Goal: Task Accomplishment & Management: Manage account settings

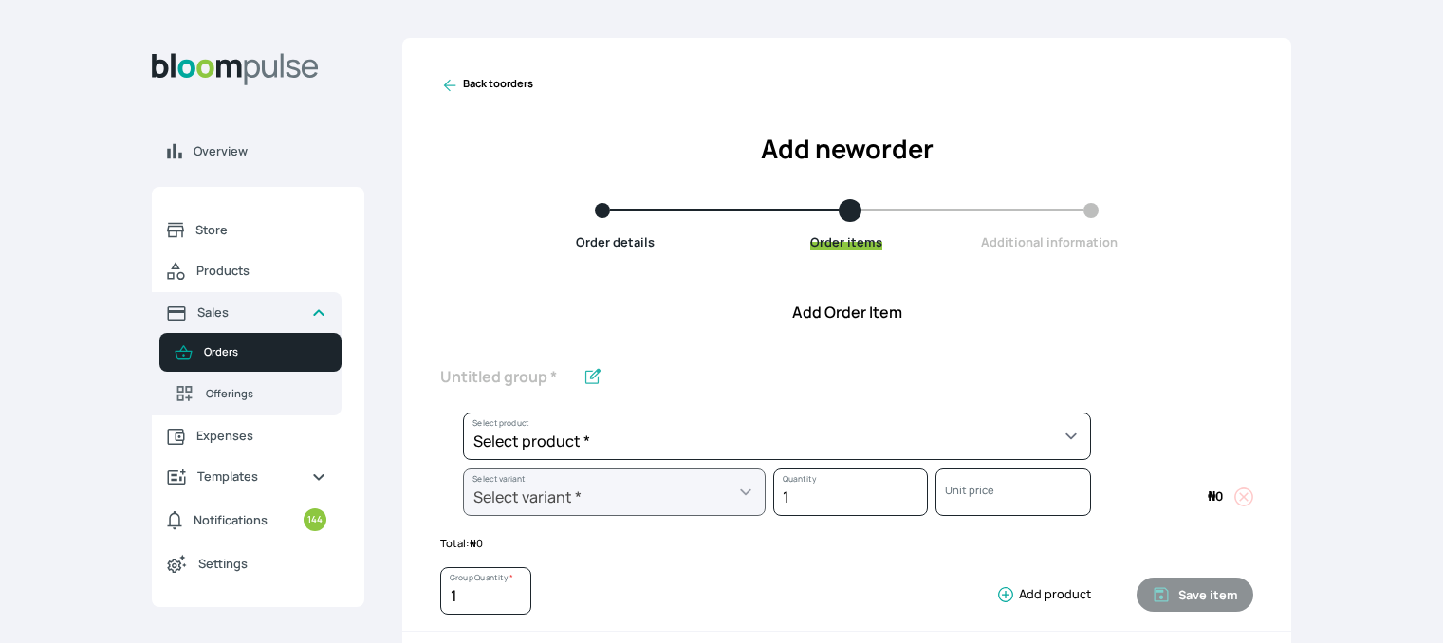
scroll to position [540, 0]
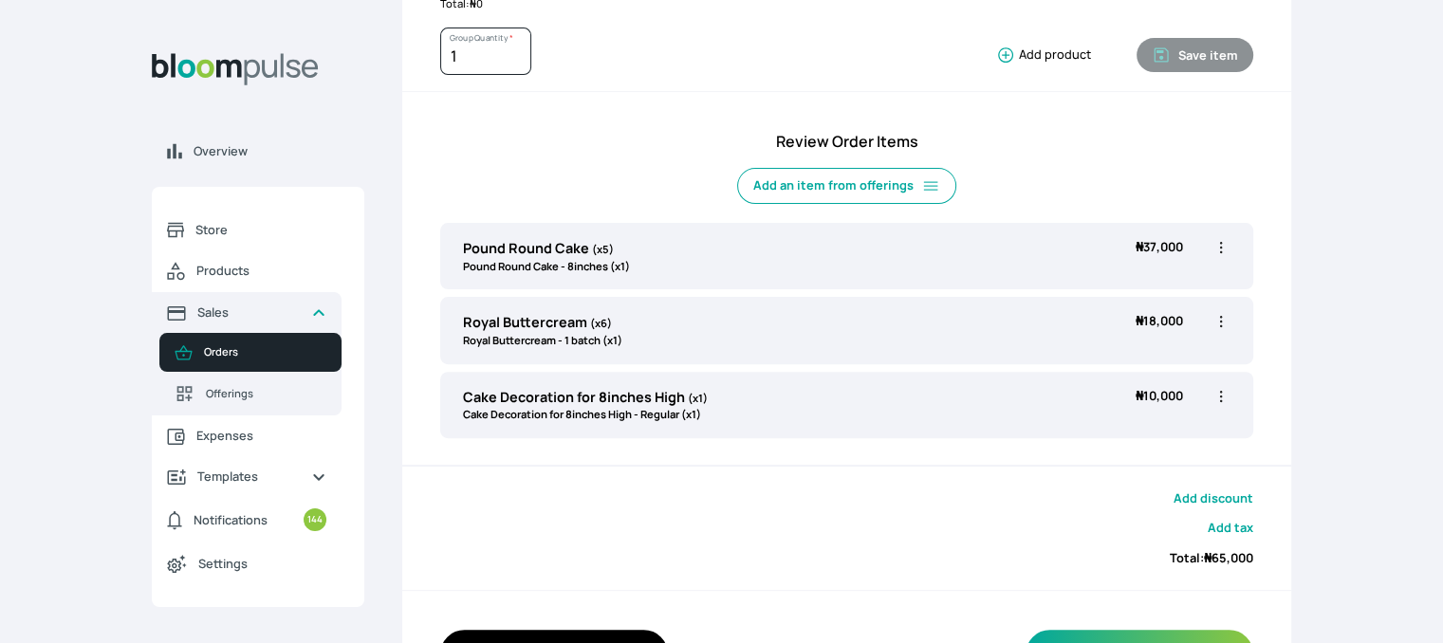
click at [1222, 242] on icon "button" at bounding box center [1221, 247] width 3 height 11
click at [1179, 279] on span "Edit" at bounding box center [1147, 286] width 137 height 19
type input "Pound Round Cake"
type input "5"
select select "a288c6ae-7a33-4d48-9e4d-feb53a4d1c56"
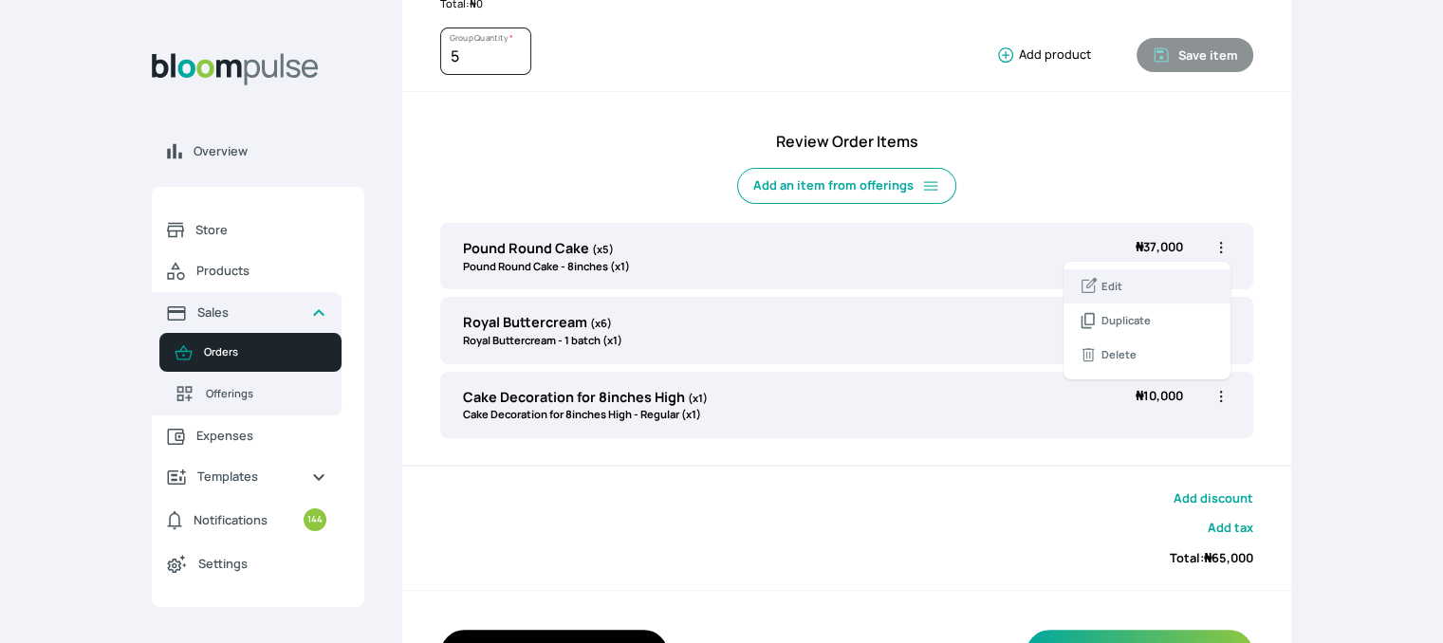
select select "4fe2a9c9-035d-4f81-9445-33615b141a5d"
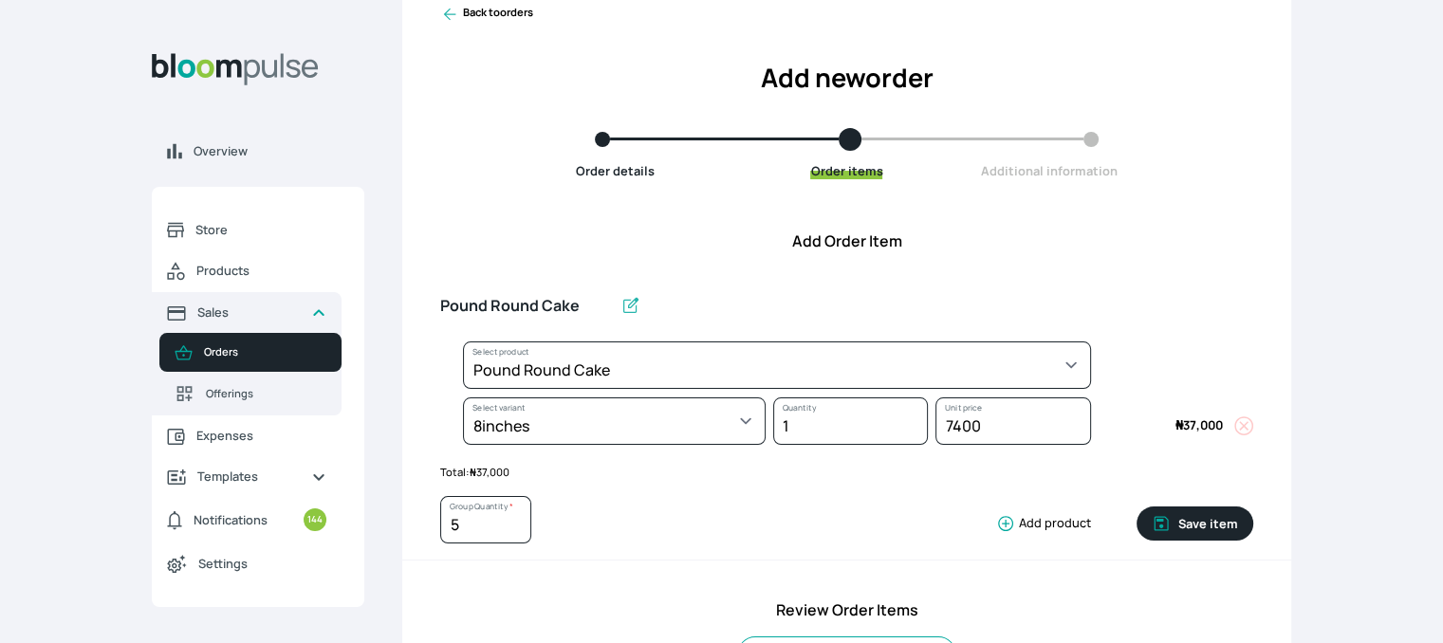
scroll to position [72, 0]
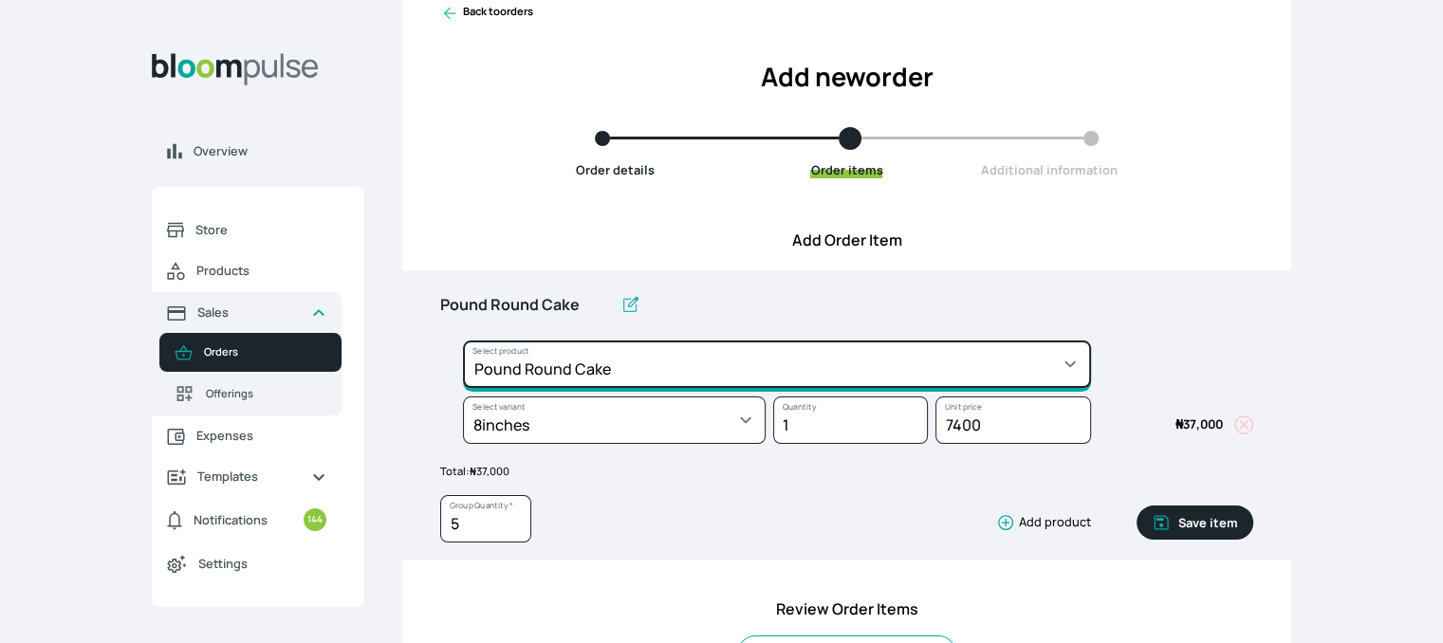
click at [775, 365] on select "Select product * Cake Decoration for 8inches High Chocolate oil based Round Cak…" at bounding box center [777, 364] width 628 height 47
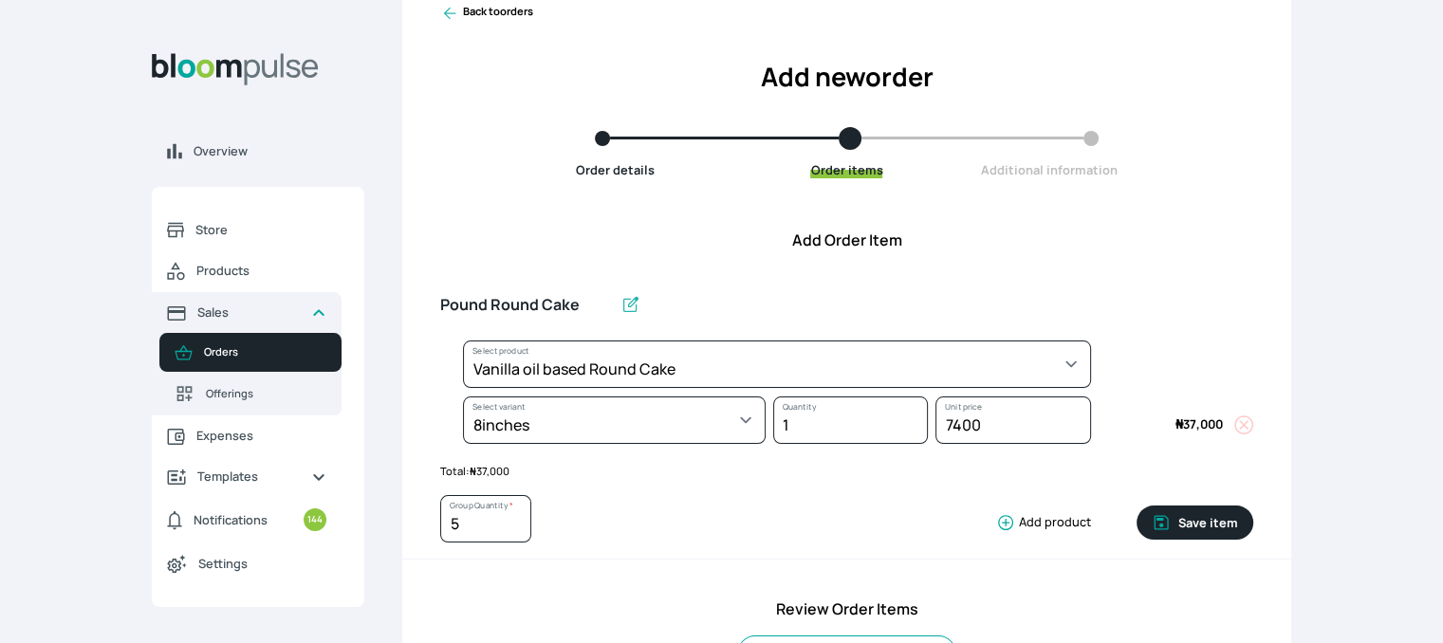
select select "49426e7e-6d78-4aff-80b2-0dfc408de078"
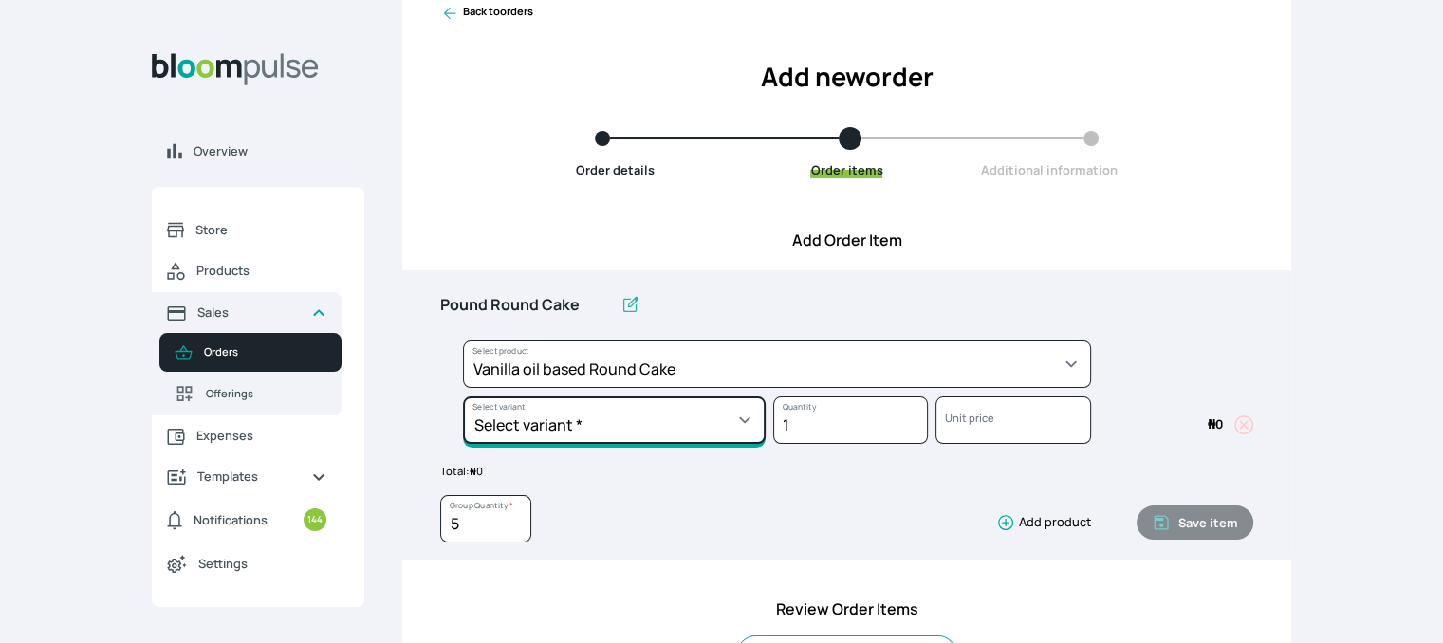
click at [756, 434] on select "Select variant * 10inches 11inches 12inches 6inches 7inches 8inches 9inches" at bounding box center [614, 420] width 303 height 47
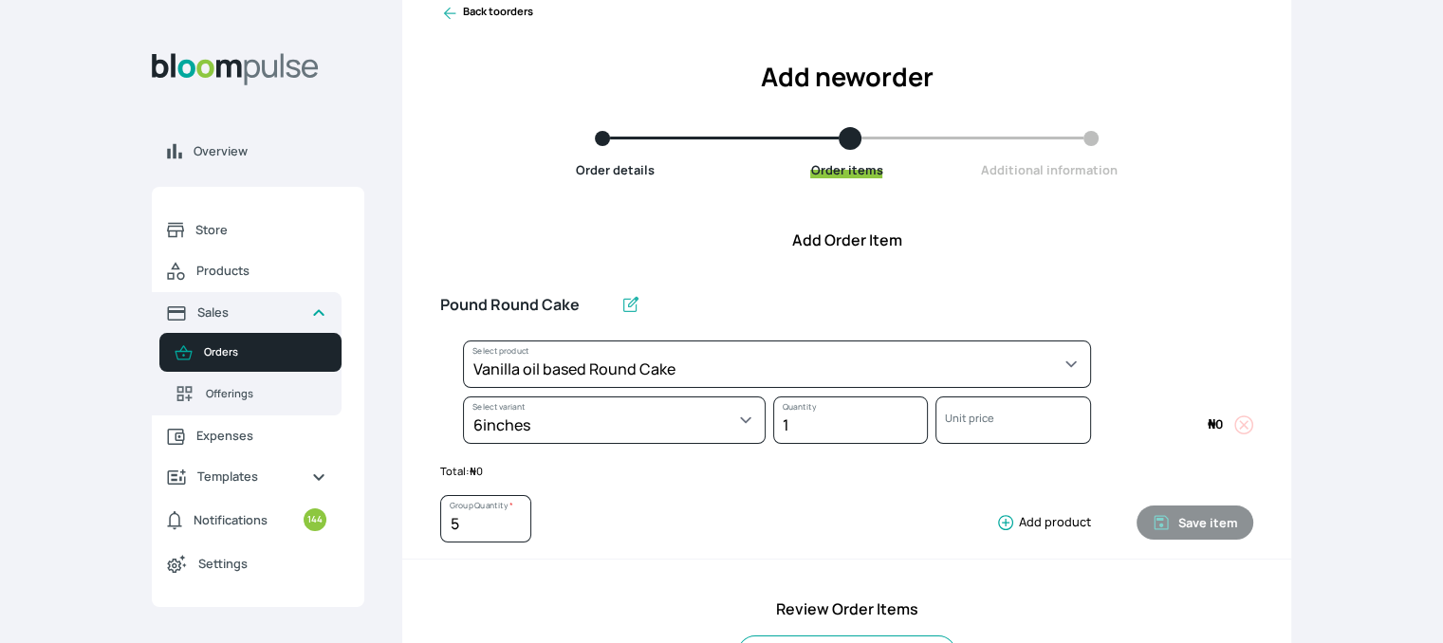
select select "49426e7e-6d78-4aff-80b2-0dfc408de078"
select select "99749d96-3b79-40b0-9bc8-fa882aa5ad00"
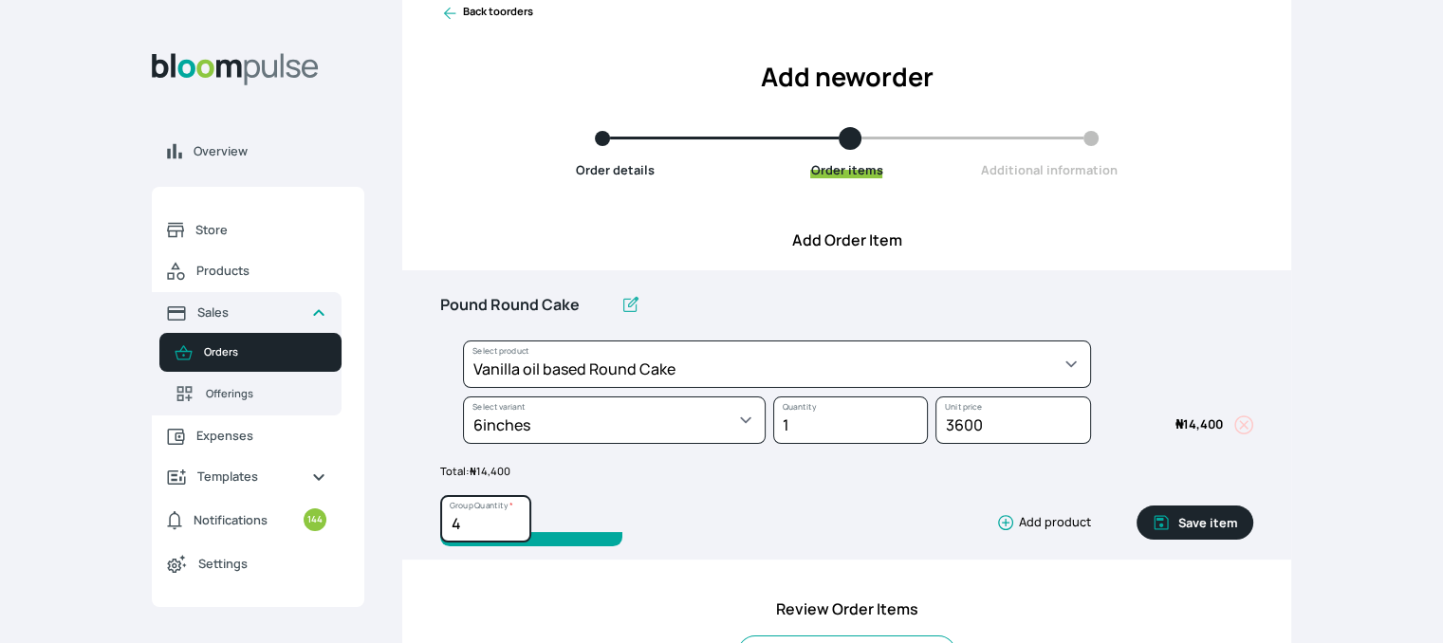
click at [519, 529] on input "4" at bounding box center [485, 518] width 91 height 47
click at [519, 529] on input "3" at bounding box center [485, 518] width 91 height 47
type input "2"
click at [519, 529] on input "2" at bounding box center [485, 518] width 91 height 47
click at [1195, 515] on button "Save item" at bounding box center [1195, 523] width 117 height 34
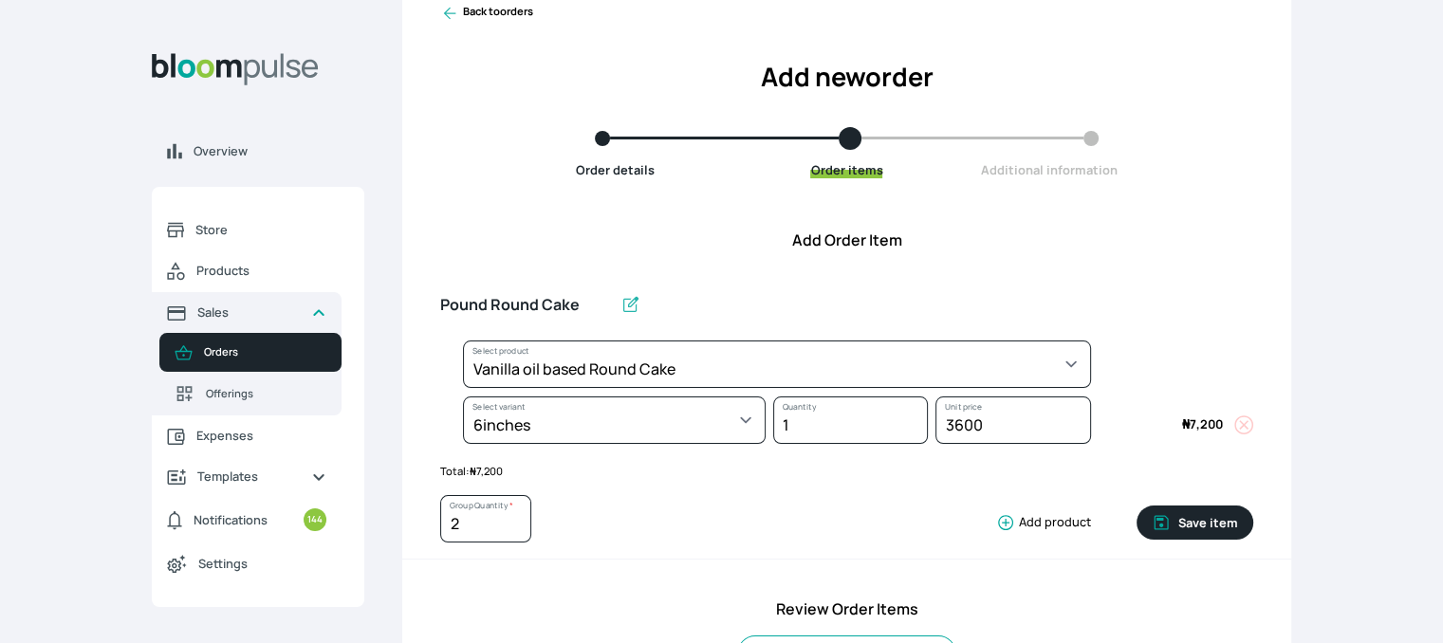
type input "1"
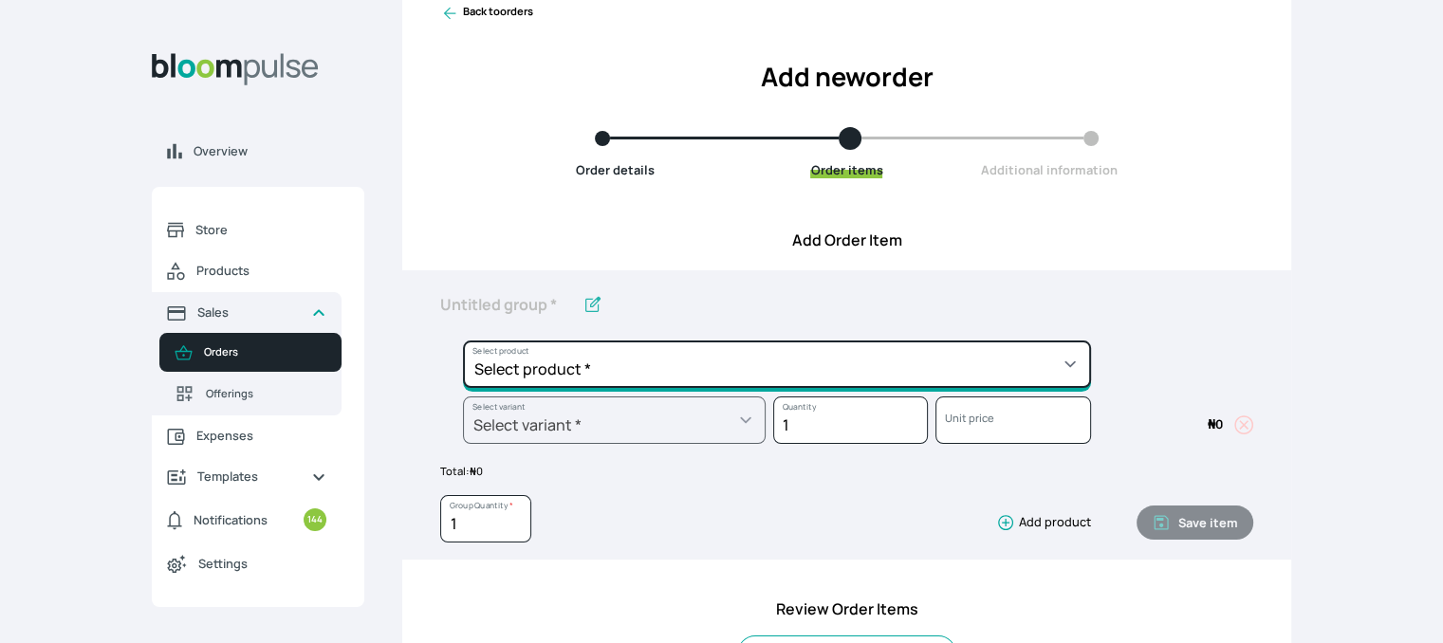
click at [790, 369] on select "Select product * Cake Decoration for 8inches High Chocolate oil based Round Cak…" at bounding box center [777, 364] width 628 height 47
select select "308ec9aa-9c9b-4c8b-9137-5de2303ab237"
click at [463, 341] on select "Select product * Cake Decoration for 8inches High Chocolate oil based Round Cak…" at bounding box center [777, 364] width 628 height 47
type input "Redvelvet oil based Round Cake"
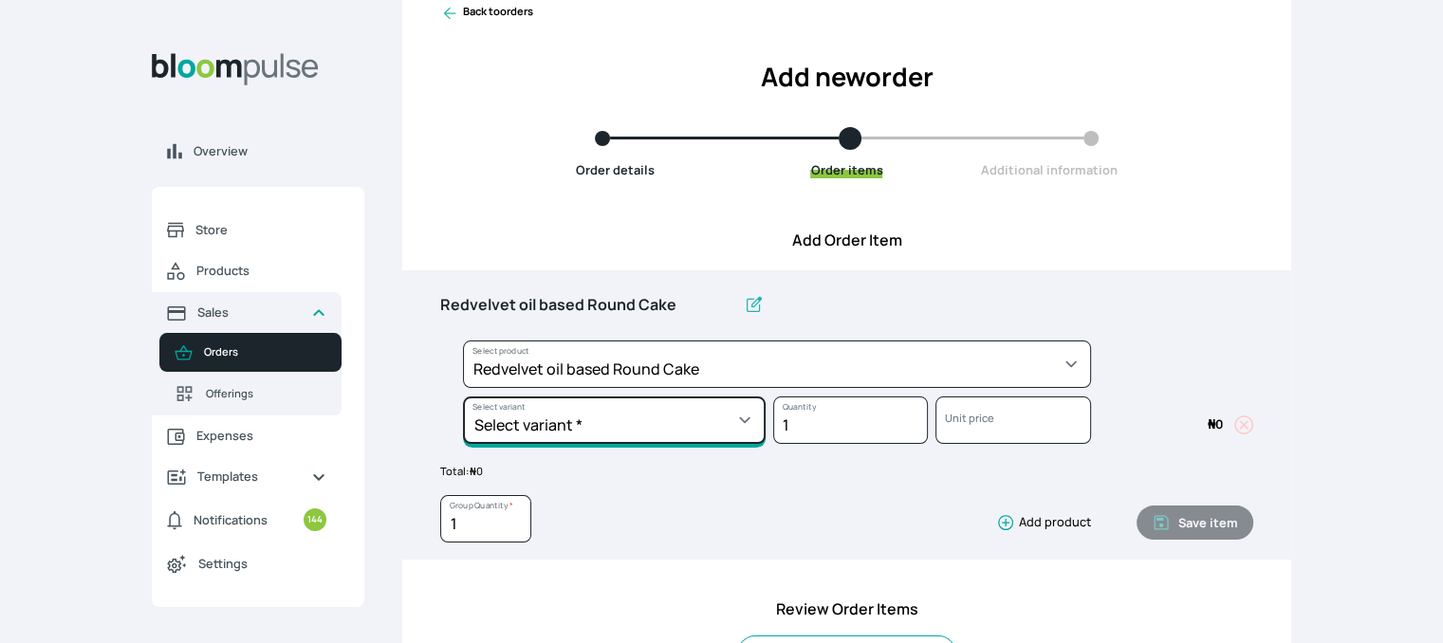
click at [717, 421] on select "Select variant * 10inches 11inches 12inches 6inches 7inches 8inches 9inches" at bounding box center [614, 420] width 303 height 47
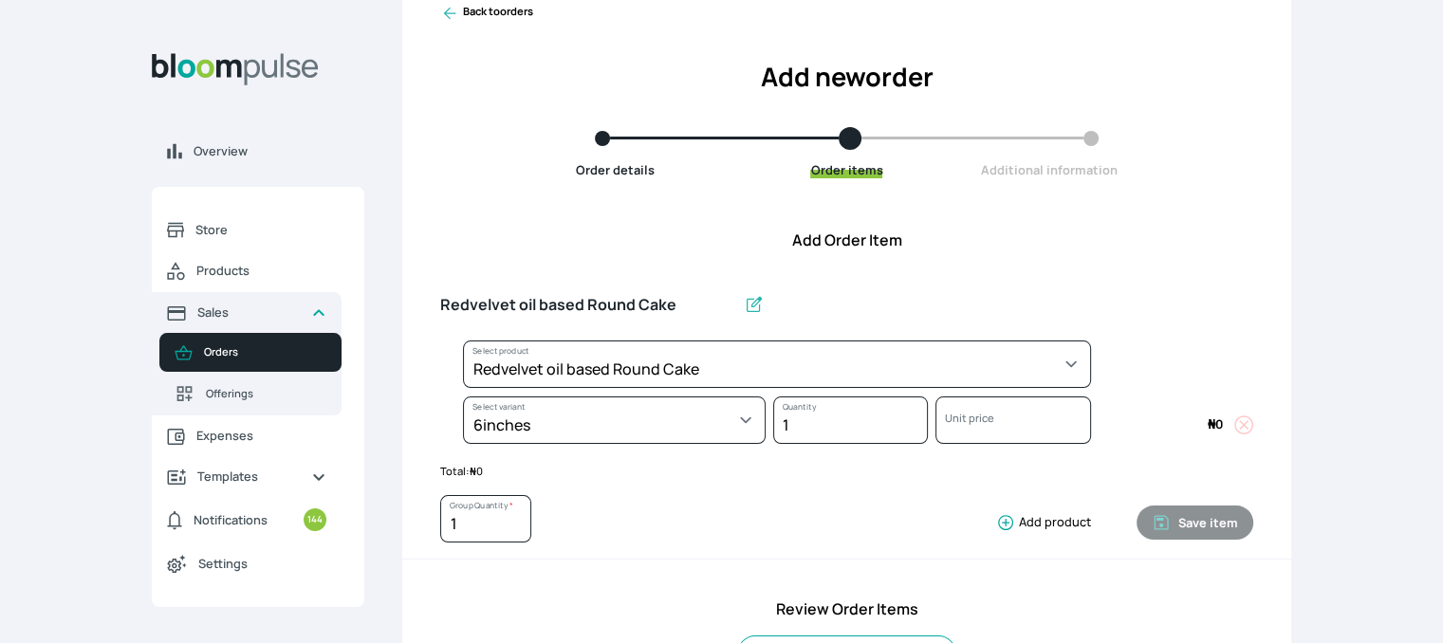
select select "308ec9aa-9c9b-4c8b-9137-5de2303ab237"
select select "539ea3f9-7b58-4ed5-a6fa-3c2a5292c254"
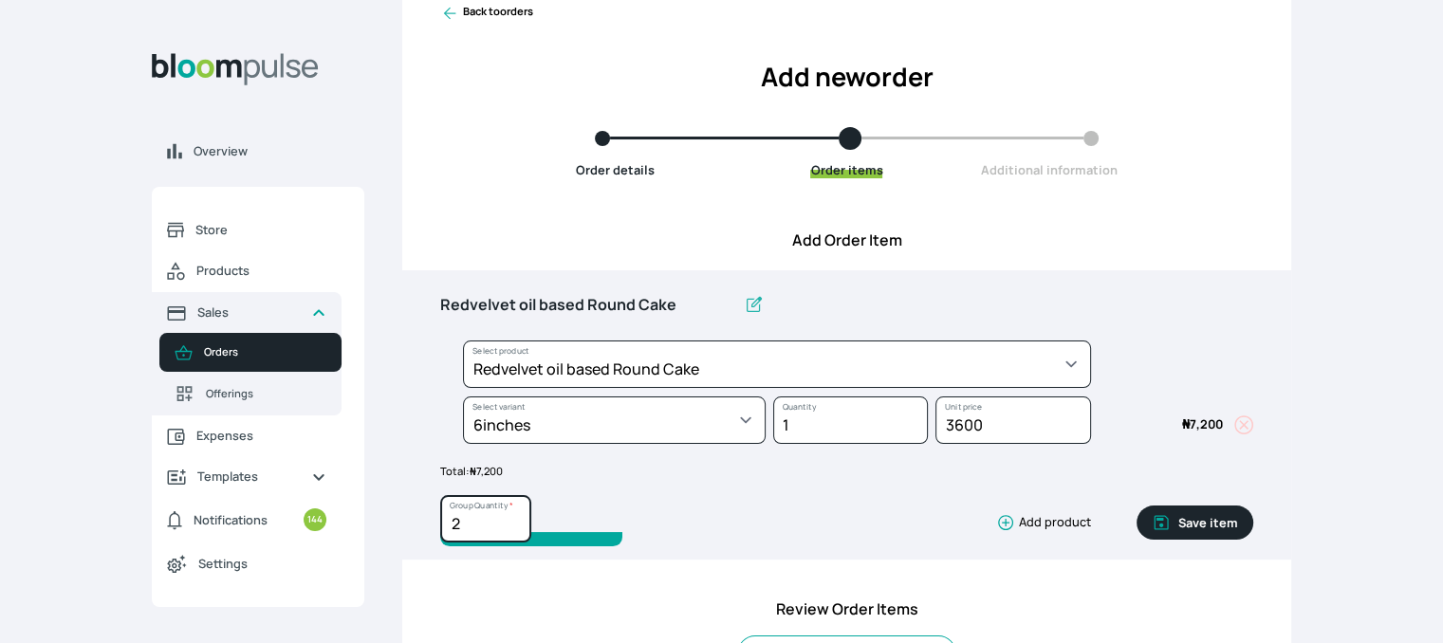
type input "2"
click at [516, 518] on input "2" at bounding box center [485, 518] width 91 height 47
click at [1210, 518] on button "Save item" at bounding box center [1195, 523] width 117 height 34
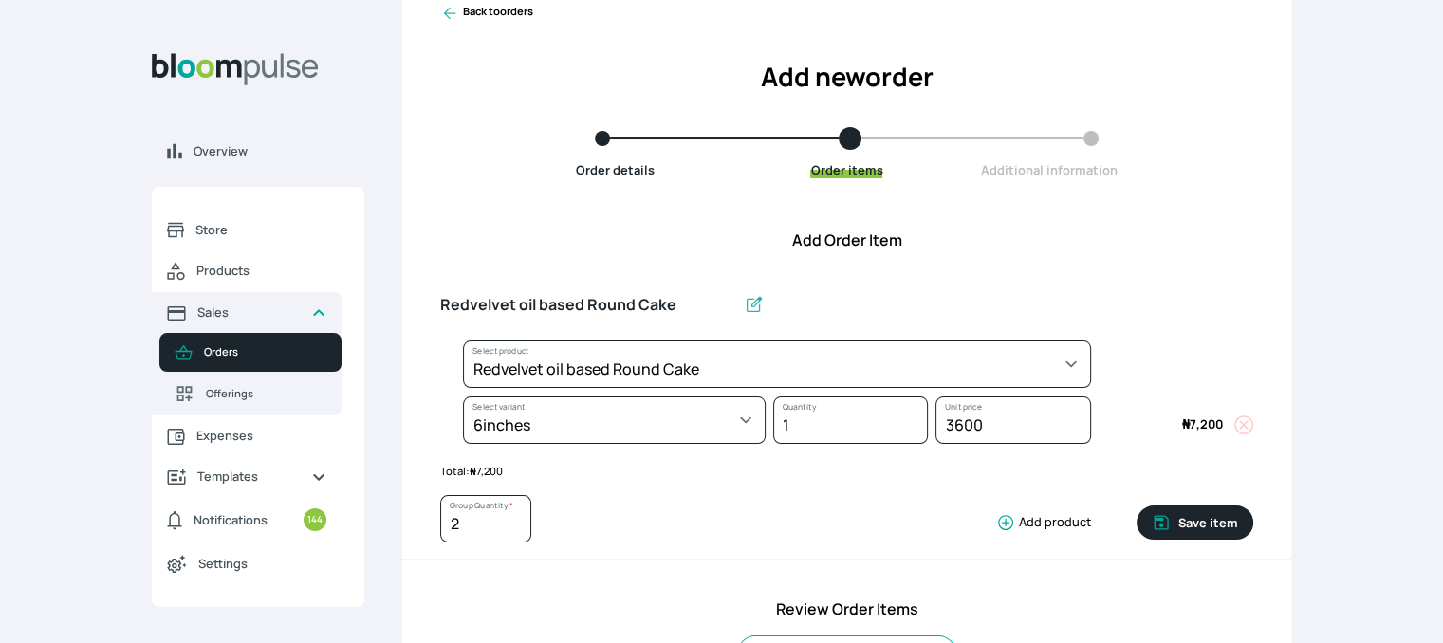
type input "1"
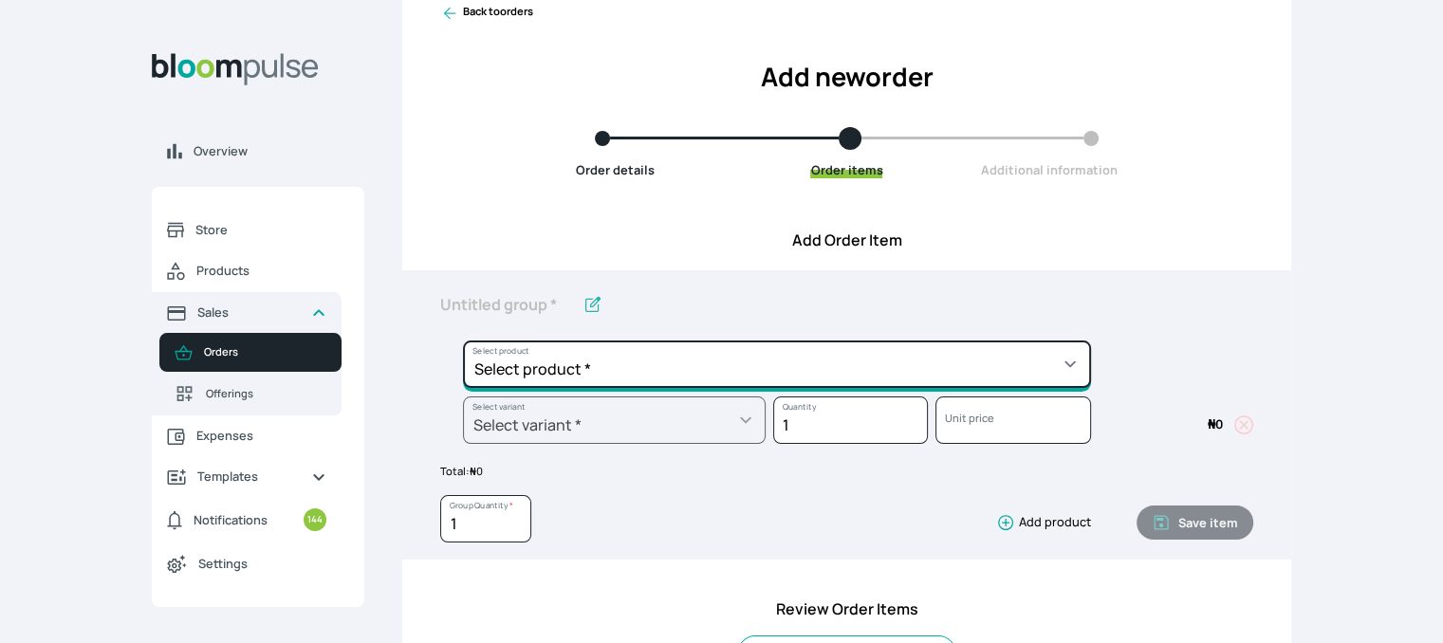
click at [759, 362] on select "Select product * Cake Decoration for 8inches High Chocolate oil based Round Cak…" at bounding box center [777, 364] width 628 height 47
select select "0a3636f1-4902-403d-89c1-f5465b9229a0"
click at [463, 341] on select "Select product * Cake Decoration for 8inches High Chocolate oil based Round Cak…" at bounding box center [777, 364] width 628 height 47
type input "Chocolate oil based Round Cake"
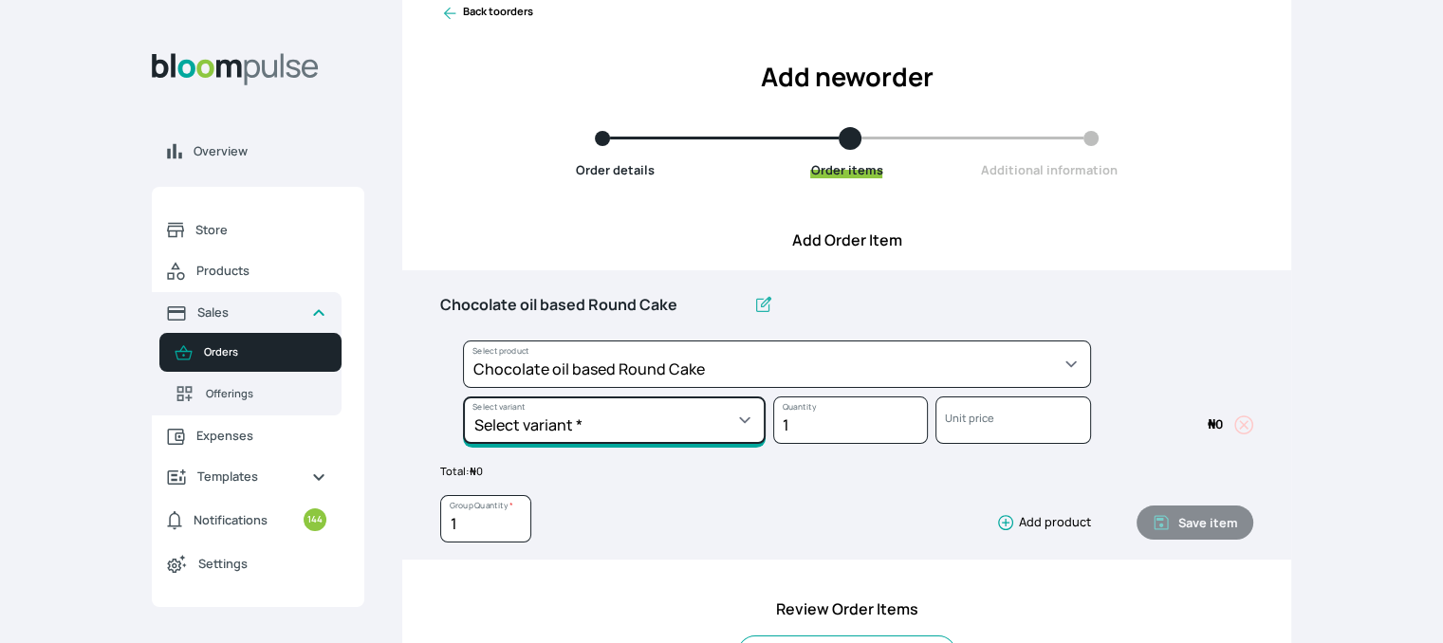
click at [698, 419] on select "Select variant * 10inches 11inches 12inches 6inches 7inches 8inches 9inches" at bounding box center [614, 420] width 303 height 47
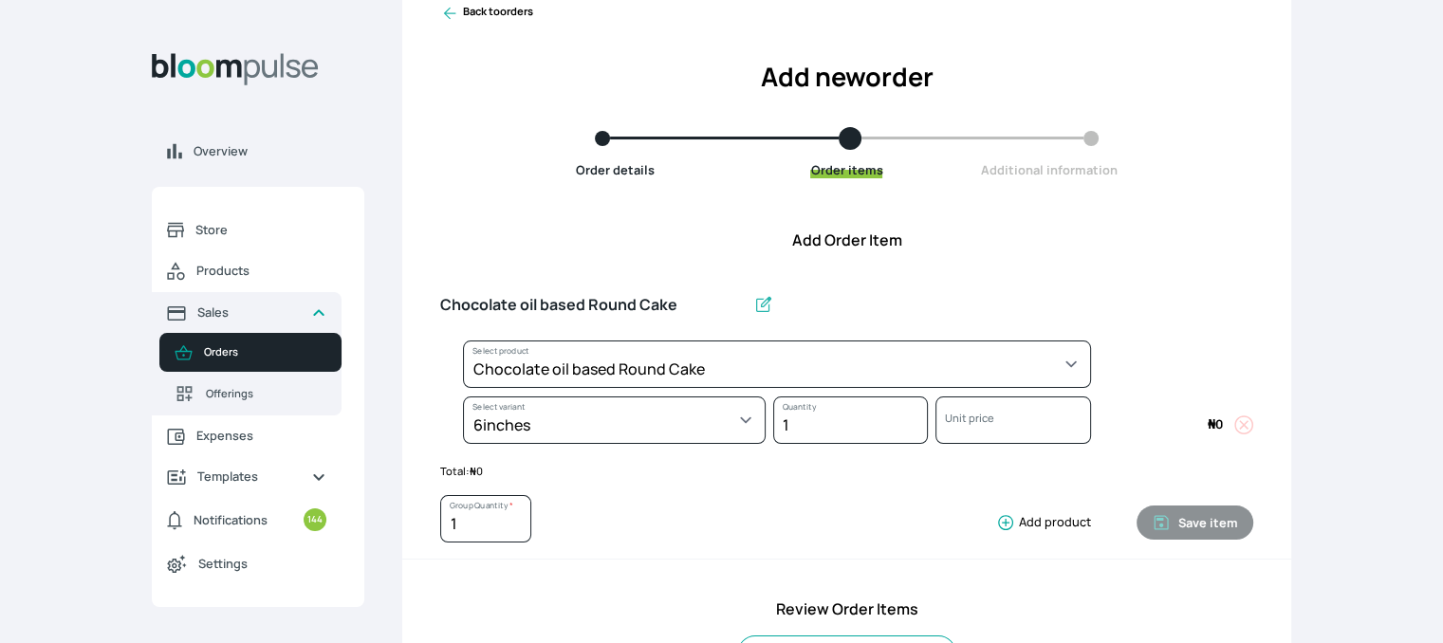
select select "0a3636f1-4902-403d-89c1-f5465b9229a0"
select select "430dc832-116b-4f0b-ac5d-bc426ed0a68c"
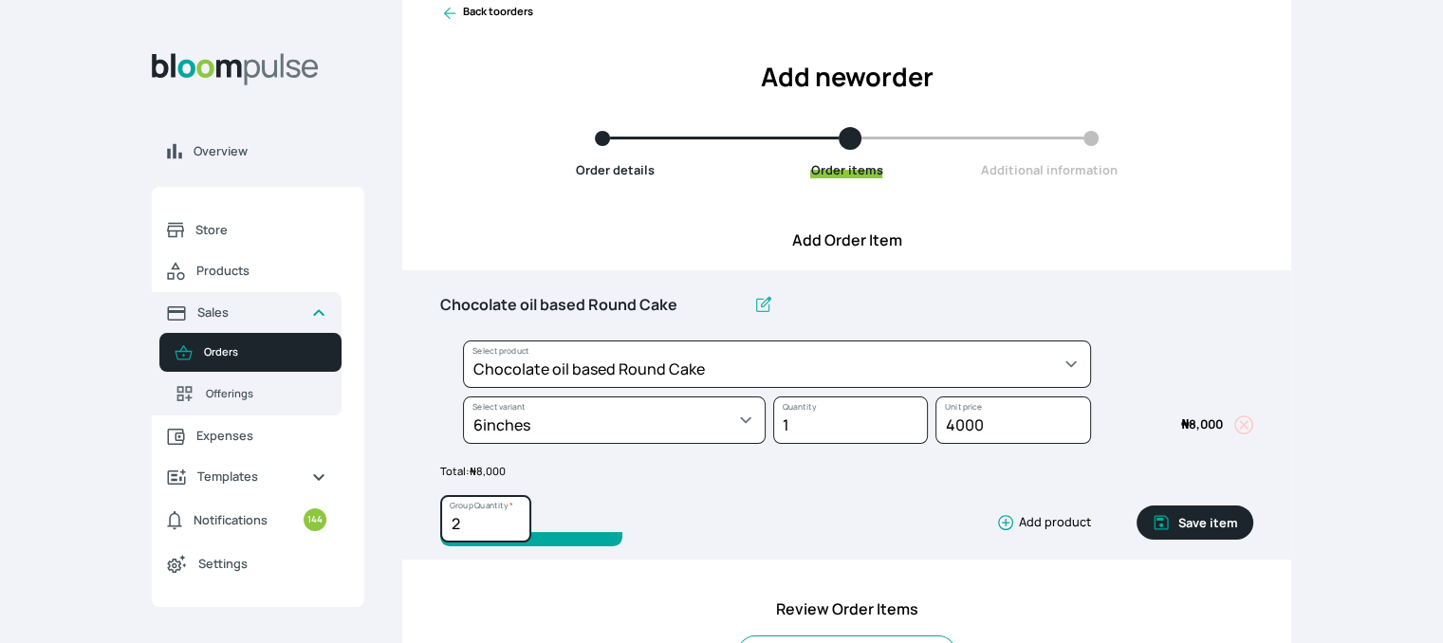
type input "2"
click at [512, 517] on input "2" at bounding box center [485, 518] width 91 height 47
click at [1192, 523] on button "Save item" at bounding box center [1195, 523] width 117 height 34
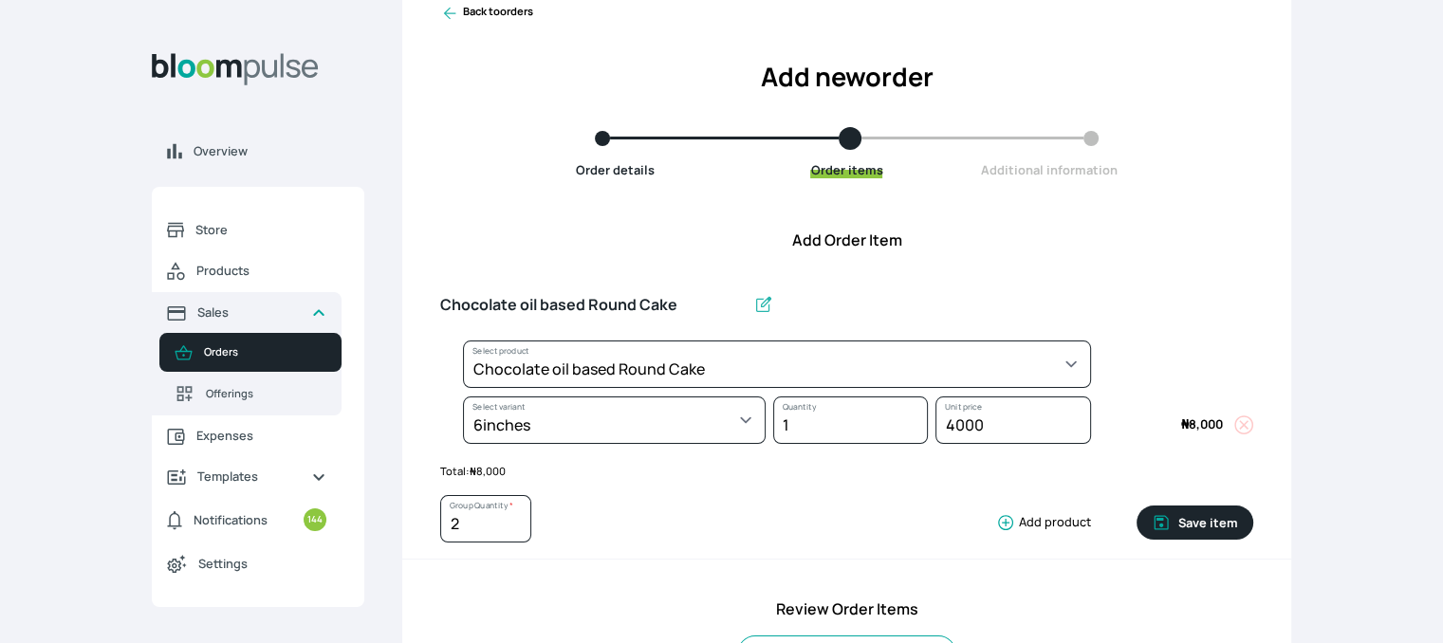
type input "1"
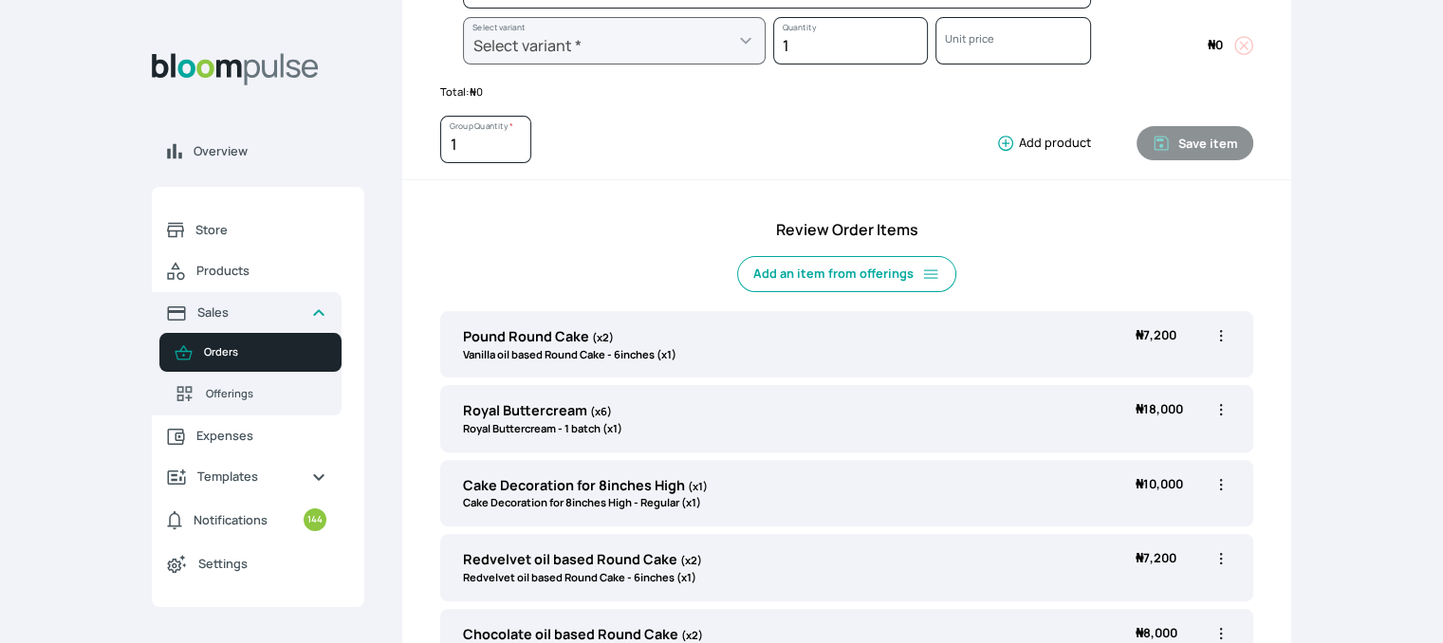
scroll to position [736, 0]
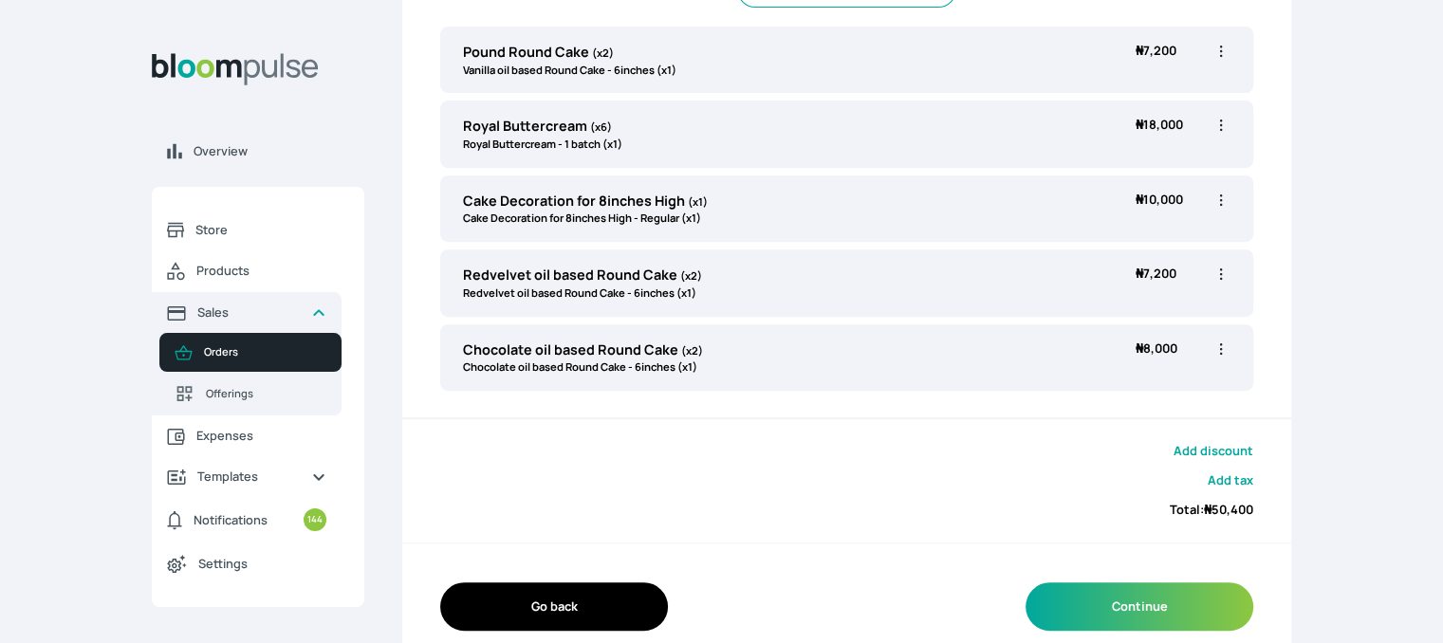
click at [1224, 126] on icon "button" at bounding box center [1221, 125] width 19 height 19
click at [1181, 163] on span "Edit" at bounding box center [1147, 165] width 137 height 19
type input "Royal Buttercream"
type input "6"
select select "faa3f75f-3fb1-4296-92a1-8b5bd280e4da"
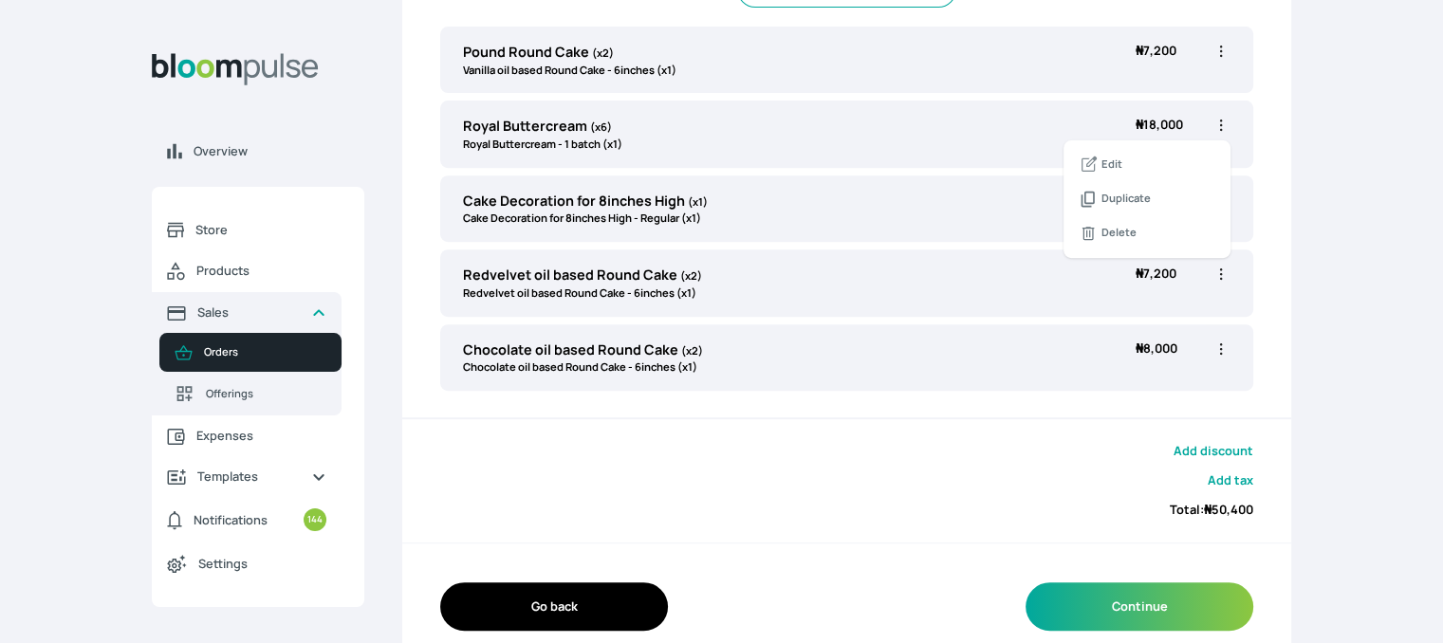
select select "48fe2ae4-3eb1-41ff-bbb8-dd688fb2702d"
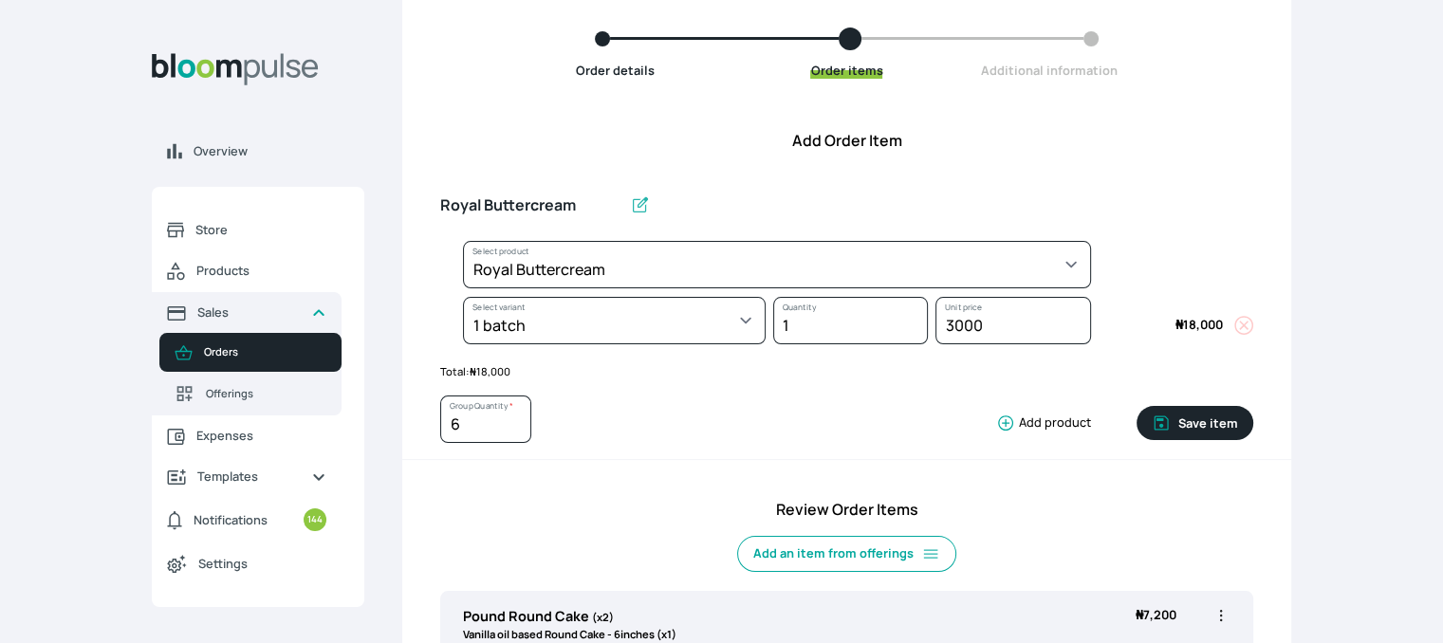
scroll to position [0, 0]
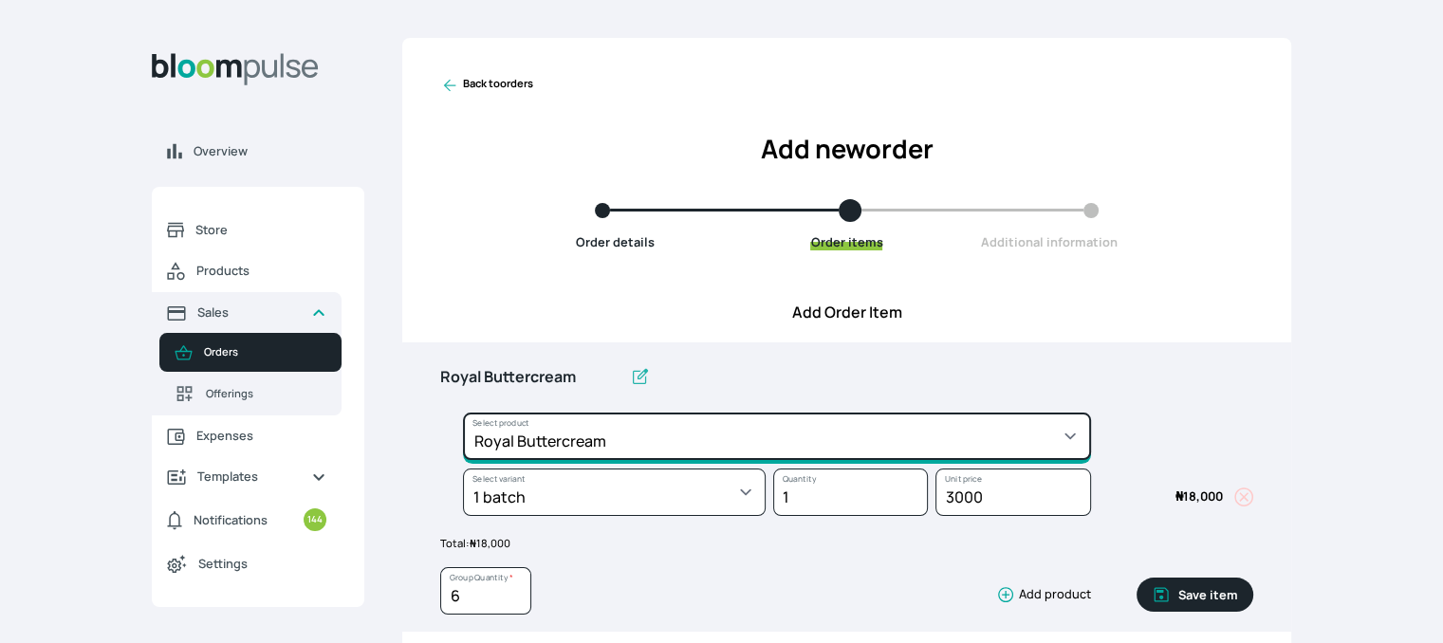
click at [778, 438] on select "Select product * Cake Decoration for 8inches High Chocolate oil based Round Cak…" at bounding box center [777, 436] width 628 height 47
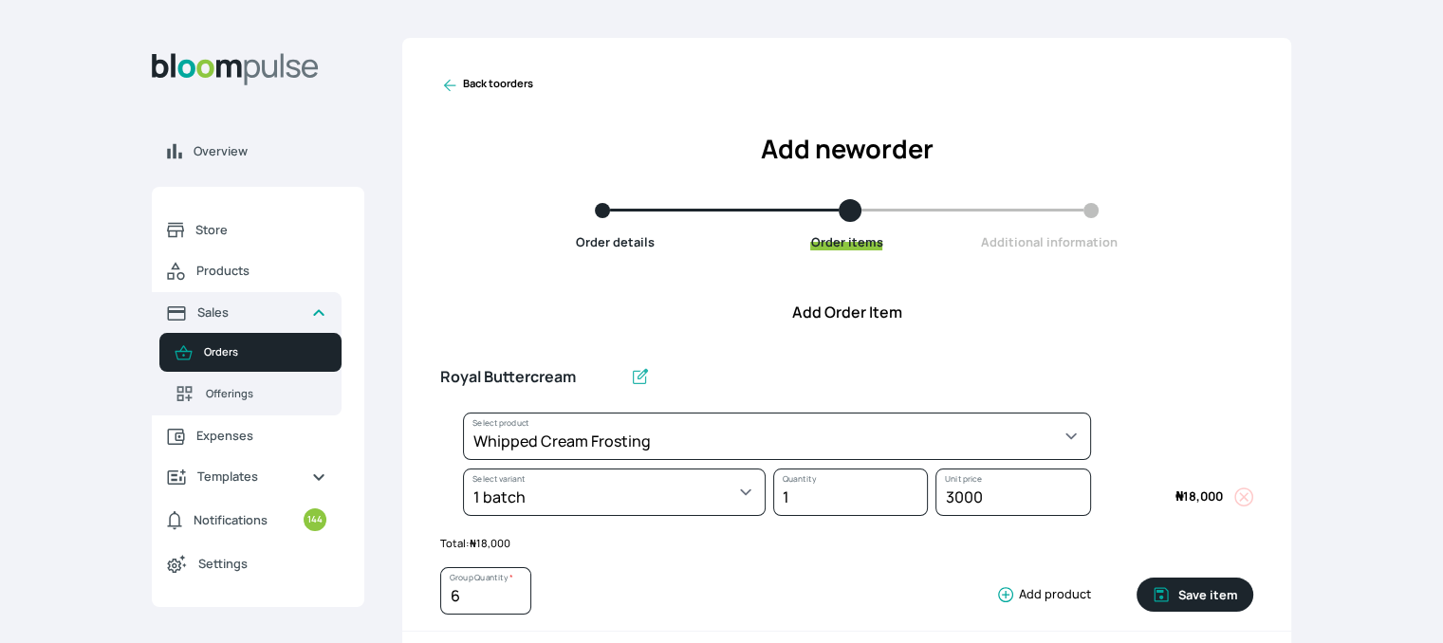
select select "83f82b0c-44eb-4ac8-bd97-27faddcd7e30"
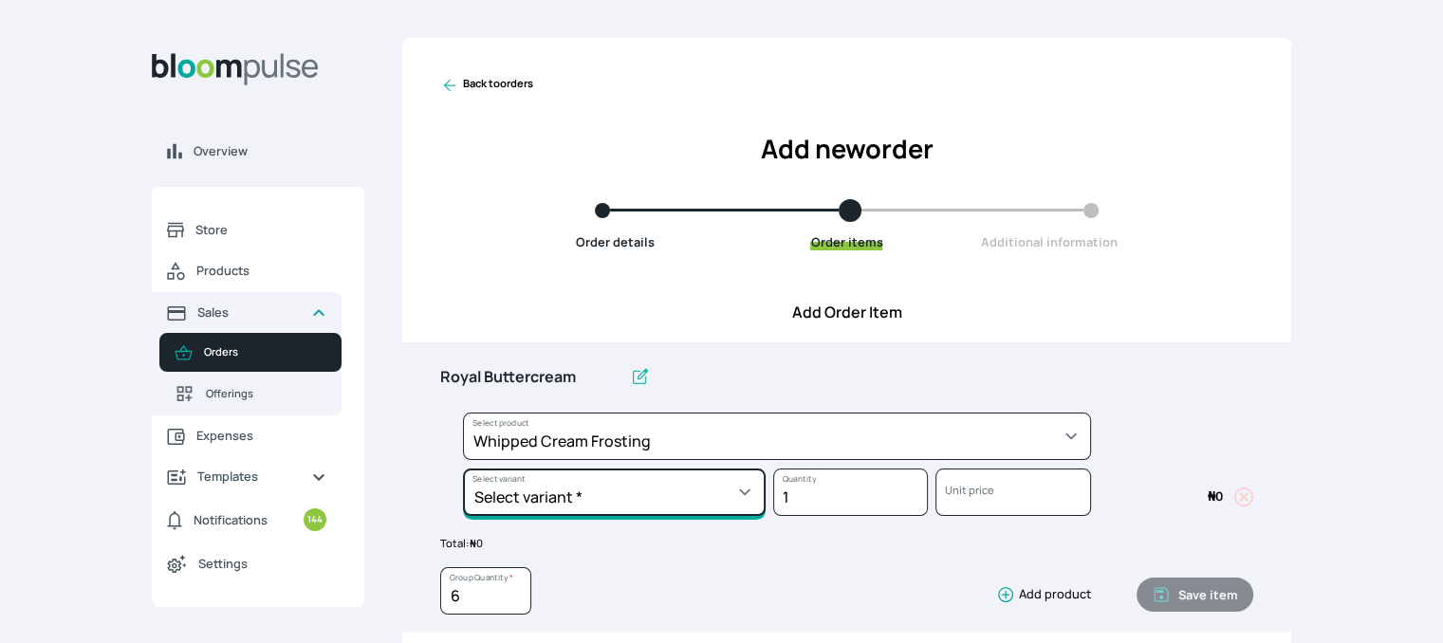
click at [735, 500] on select "Select variant * 1 cup 2 cups 3 cups 4 cups" at bounding box center [614, 492] width 303 height 47
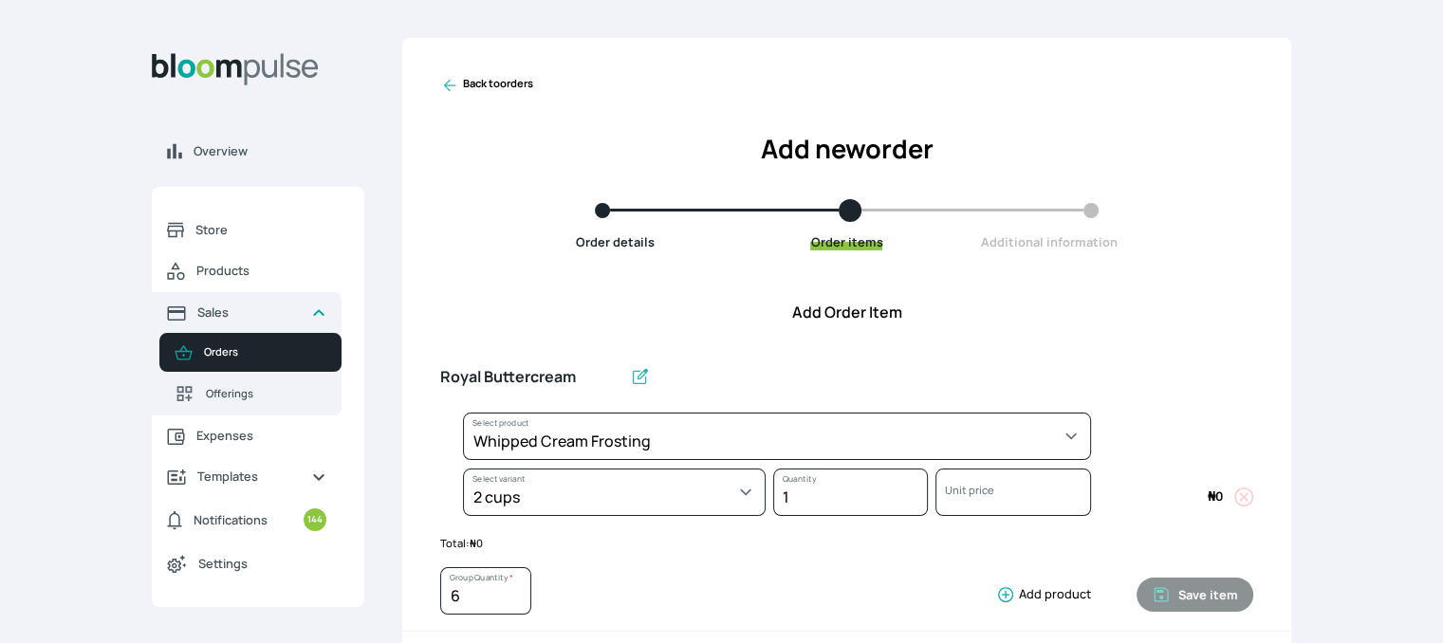
select select "83f82b0c-44eb-4ac8-bd97-27faddcd7e30"
select select "c32598fd-da48-43a0-ba15-76ca132400df"
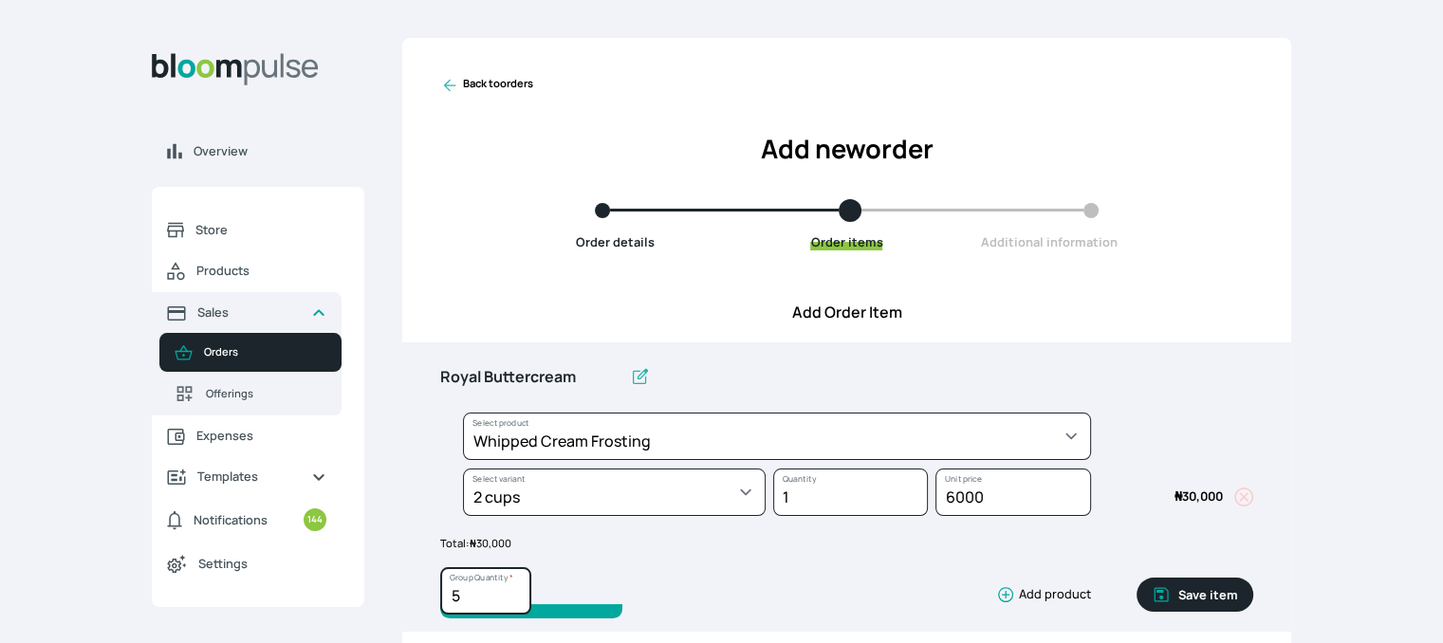
click at [513, 600] on input "5" at bounding box center [485, 591] width 91 height 47
click at [513, 600] on input "4" at bounding box center [485, 591] width 91 height 47
click at [513, 600] on input "3" at bounding box center [485, 591] width 91 height 47
click at [513, 600] on input "2" at bounding box center [485, 591] width 91 height 47
type input "1"
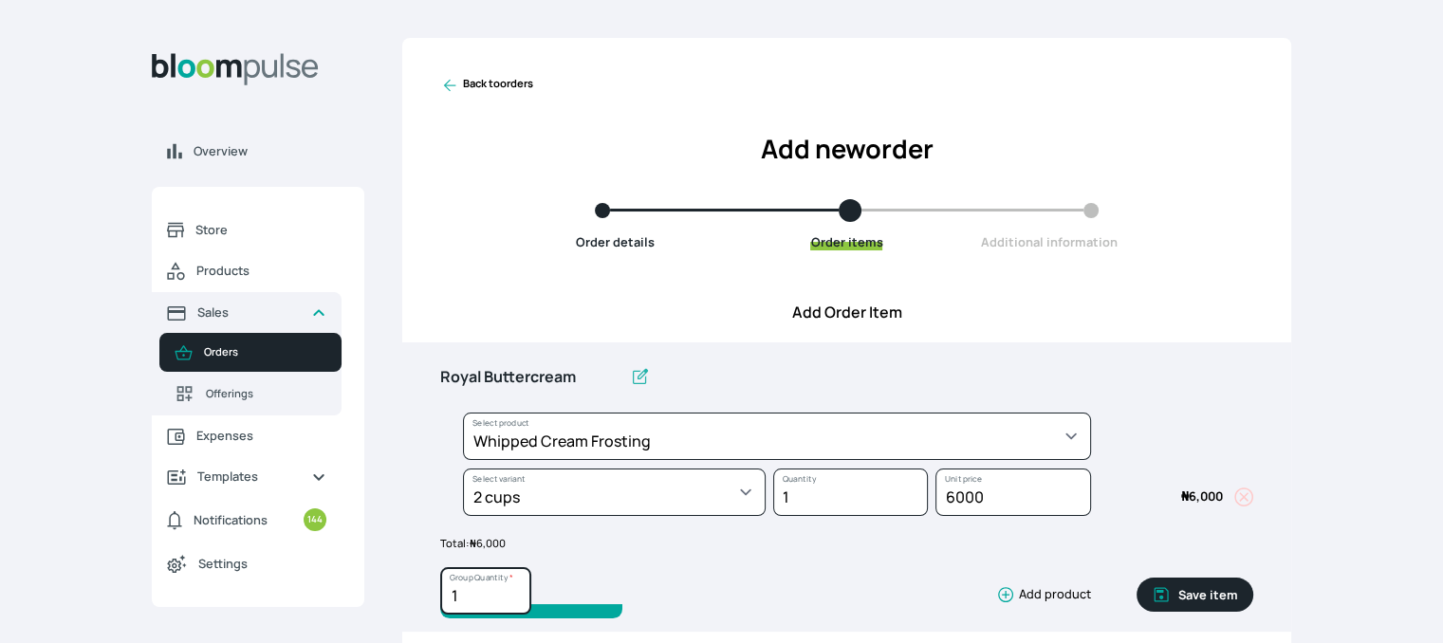
click at [513, 600] on input "1" at bounding box center [485, 591] width 91 height 47
click at [1231, 597] on button "Save item" at bounding box center [1195, 595] width 117 height 34
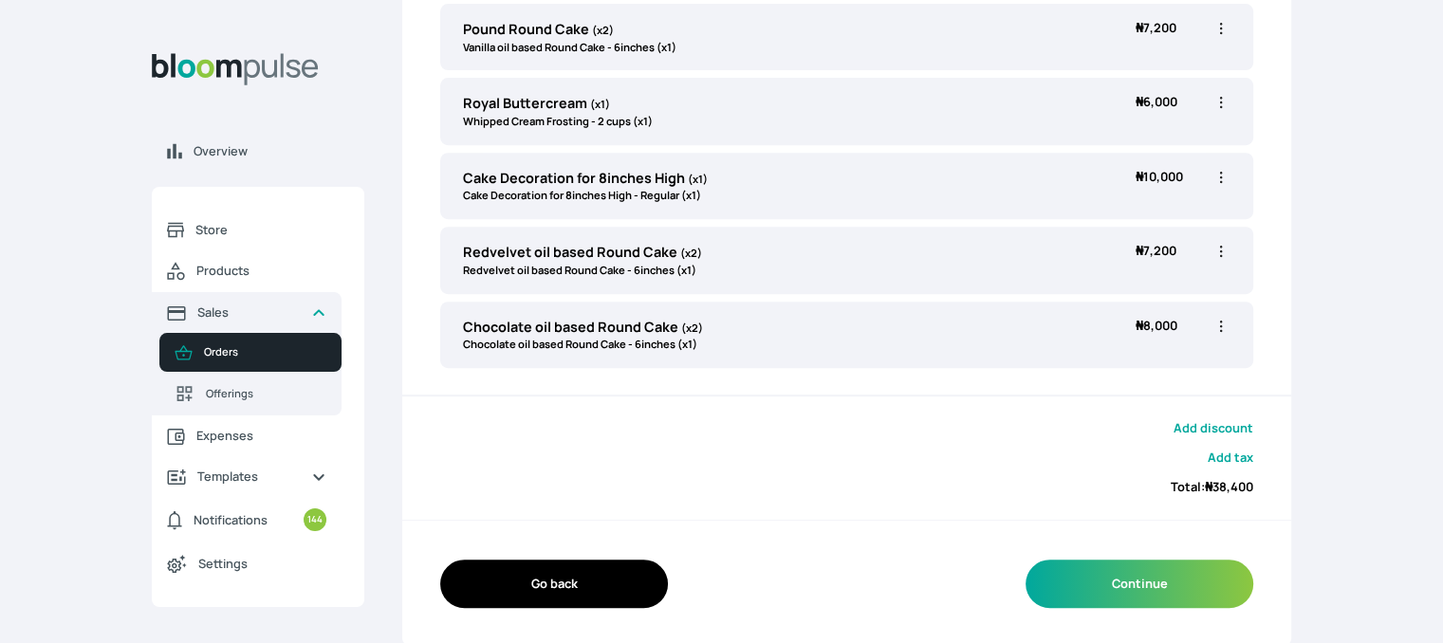
scroll to position [759, 0]
click at [1215, 327] on icon "button" at bounding box center [1221, 326] width 19 height 19
click at [1170, 366] on span "Edit" at bounding box center [1147, 365] width 137 height 19
type input "Chocolate oil based Round Cake"
type input "2"
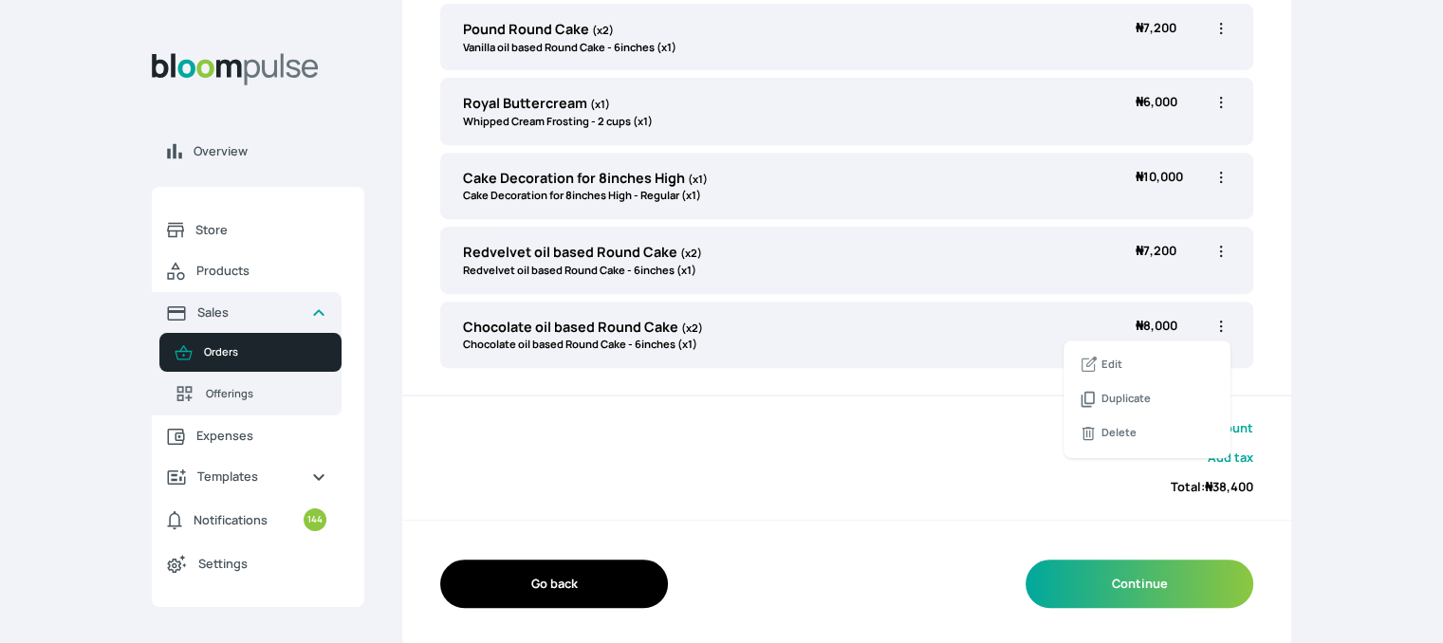
select select "0a3636f1-4902-403d-89c1-f5465b9229a0"
select select "430dc832-116b-4f0b-ac5d-bc426ed0a68c"
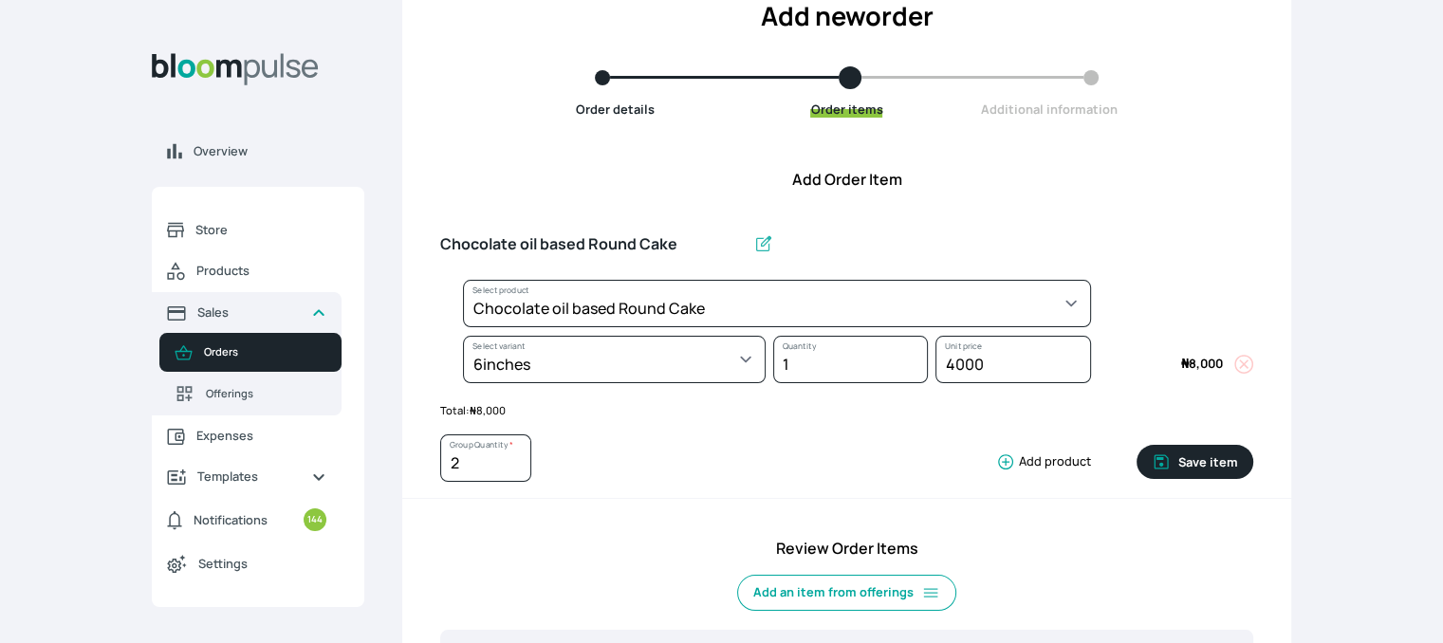
scroll to position [0, 0]
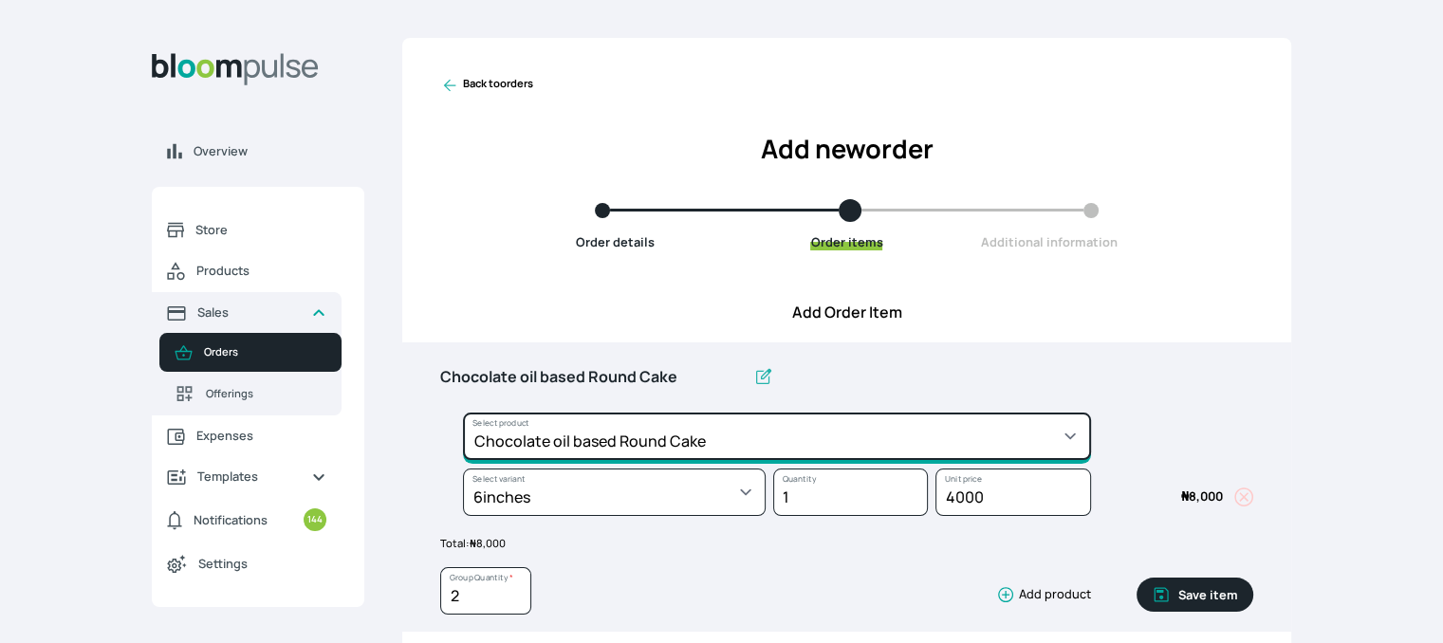
click at [891, 413] on select "Select product * Cake Decoration for 8inches High Chocolate oil based Round Cak…" at bounding box center [777, 436] width 628 height 47
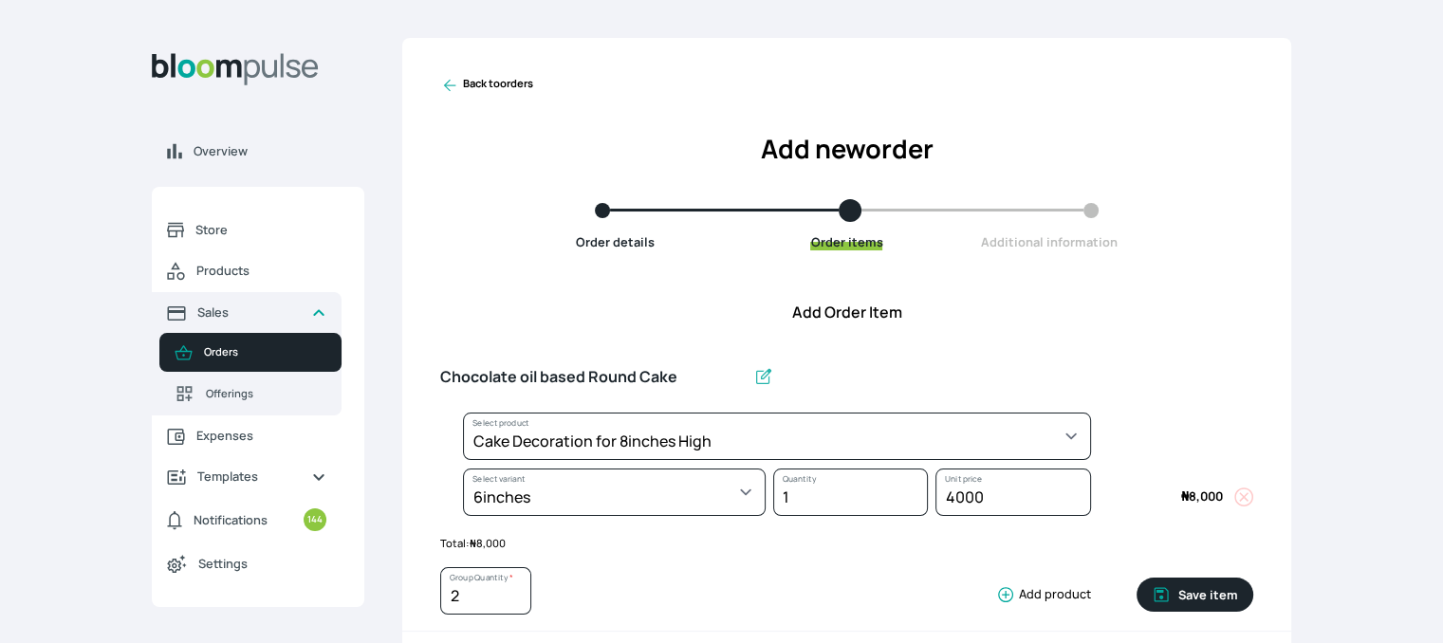
select select "023b730d-bc46-477e-b7f7-d3522e7f455b"
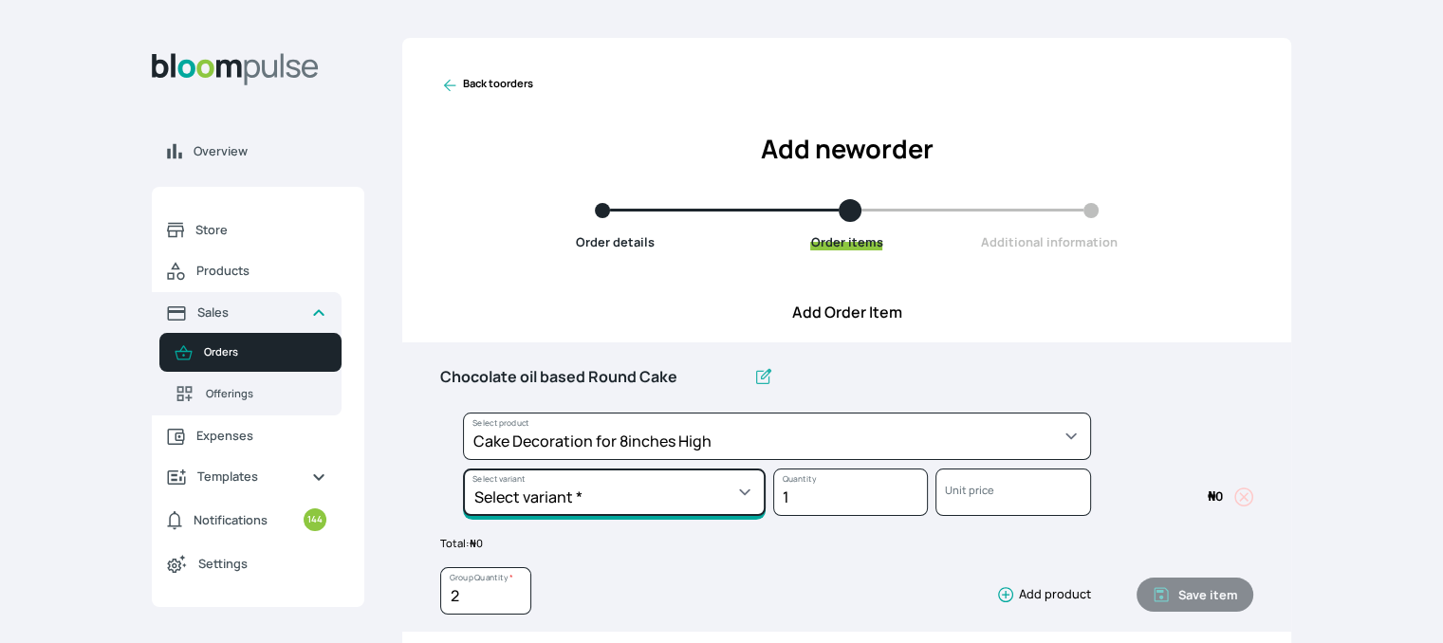
click at [731, 490] on select "Select variant * Basic Complex Regular" at bounding box center [614, 492] width 303 height 47
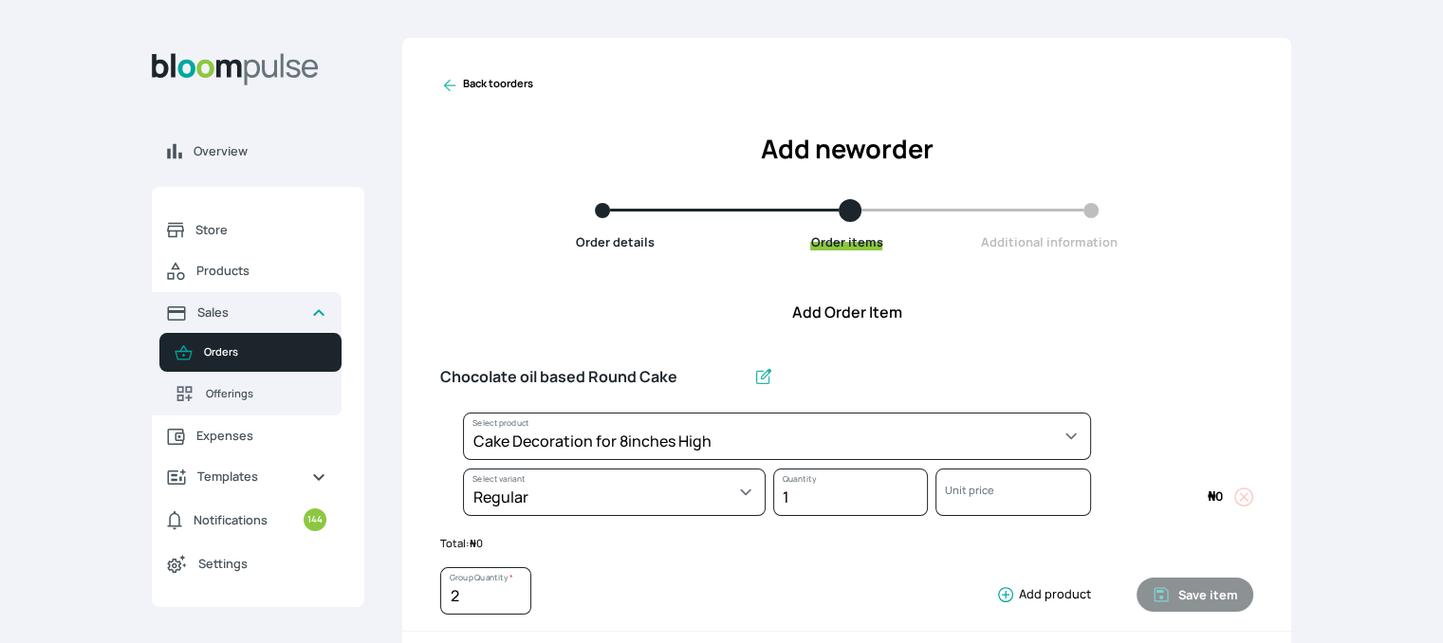
select select "023b730d-bc46-477e-b7f7-d3522e7f455b"
select select "13dbb06e-f851-45db-a0d6-3609ea7c0f11"
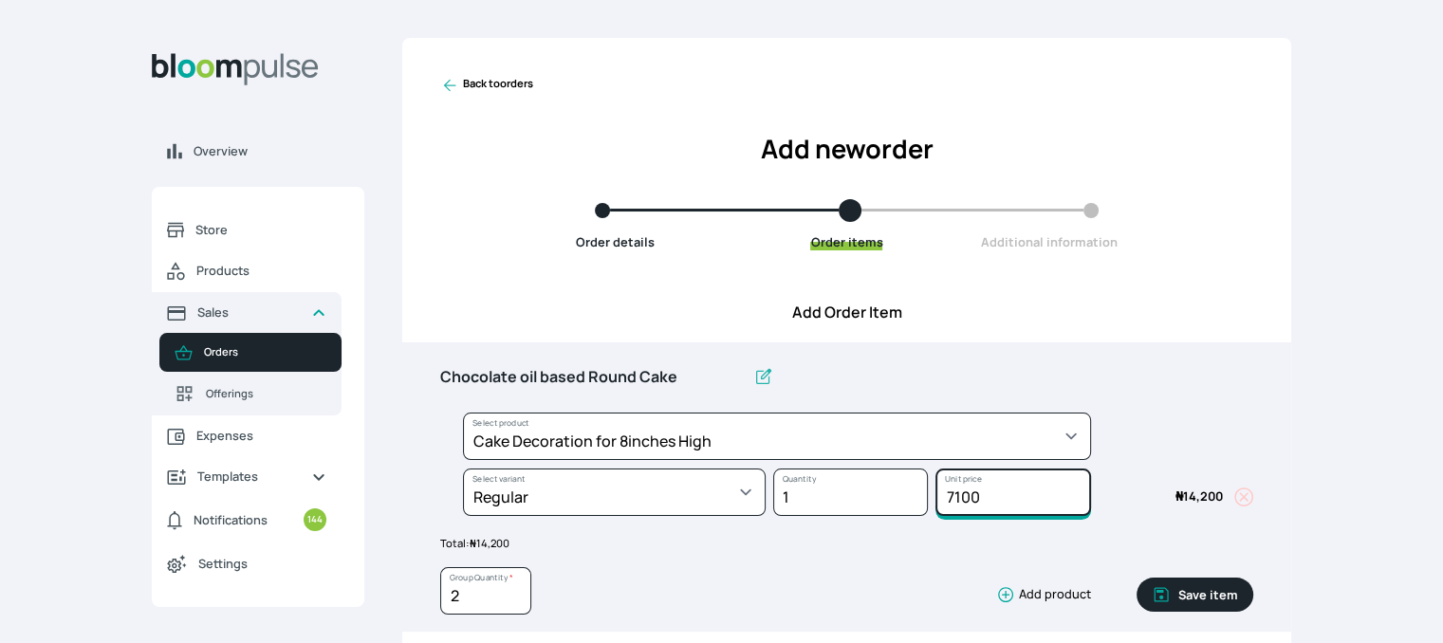
drag, startPoint x: 1025, startPoint y: 491, endPoint x: 875, endPoint y: 479, distance: 150.4
click at [875, 479] on div "Select product * Cake Decoration for 8inches High Chocolate oil based Round Cak…" at bounding box center [846, 469] width 813 height 112
type input "12000"
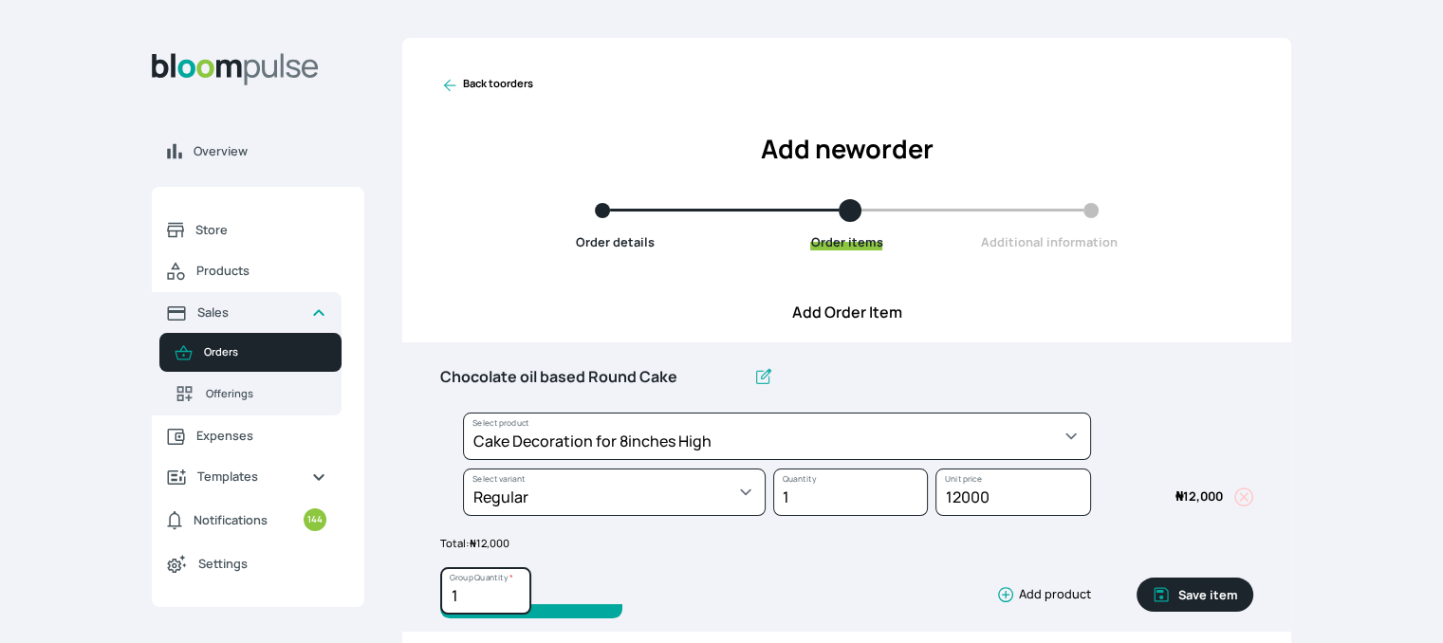
type input "1"
click at [511, 602] on input "1" at bounding box center [485, 591] width 91 height 47
click at [1182, 588] on button "Save item" at bounding box center [1195, 595] width 117 height 34
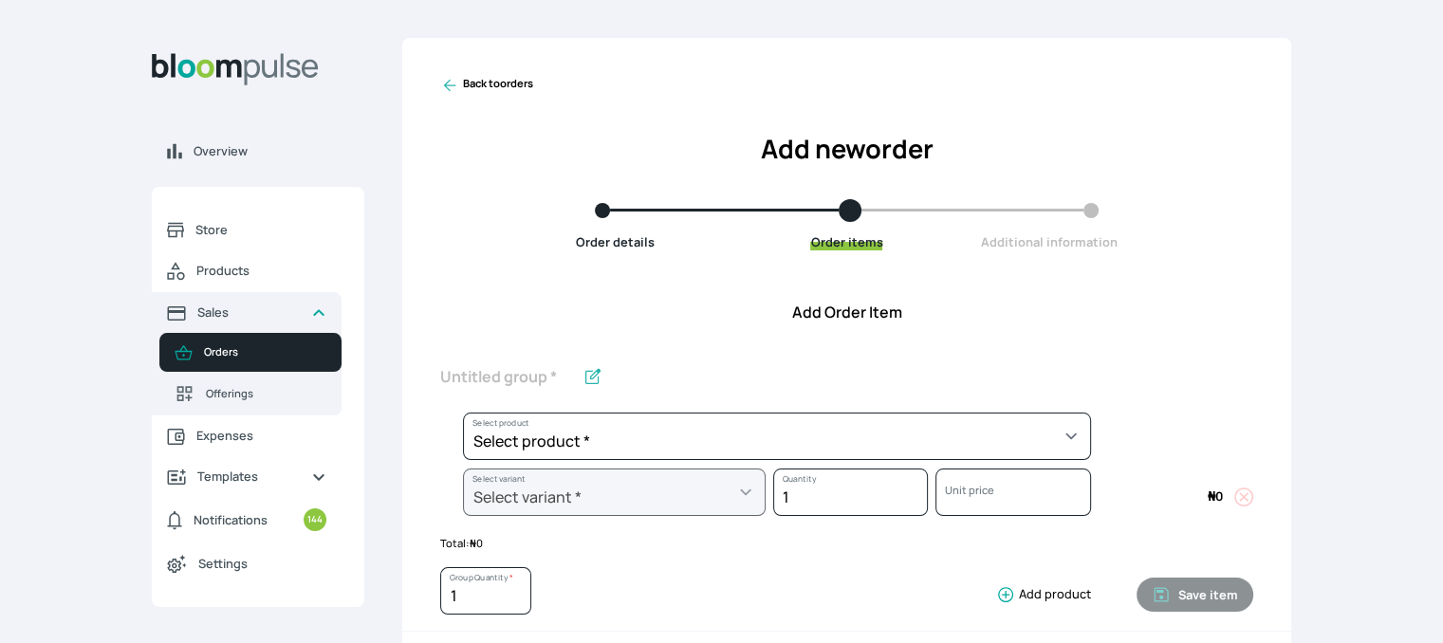
click at [441, 81] on icon at bounding box center [449, 85] width 19 height 19
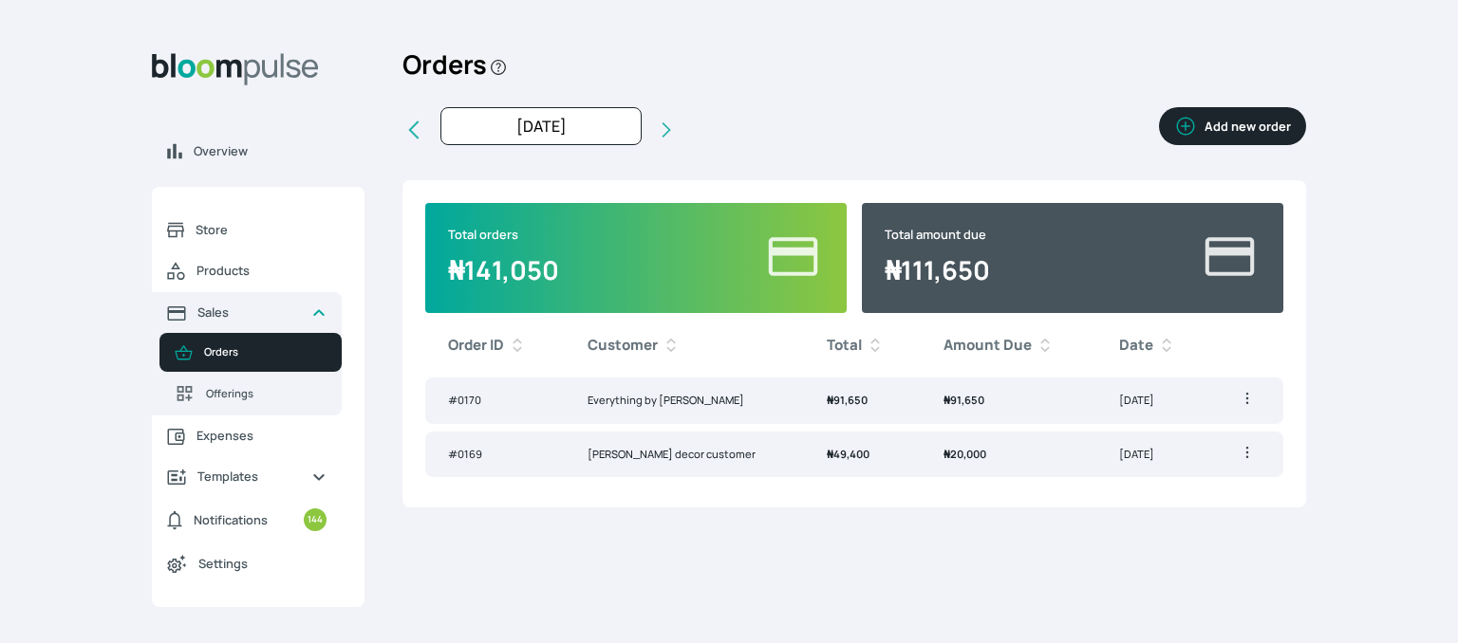
click at [649, 456] on td "[PERSON_NAME] decor customer" at bounding box center [684, 455] width 239 height 47
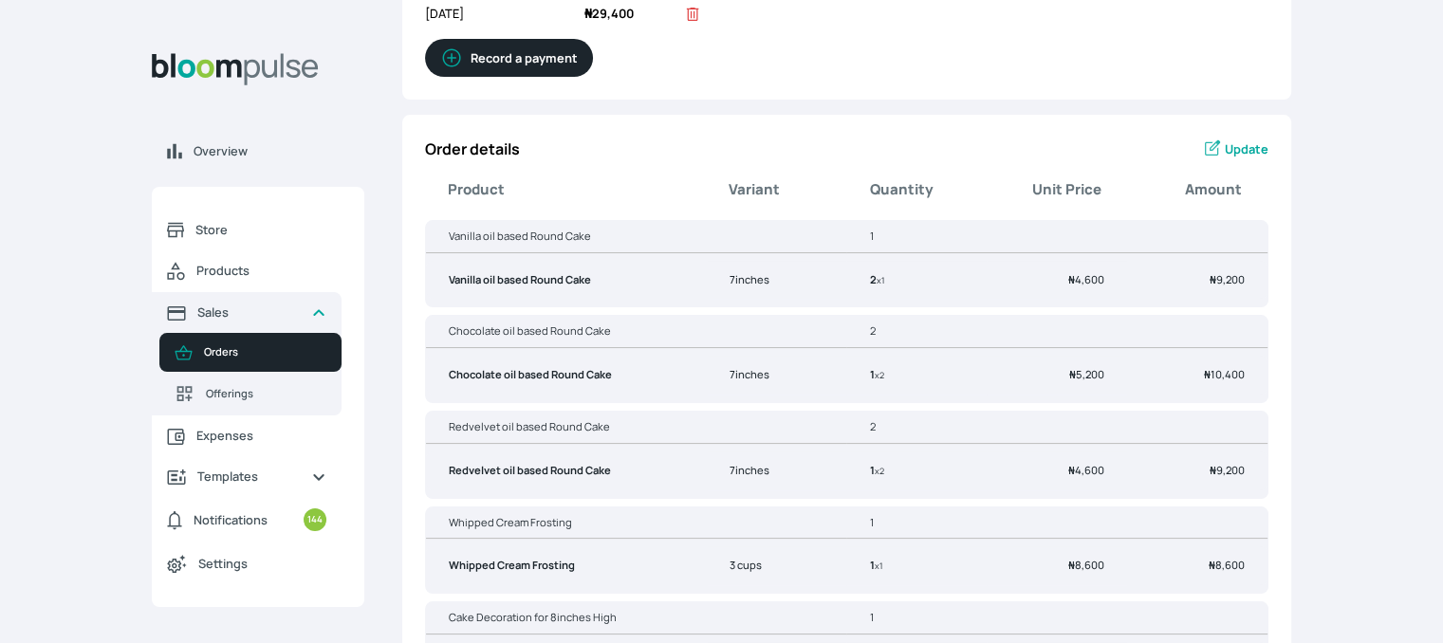
scroll to position [190, 0]
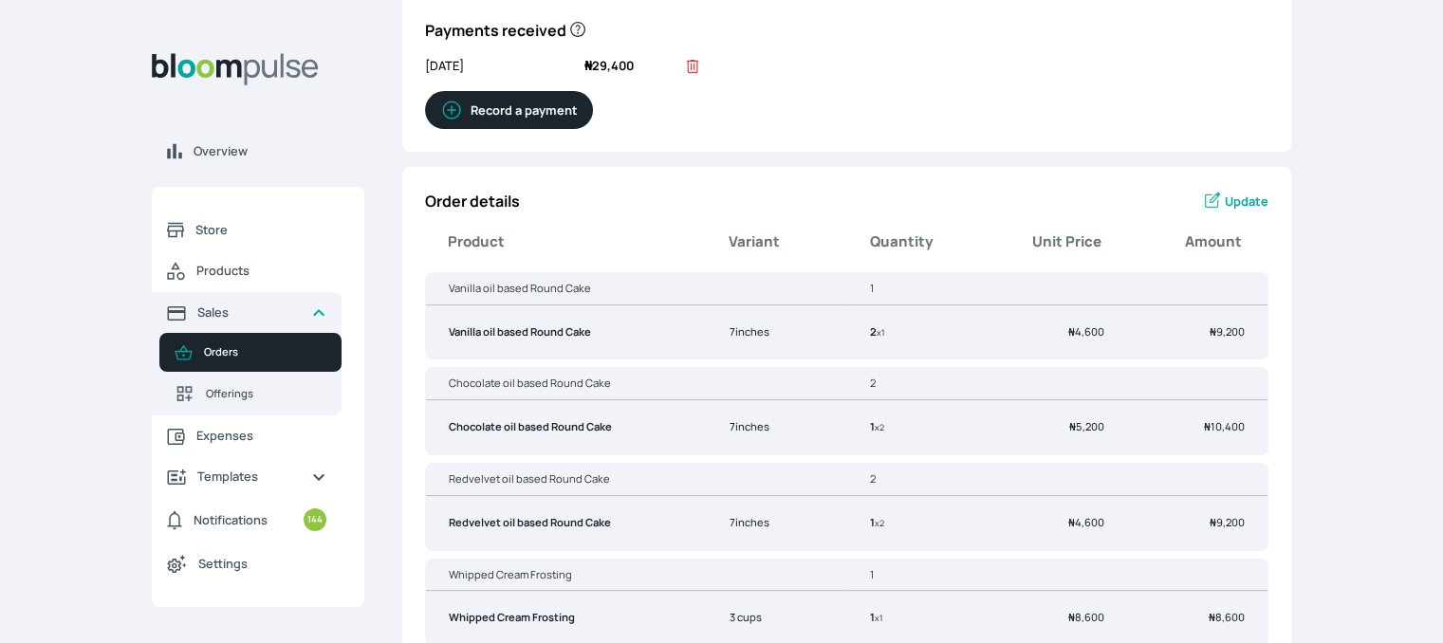
click at [1224, 203] on link "Update" at bounding box center [1235, 201] width 66 height 23
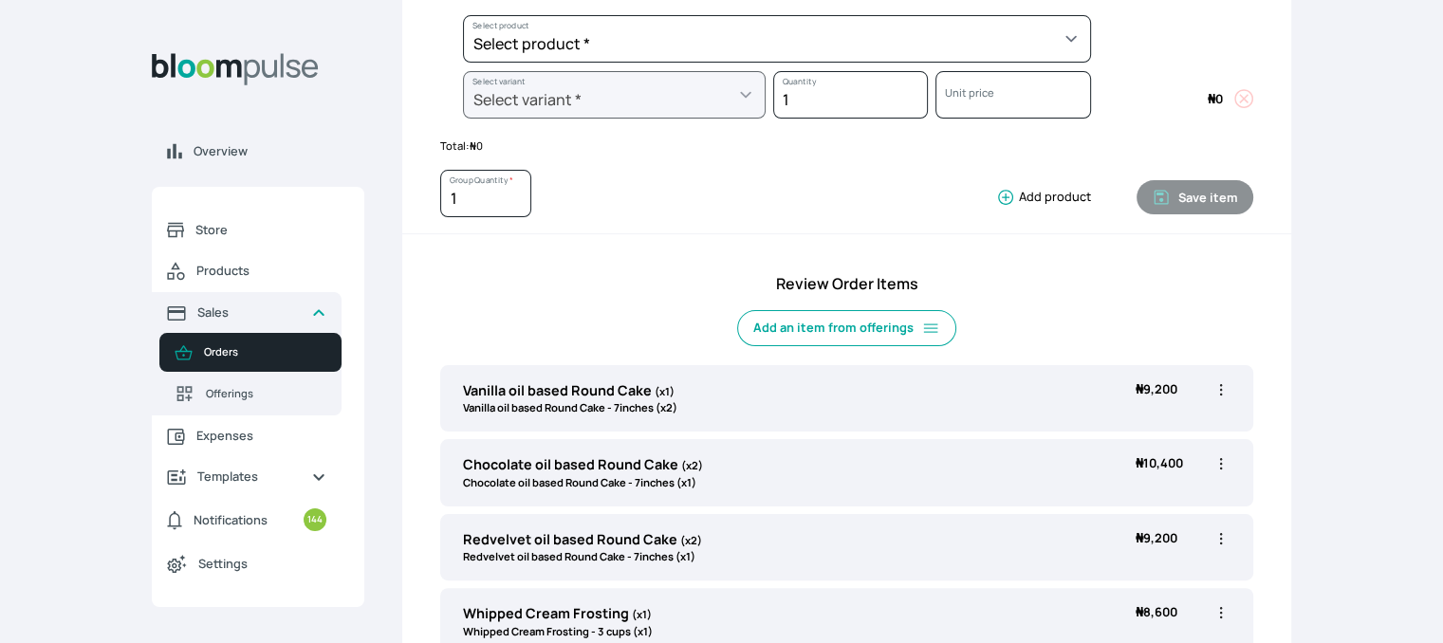
scroll to position [569, 0]
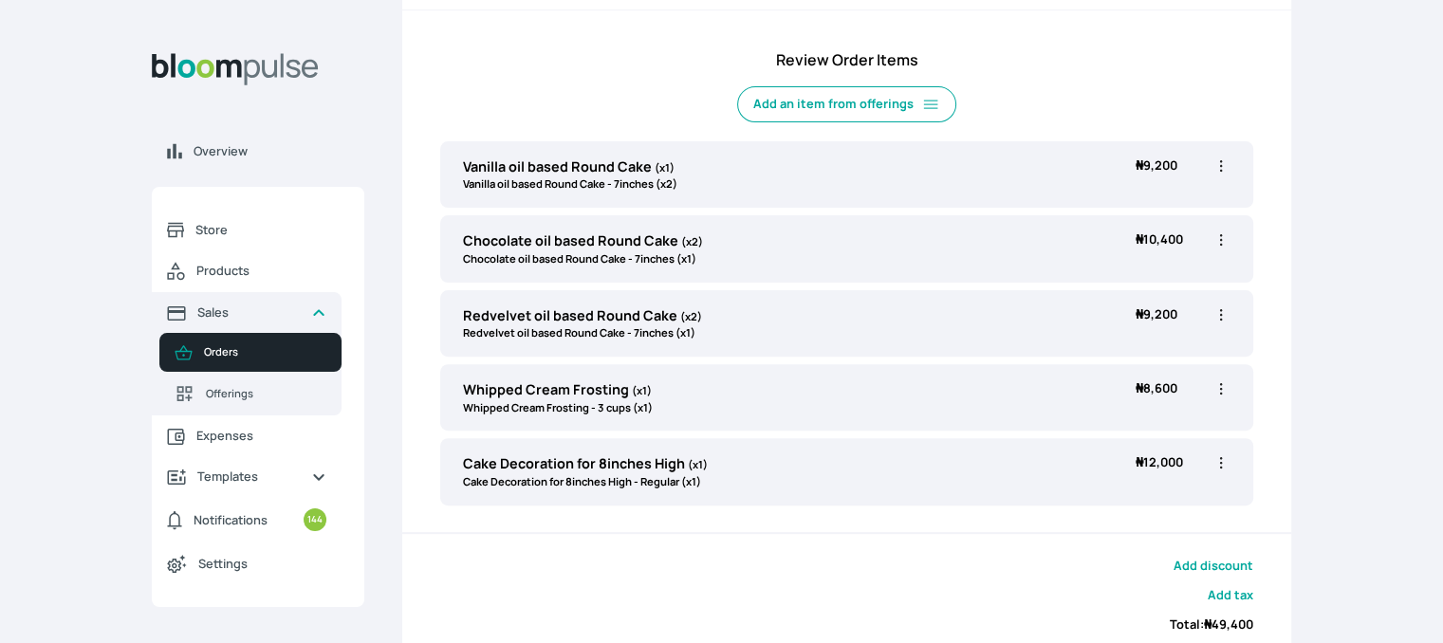
click at [1217, 163] on icon "button" at bounding box center [1221, 166] width 19 height 19
click at [1188, 203] on span "Edit" at bounding box center [1147, 205] width 137 height 19
type input "Vanilla oil based Round Cake"
select select "49426e7e-6d78-4aff-80b2-0dfc408de078"
select select "d02a4e13-2478-466f-96bc-6b72e1cb349e"
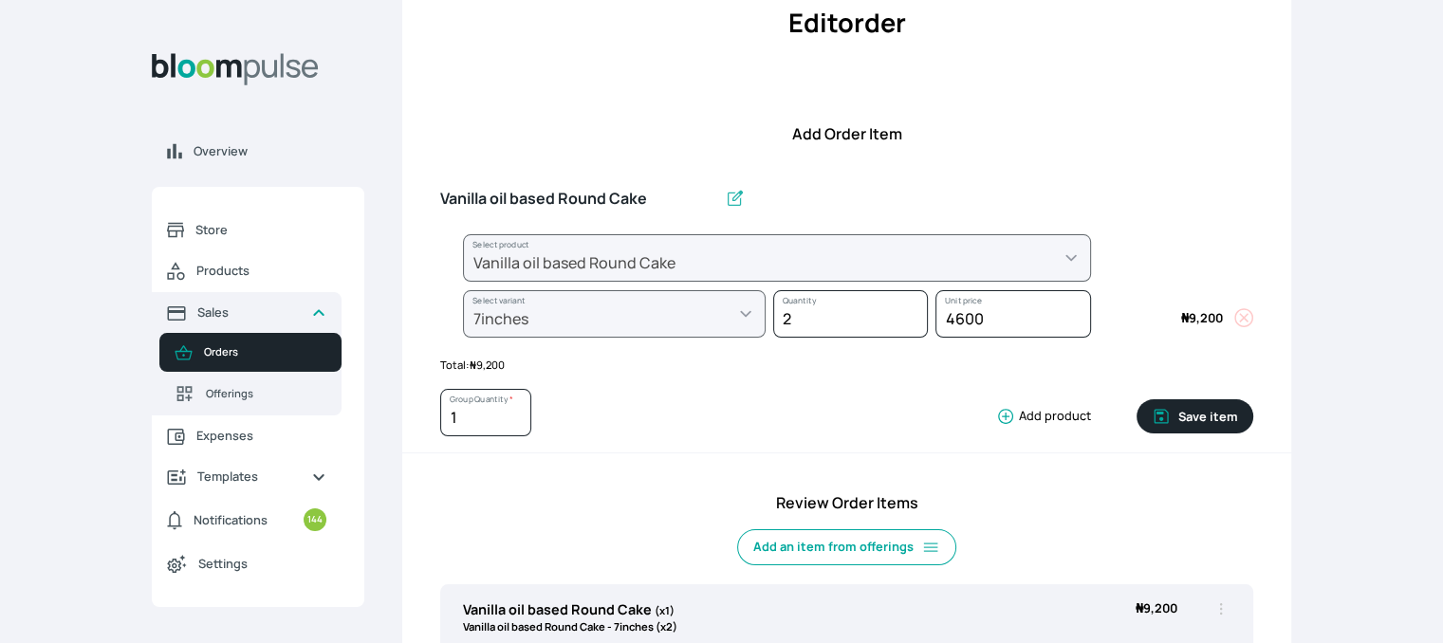
scroll to position [0, 0]
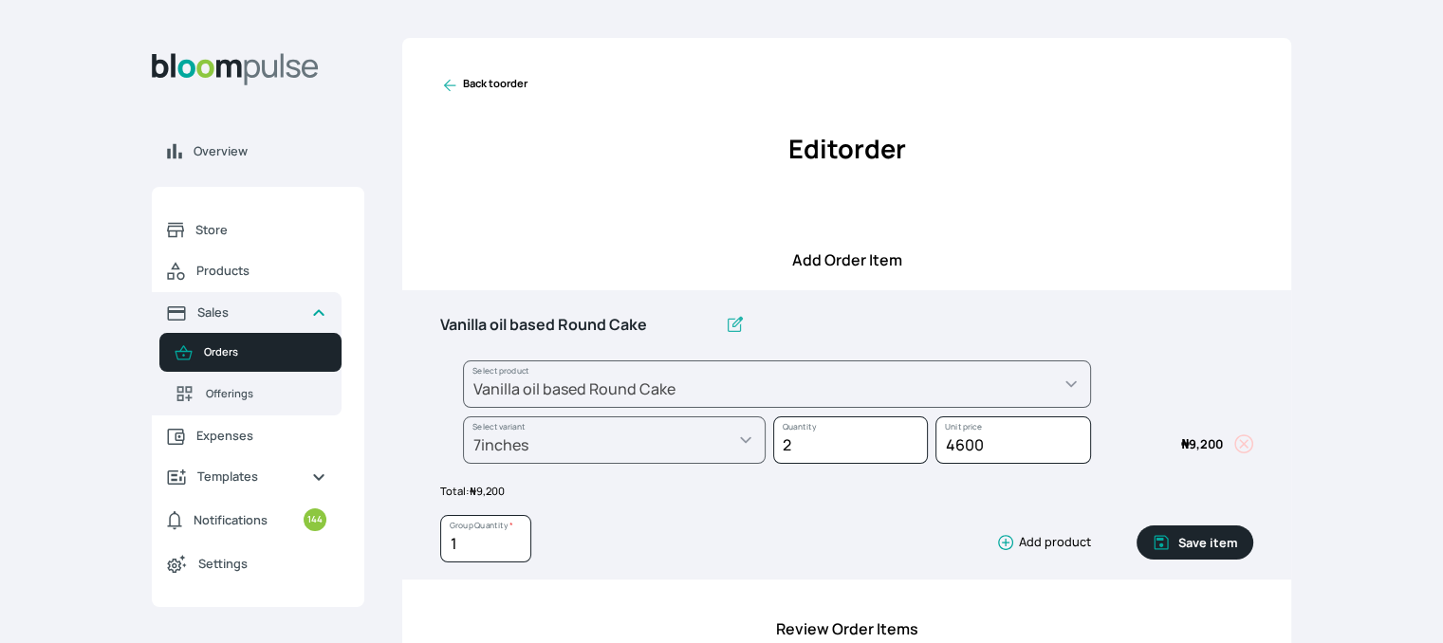
click at [1176, 546] on button "Save item" at bounding box center [1195, 543] width 117 height 34
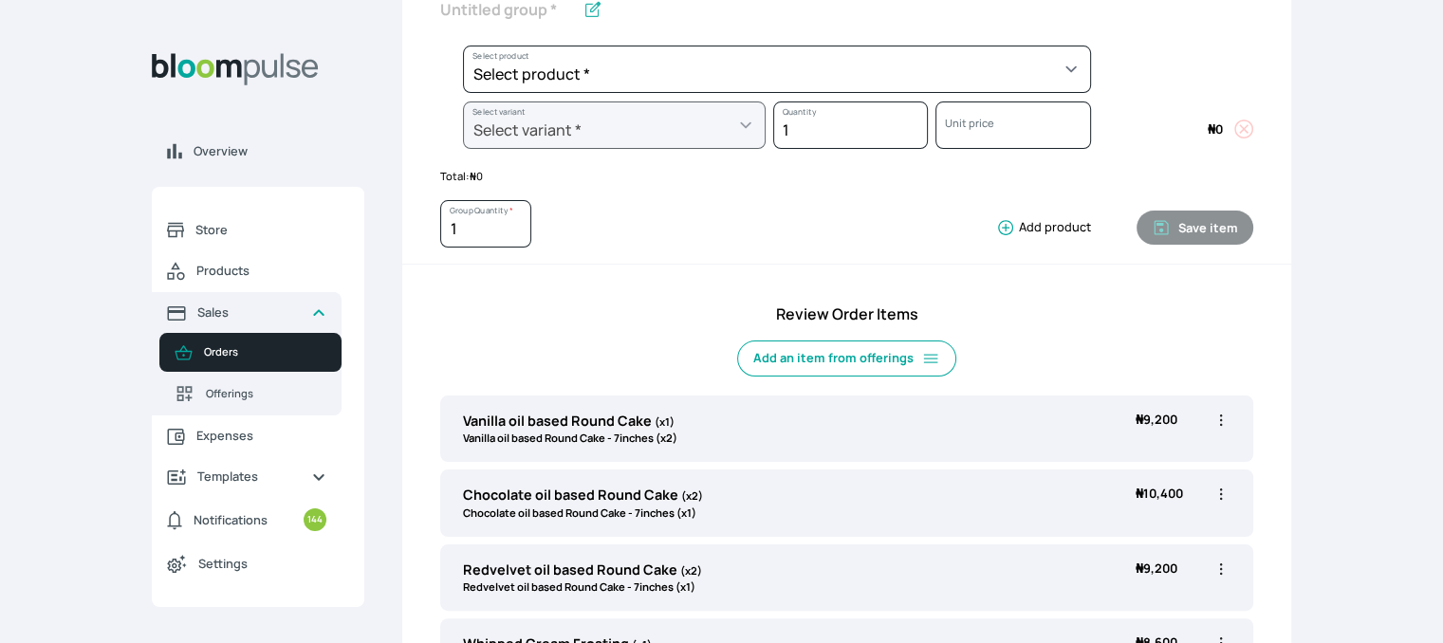
scroll to position [380, 0]
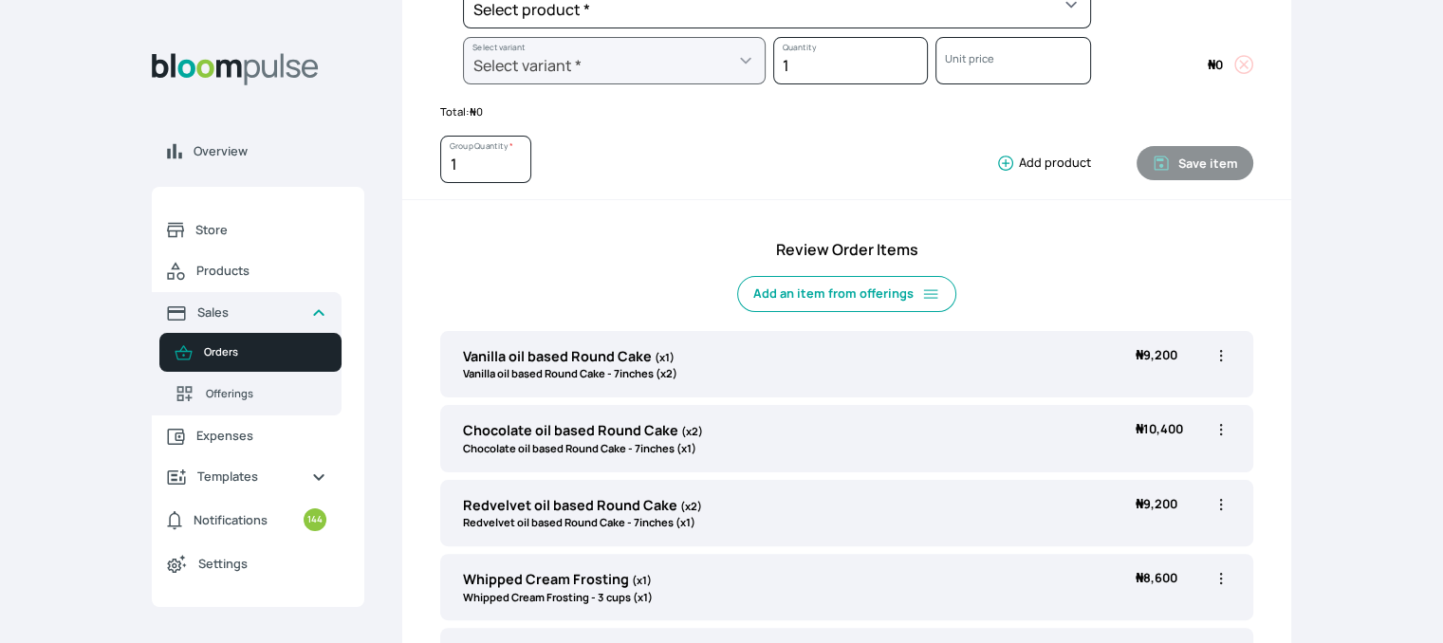
click at [1222, 358] on icon "button" at bounding box center [1221, 355] width 19 height 19
click at [1133, 461] on span "Delete" at bounding box center [1119, 464] width 35 height 16
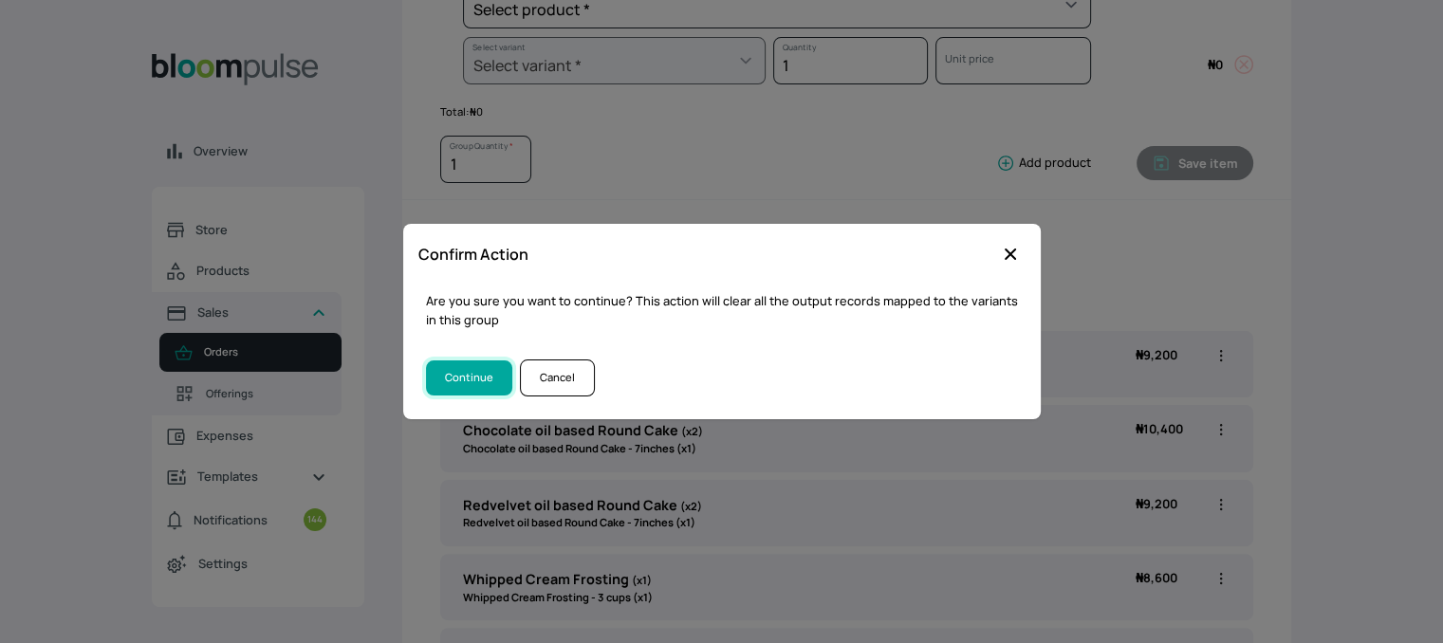
click at [463, 369] on button "Continue" at bounding box center [469, 378] width 86 height 35
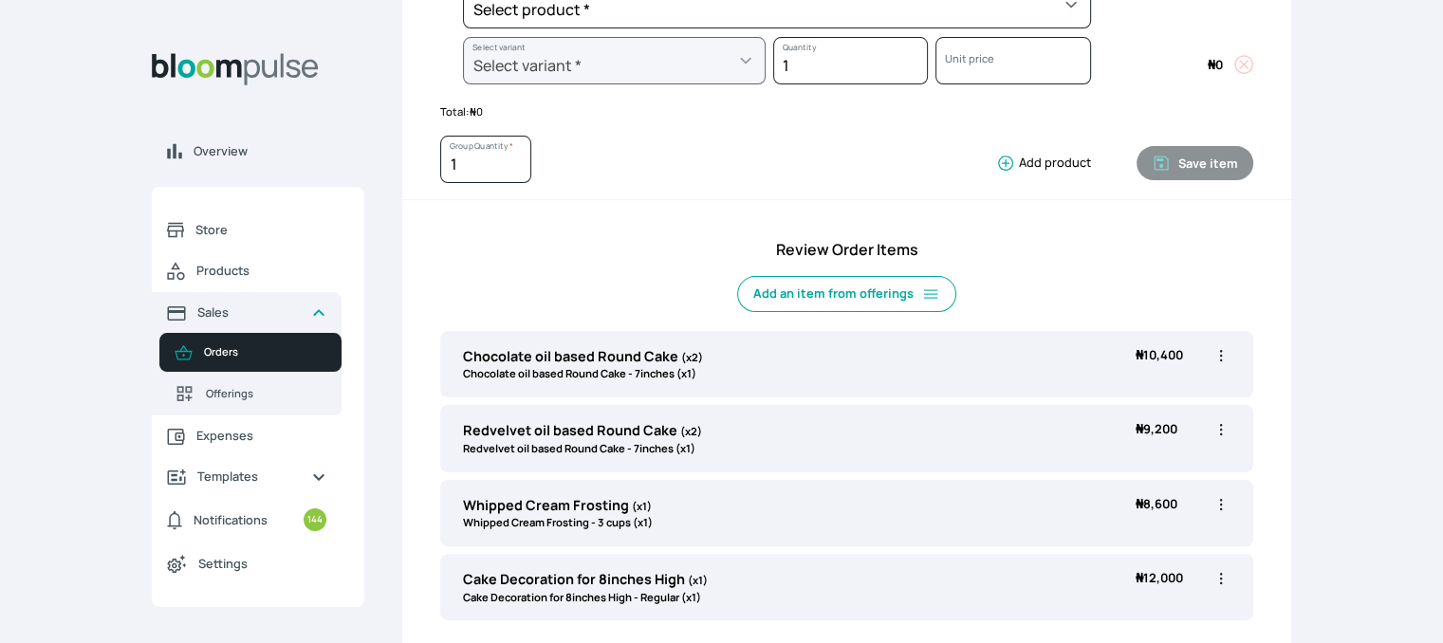
click at [1216, 358] on icon "button" at bounding box center [1221, 355] width 19 height 19
click at [1146, 467] on span "Delete" at bounding box center [1147, 463] width 137 height 19
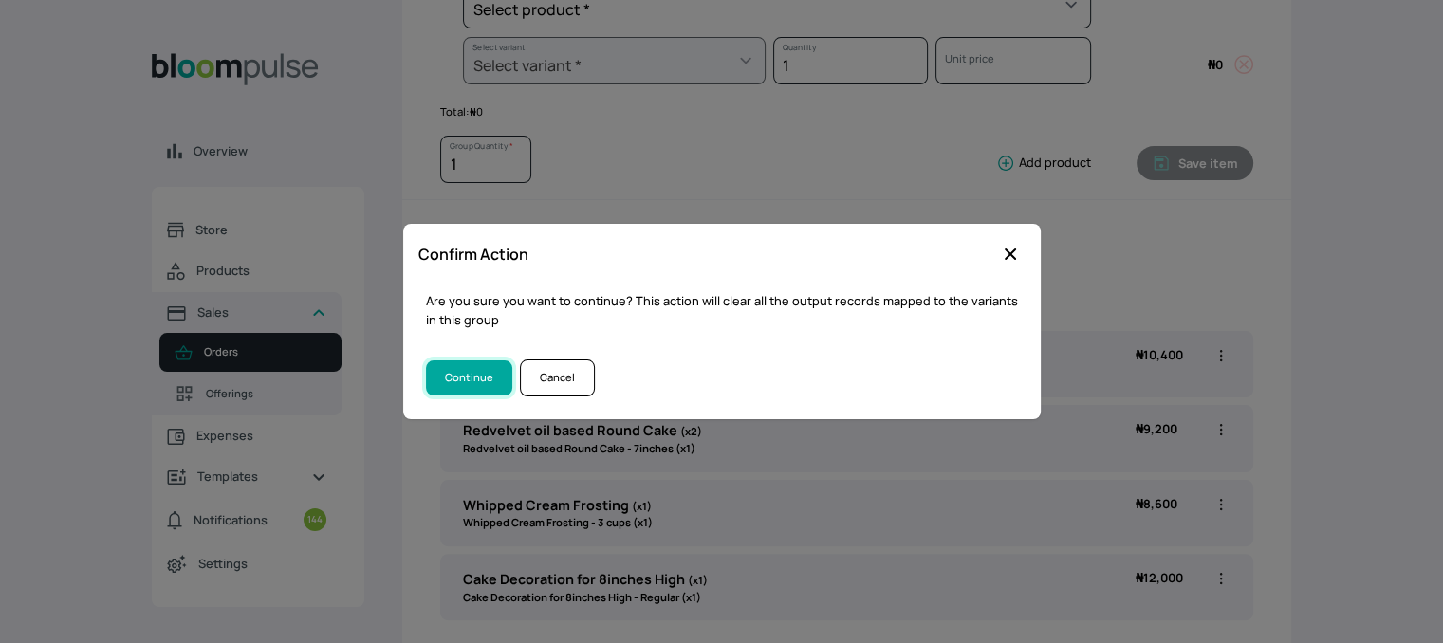
click at [475, 370] on button "Continue" at bounding box center [469, 378] width 86 height 35
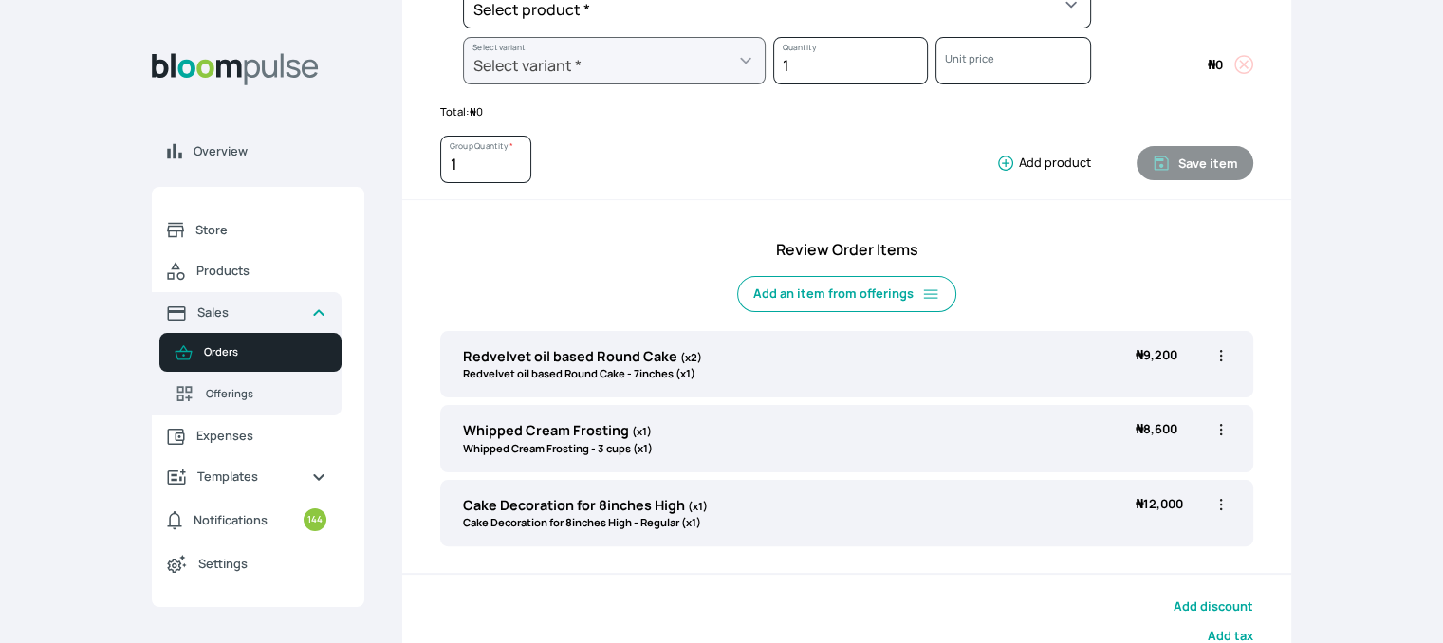
click at [1219, 354] on icon "button" at bounding box center [1221, 355] width 19 height 19
click at [1135, 463] on span "Delete" at bounding box center [1119, 464] width 35 height 16
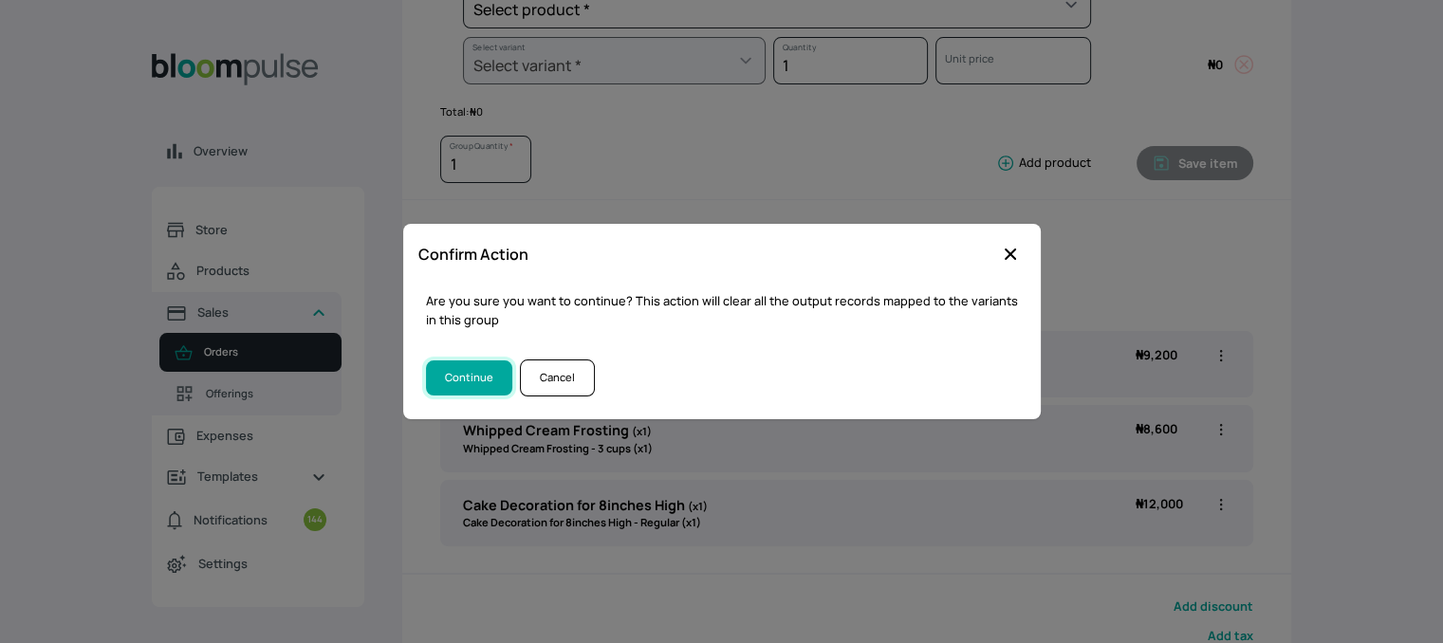
click at [475, 370] on button "Continue" at bounding box center [469, 378] width 86 height 35
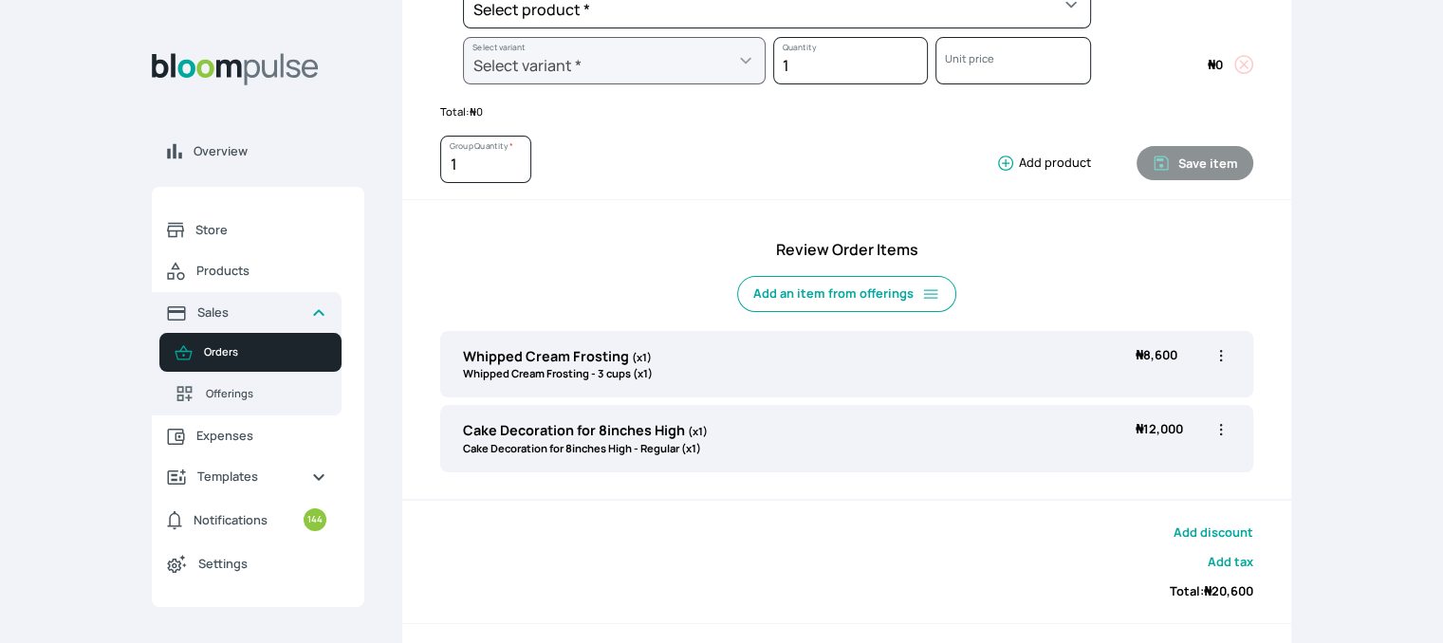
scroll to position [0, 0]
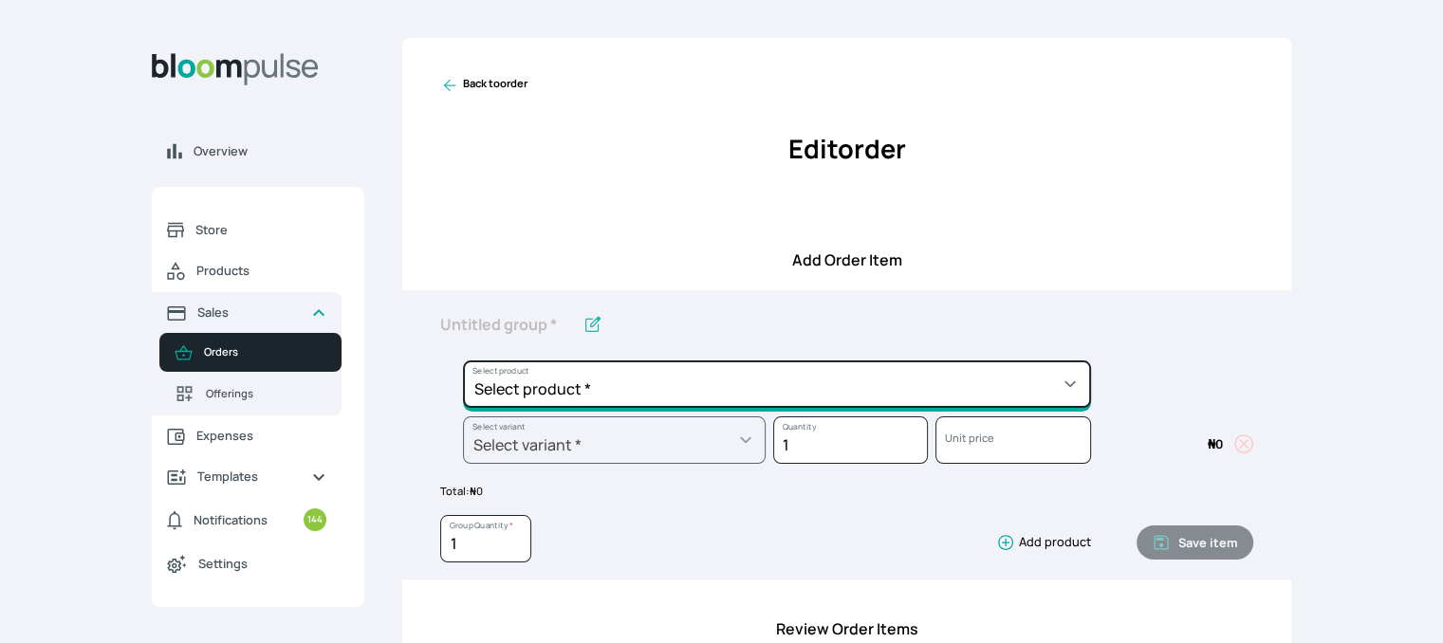
click at [770, 381] on select "Select product * Cake Decoration for 8inches High Chocolate oil based Round Cak…" at bounding box center [777, 384] width 628 height 47
select select "49426e7e-6d78-4aff-80b2-0dfc408de078"
click at [463, 361] on select "Select product * Cake Decoration for 8inches High Chocolate oil based Round Cak…" at bounding box center [777, 384] width 628 height 47
type input "Vanilla oil based Round Cake"
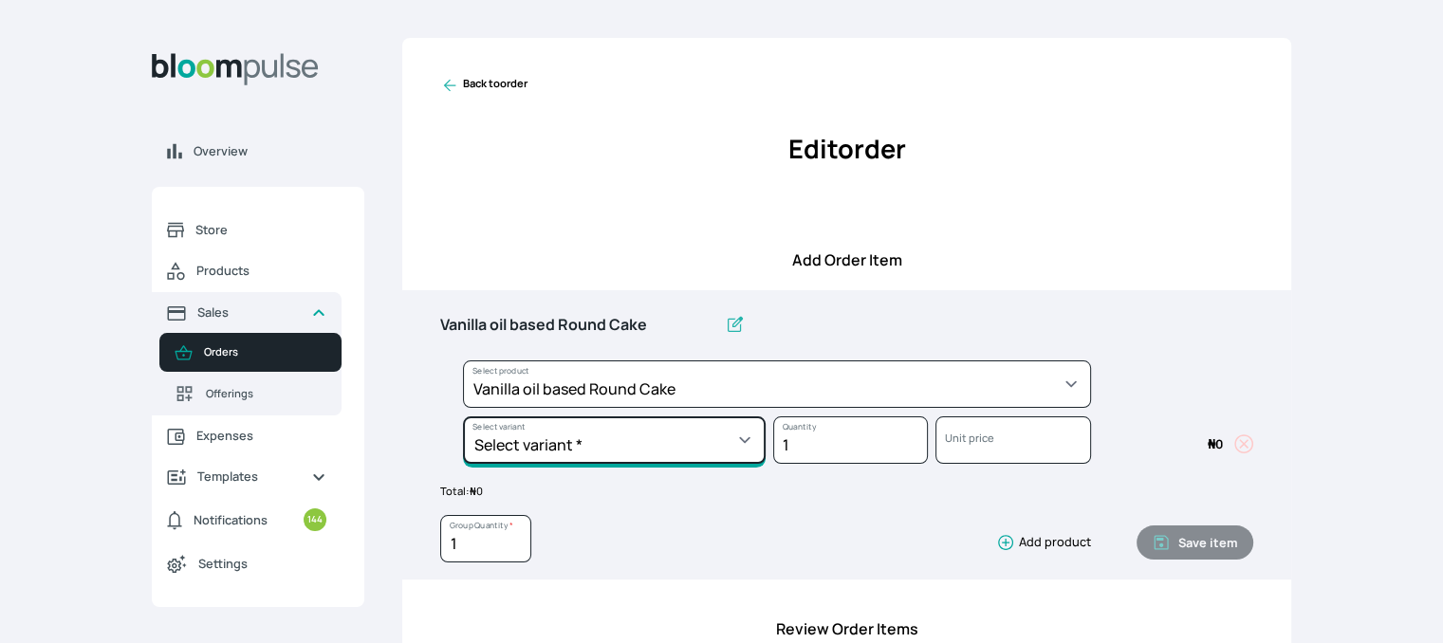
click at [727, 449] on select "Select variant * 10inches 11inches 12inches 6inches 7inches 8inches 9inches" at bounding box center [614, 440] width 303 height 47
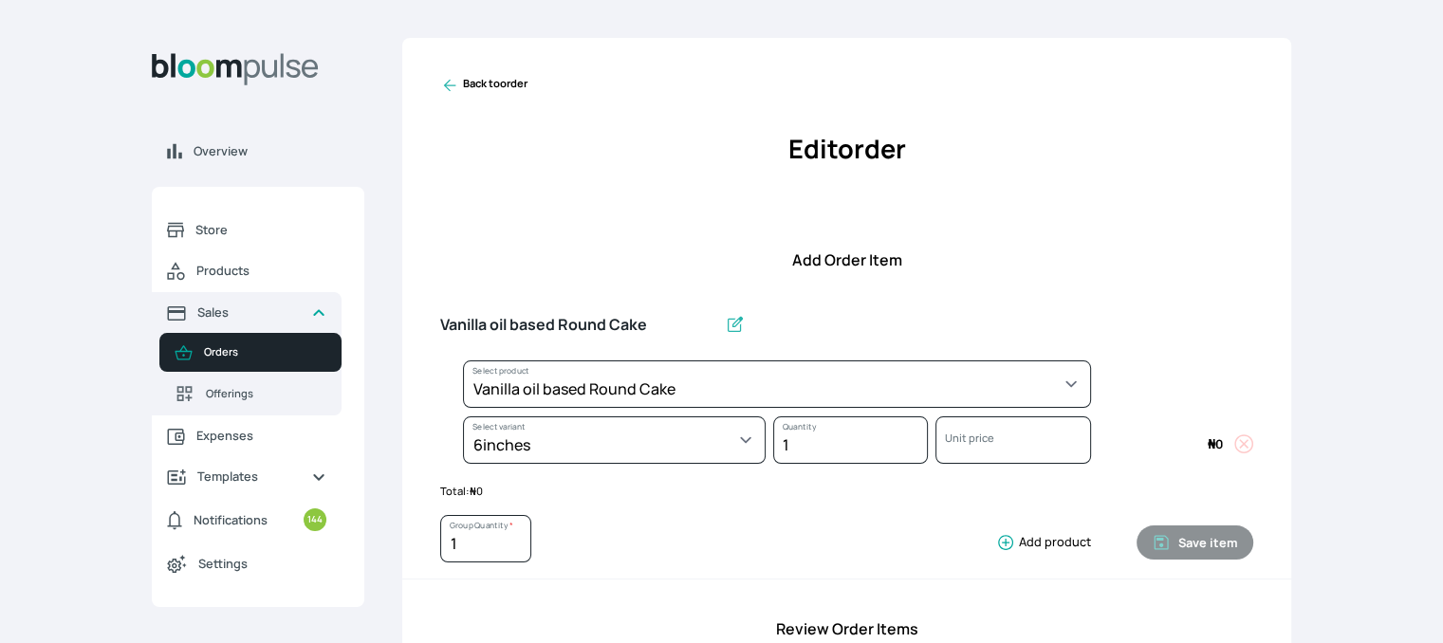
select select "49426e7e-6d78-4aff-80b2-0dfc408de078"
select select "99749d96-3b79-40b0-9bc8-fa882aa5ad00"
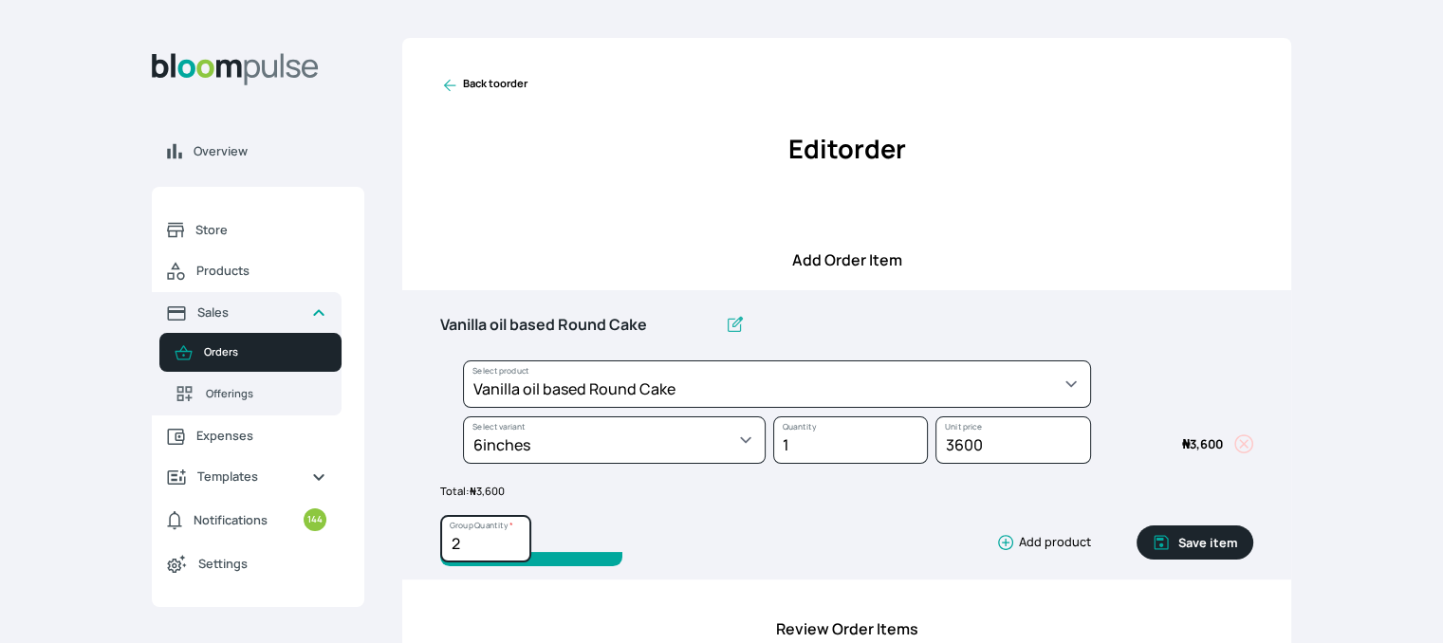
type input "2"
click at [512, 536] on input "2" at bounding box center [485, 538] width 91 height 47
click at [1163, 551] on button "Save item" at bounding box center [1195, 543] width 117 height 34
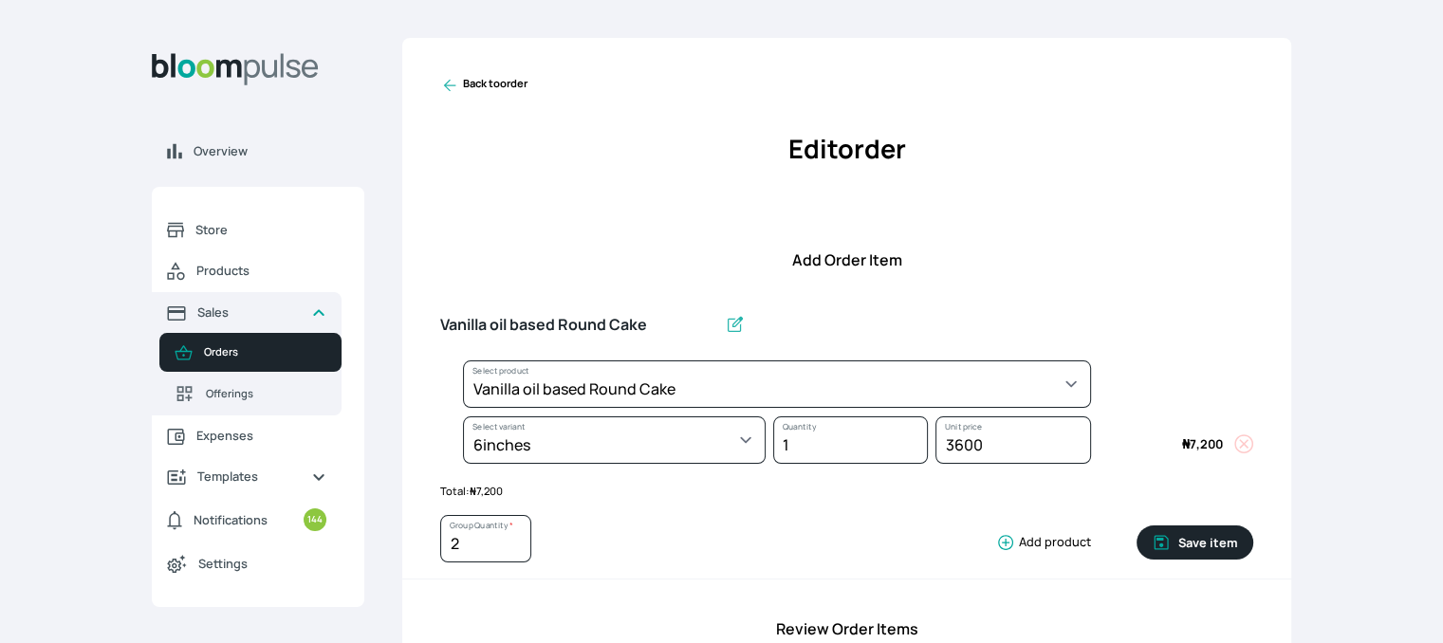
type input "1"
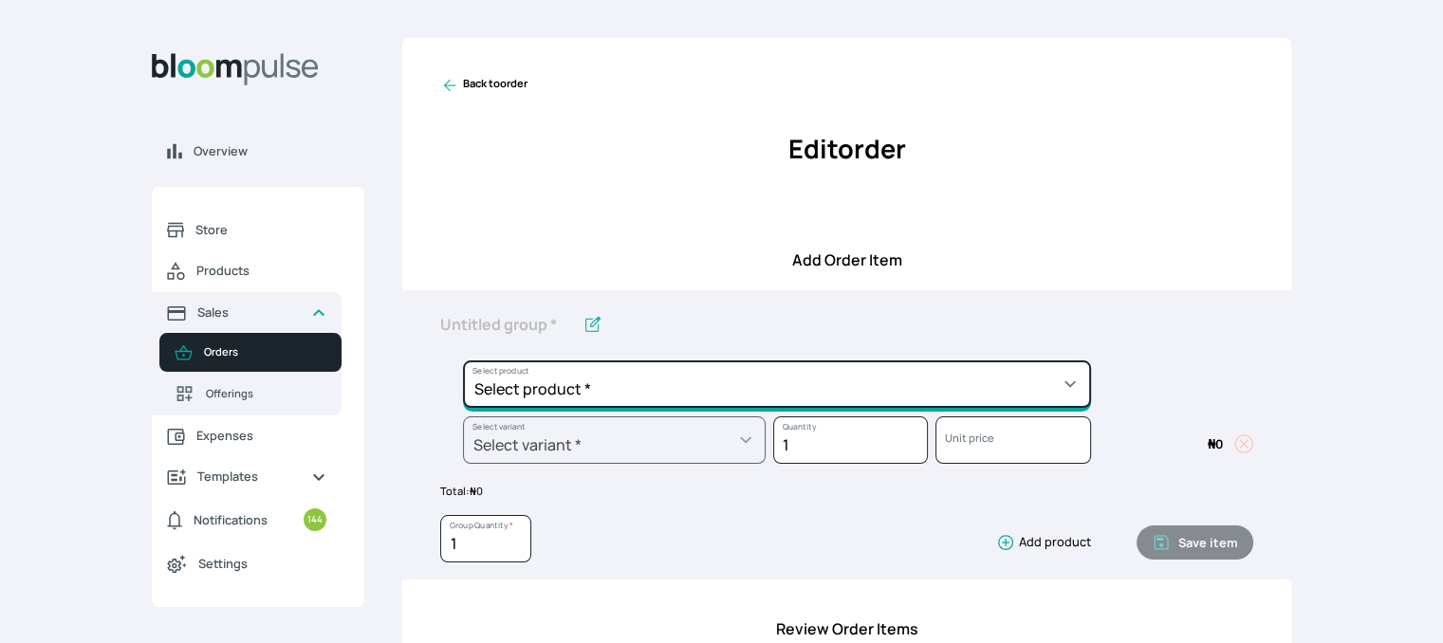
click at [687, 372] on select "Select product * Cake Decoration for 8inches High Chocolate oil based Round Cak…" at bounding box center [777, 384] width 628 height 47
select select "308ec9aa-9c9b-4c8b-9137-5de2303ab237"
click at [463, 361] on select "Select product * Cake Decoration for 8inches High Chocolate oil based Round Cak…" at bounding box center [777, 384] width 628 height 47
type input "Redvelvet oil based Round Cake"
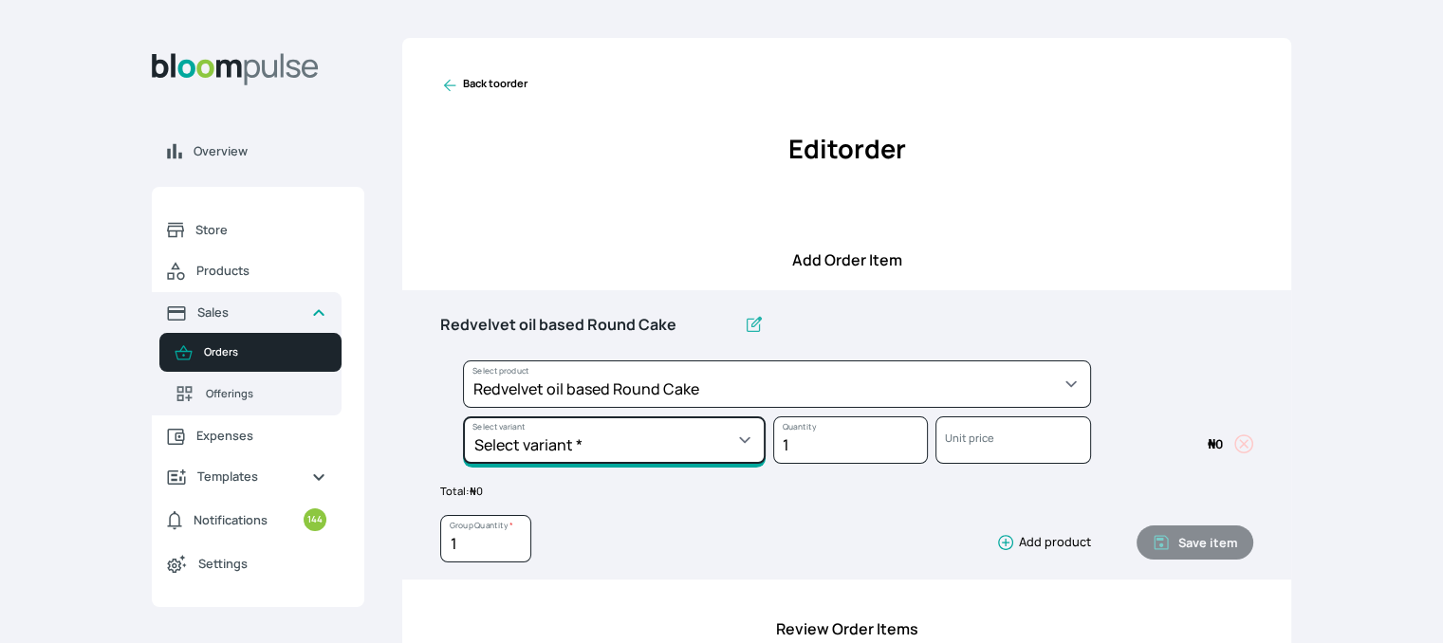
click at [707, 445] on select "Select variant * 10inches 11inches 12inches 6inches 7inches 8inches 9inches" at bounding box center [614, 440] width 303 height 47
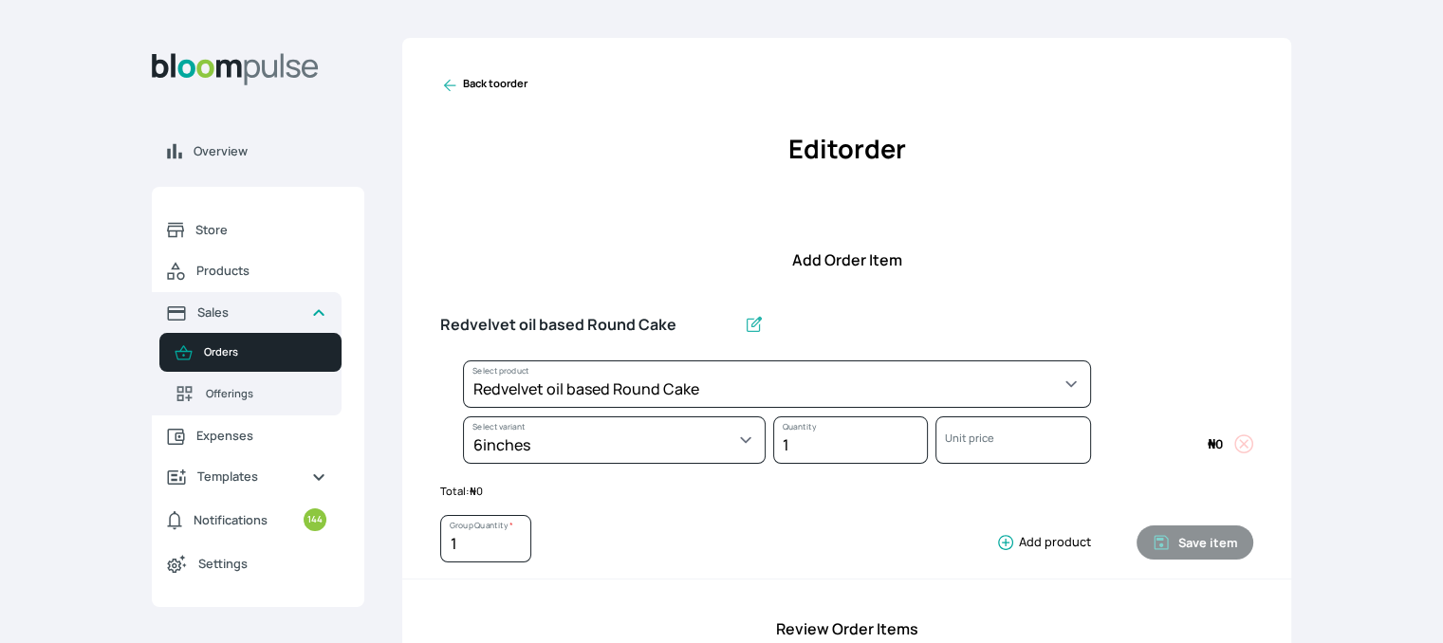
select select "308ec9aa-9c9b-4c8b-9137-5de2303ab237"
select select "539ea3f9-7b58-4ed5-a6fa-3c2a5292c254"
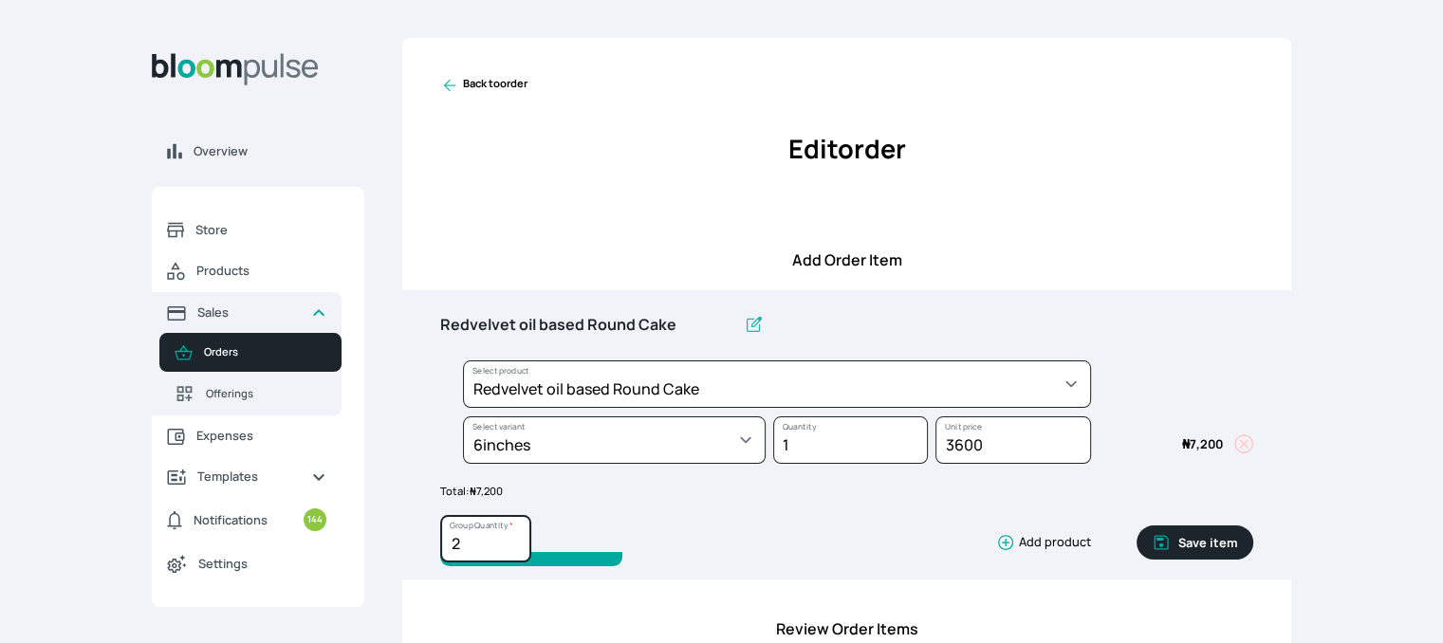
type input "2"
click at [514, 536] on input "2" at bounding box center [485, 538] width 91 height 47
click at [1176, 541] on button "Save item" at bounding box center [1195, 543] width 117 height 34
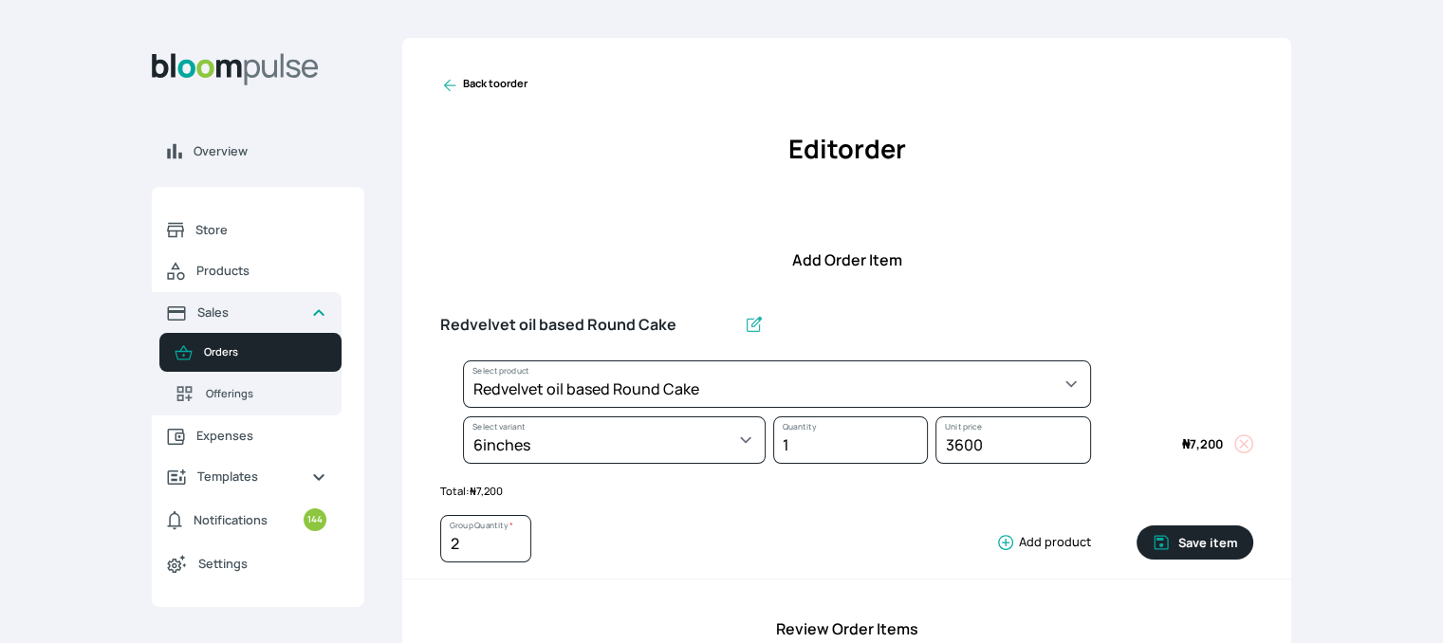
type input "1"
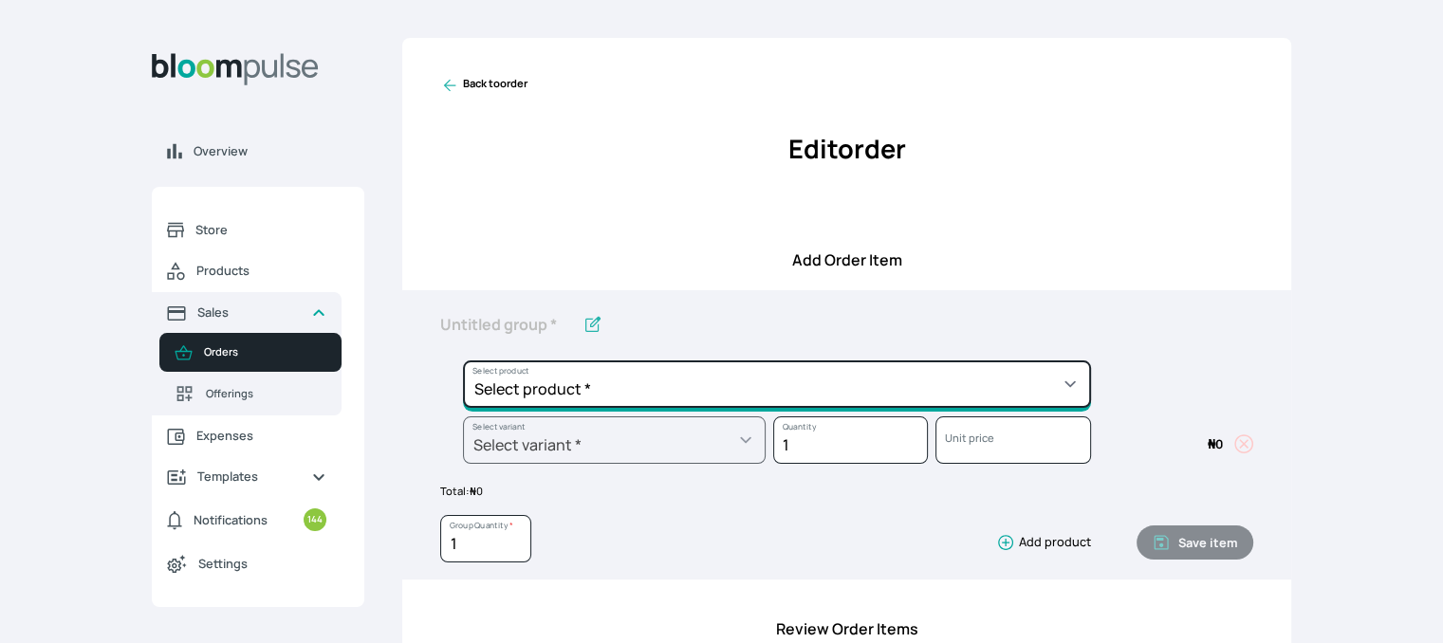
click at [754, 386] on select "Select product * Cake Decoration for 8inches High Chocolate oil based Round Cak…" at bounding box center [777, 384] width 628 height 47
select select "0a3636f1-4902-403d-89c1-f5465b9229a0"
click at [463, 361] on select "Select product * Cake Decoration for 8inches High Chocolate oil based Round Cak…" at bounding box center [777, 384] width 628 height 47
type input "Chocolate oil based Round Cake"
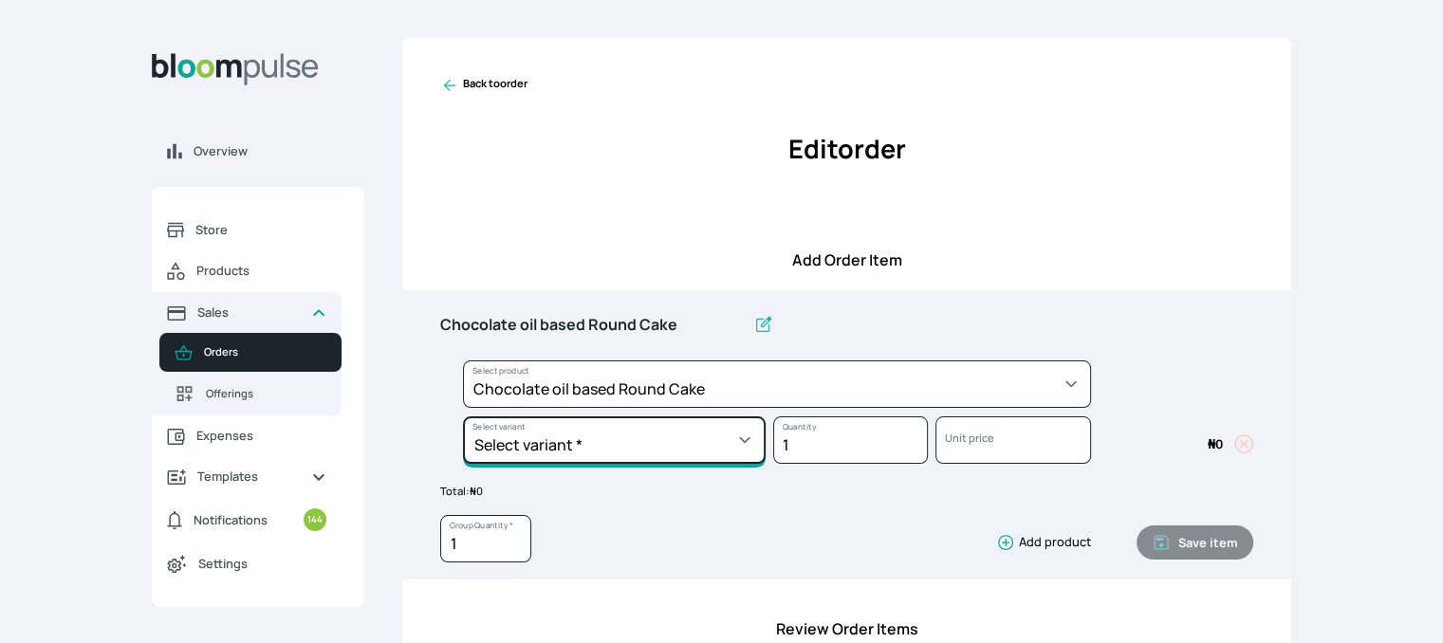
click at [755, 434] on select "Select variant * 10inches 11inches 12inches 6inches 7inches 8inches 9inches" at bounding box center [614, 440] width 303 height 47
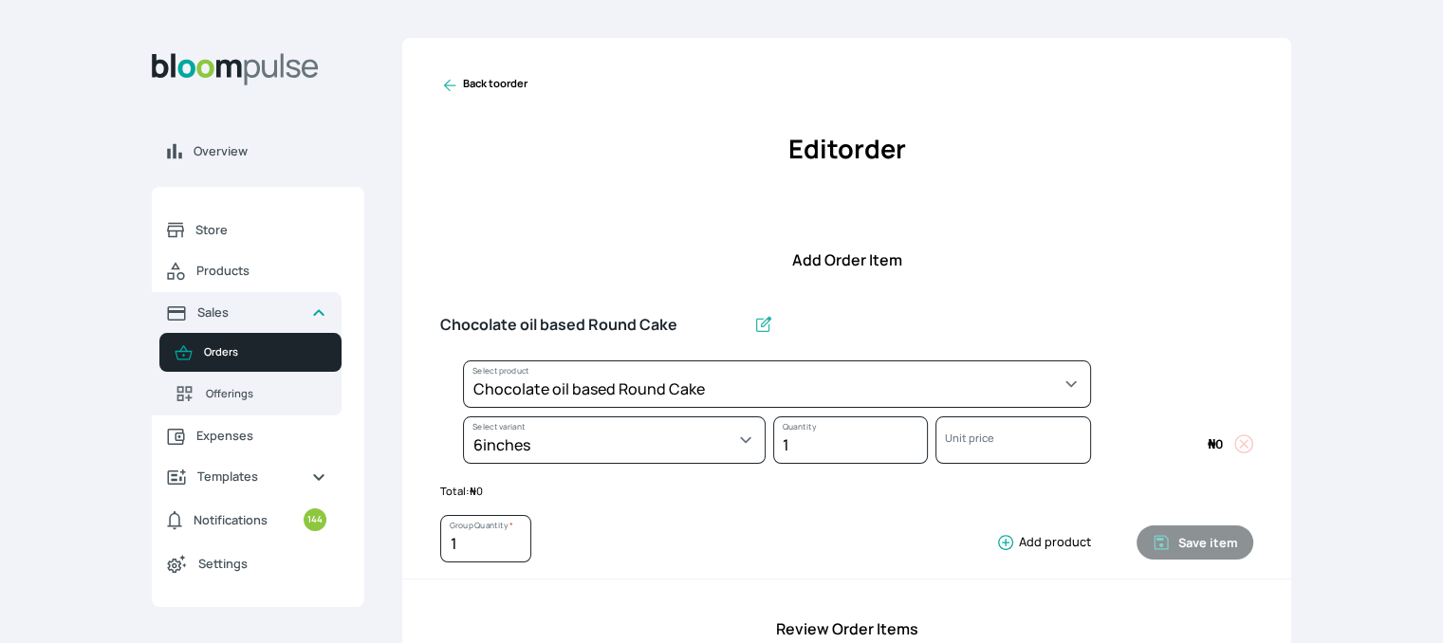
select select "0a3636f1-4902-403d-89c1-f5465b9229a0"
select select "430dc832-116b-4f0b-ac5d-bc426ed0a68c"
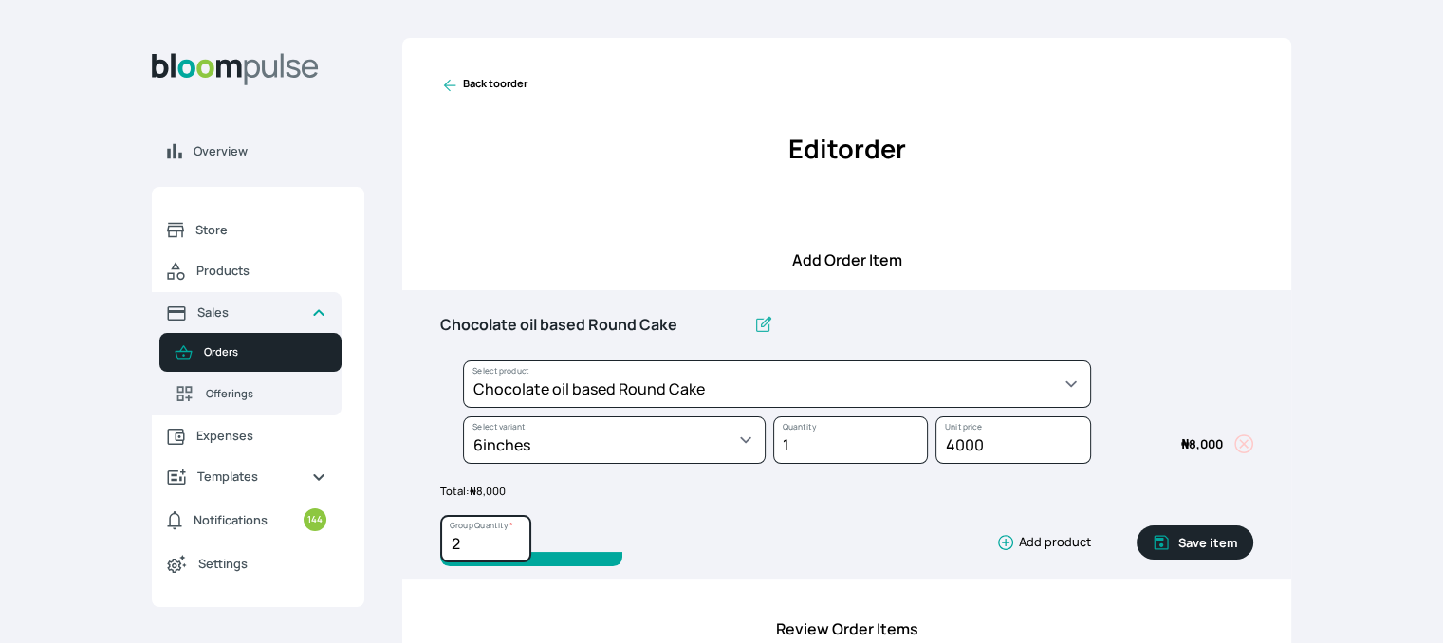
type input "2"
click at [514, 537] on input "2" at bounding box center [485, 538] width 91 height 47
click at [1166, 540] on icon "button" at bounding box center [1161, 542] width 19 height 19
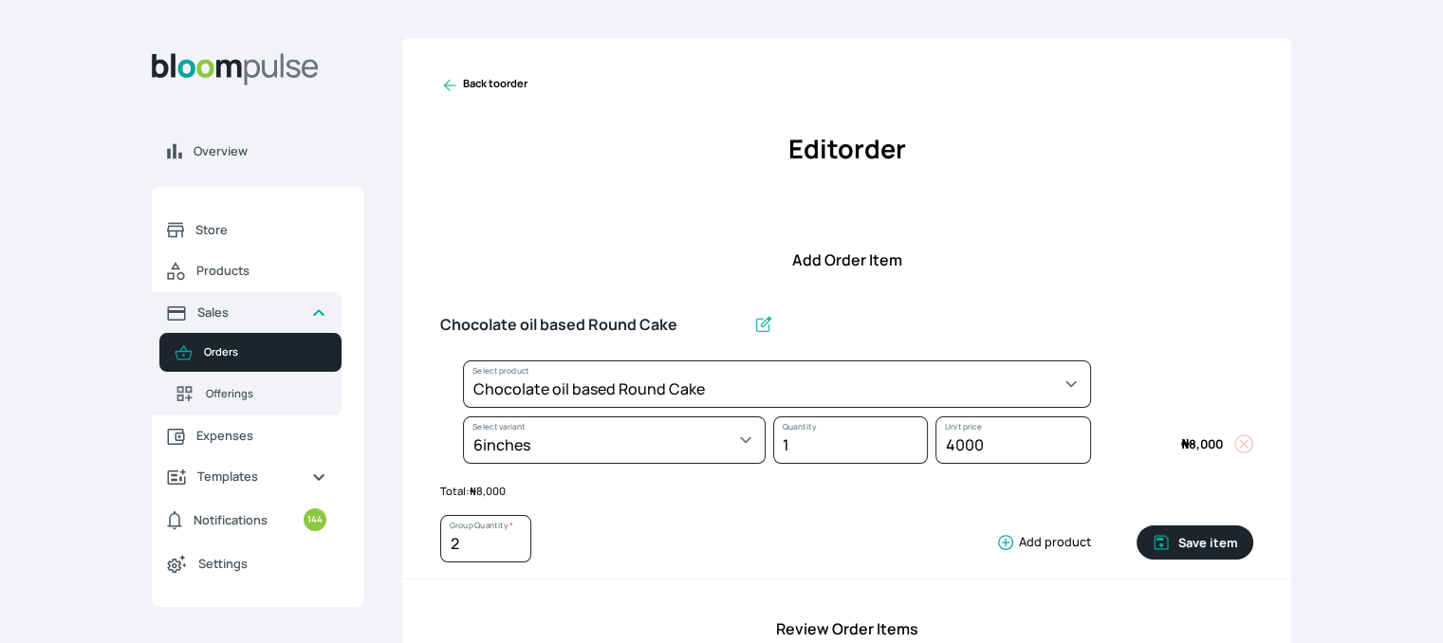
type input "1"
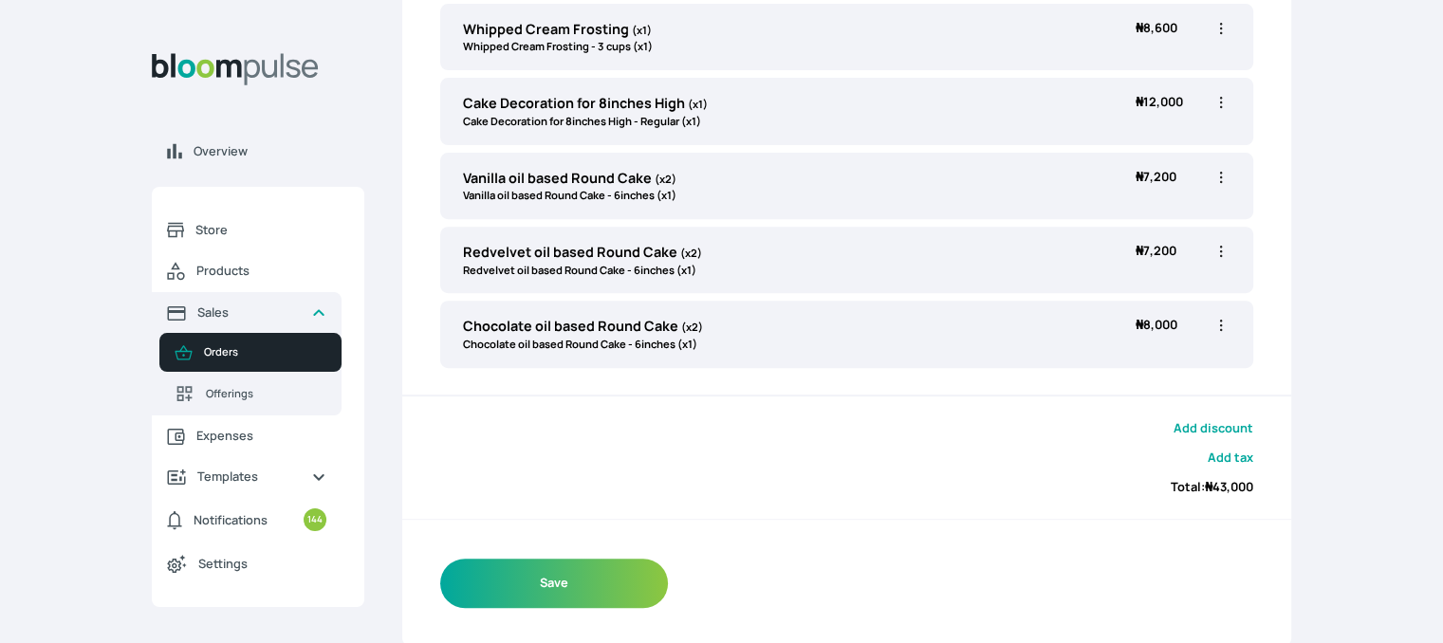
scroll to position [517, 0]
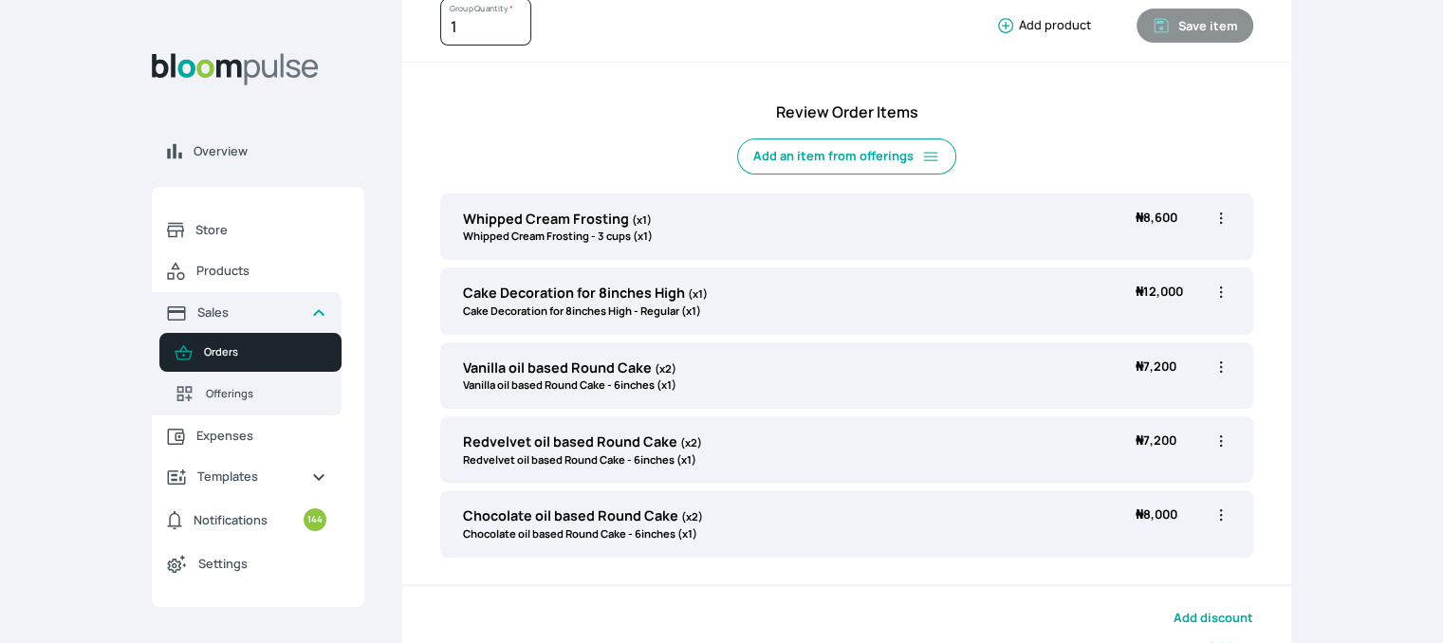
click at [1221, 216] on icon "button" at bounding box center [1221, 218] width 3 height 11
click at [1148, 248] on span "Edit" at bounding box center [1147, 257] width 137 height 19
type input "Whipped Cream Frosting"
select select "83f82b0c-44eb-4ac8-bd97-27faddcd7e30"
select select "fde2ff08-7291-4fbf-b13d-84aa5027fb42"
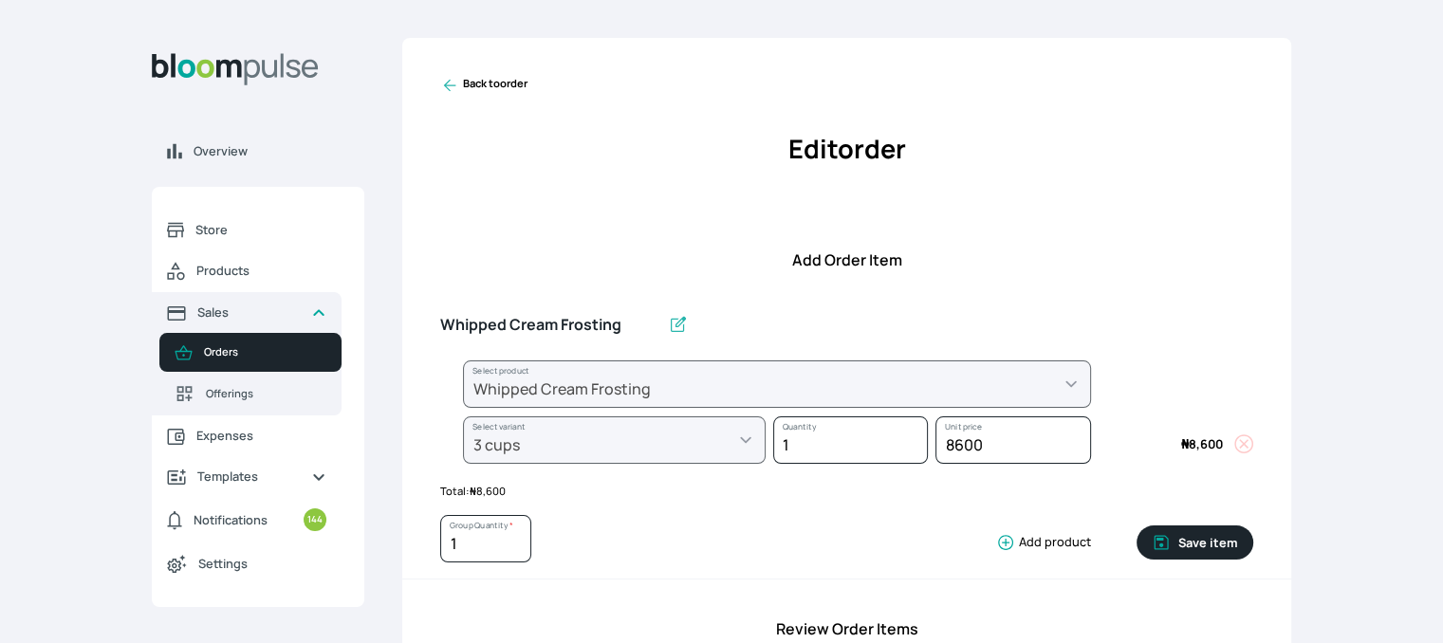
scroll to position [0, 0]
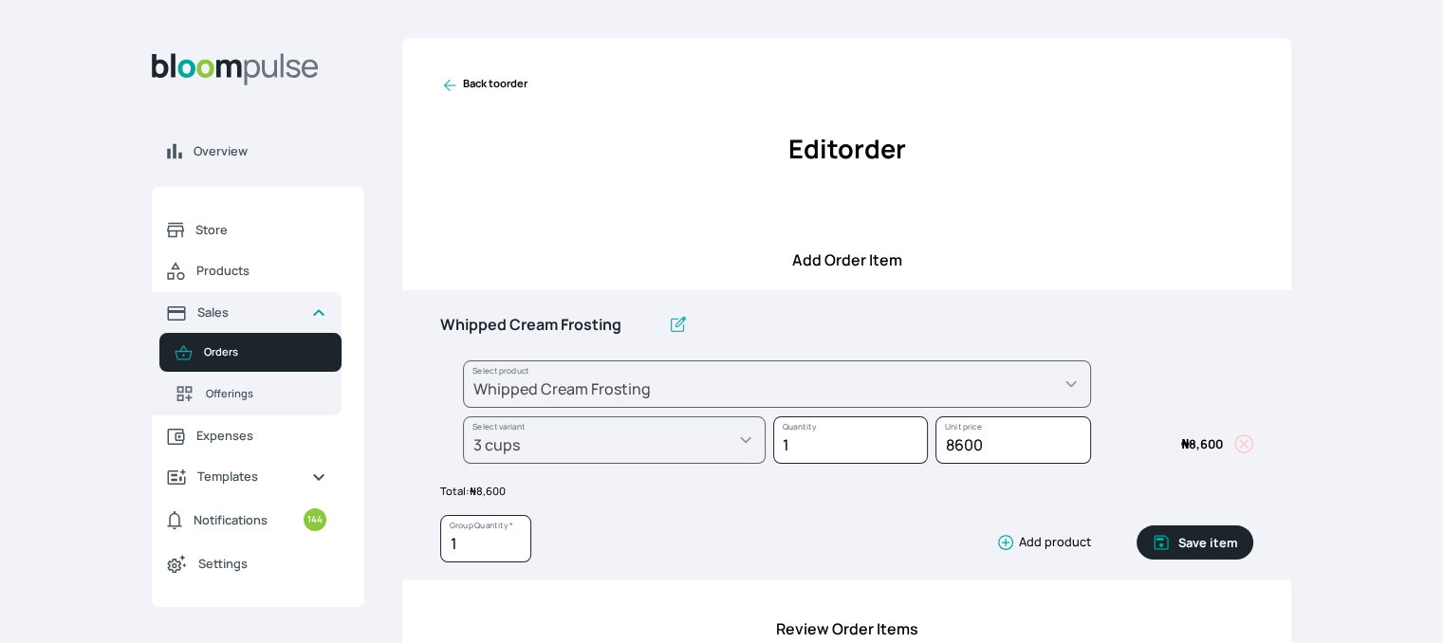
click at [1195, 554] on button "Save item" at bounding box center [1195, 543] width 117 height 34
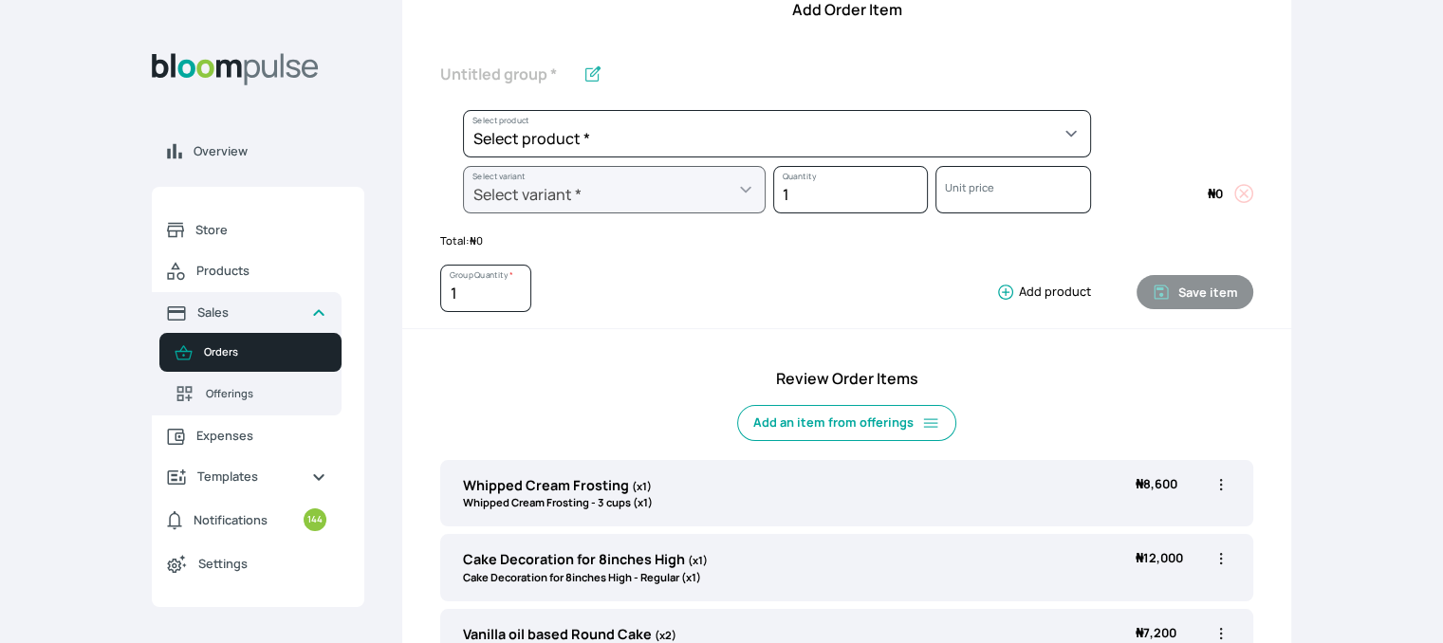
scroll to position [285, 0]
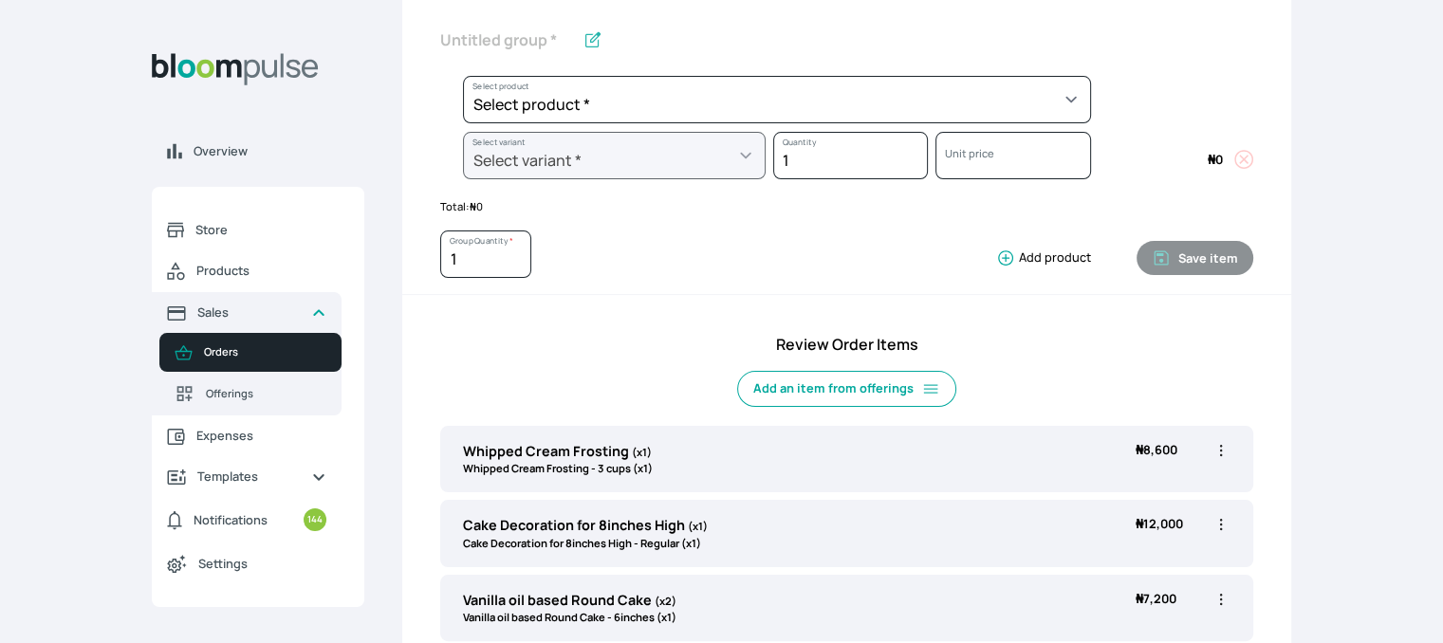
click at [1218, 453] on icon "button" at bounding box center [1221, 450] width 19 height 19
click at [1135, 557] on span "Delete" at bounding box center [1119, 558] width 35 height 16
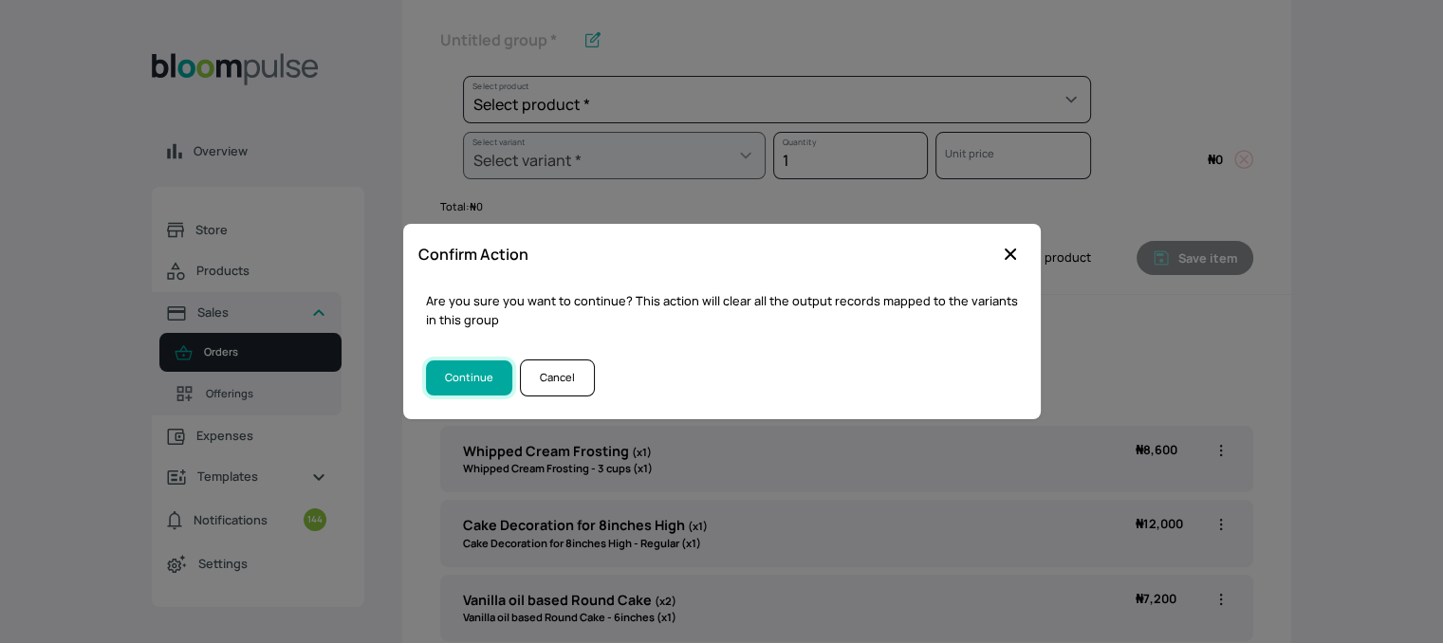
click at [467, 373] on button "Continue" at bounding box center [469, 378] width 86 height 35
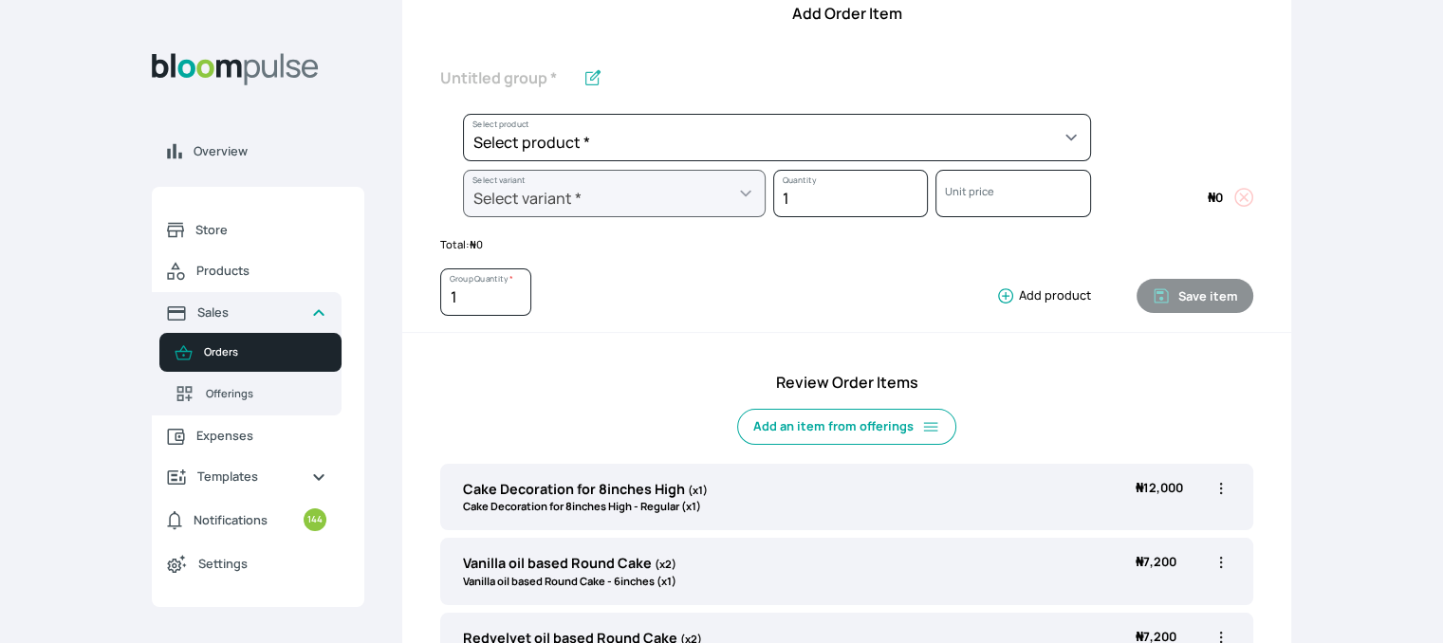
scroll to position [0, 0]
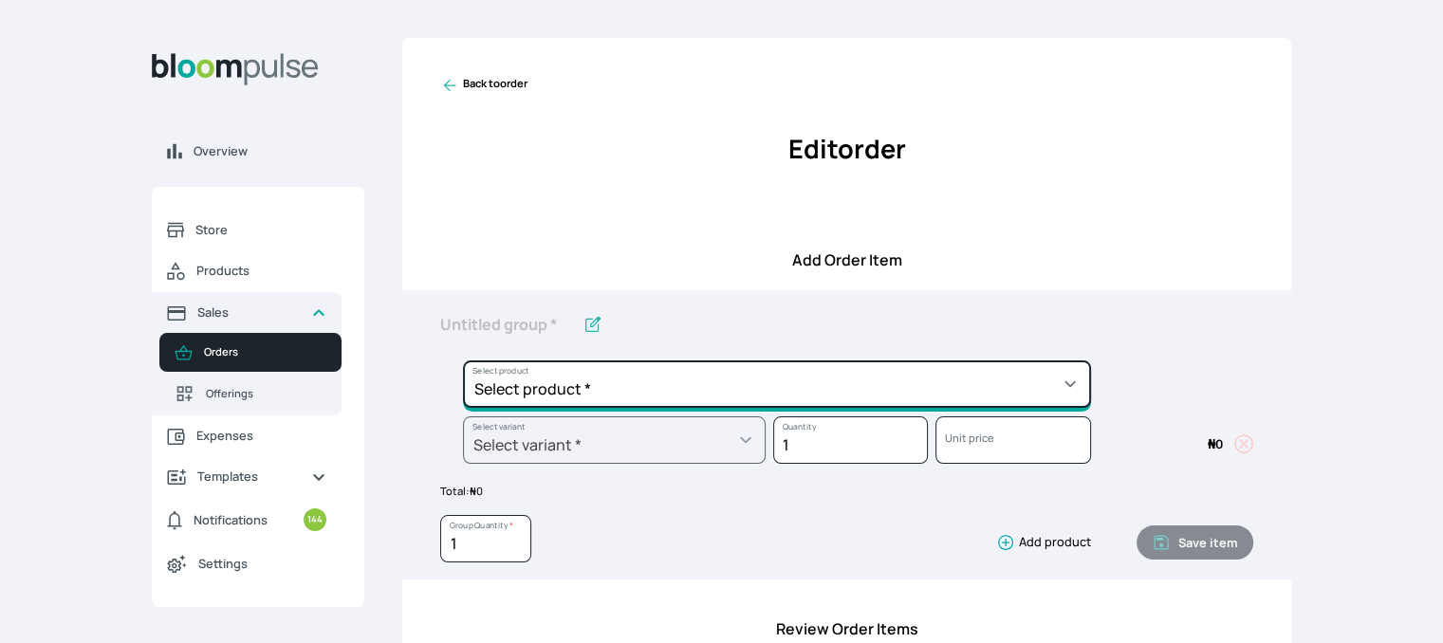
click at [682, 374] on select "Select product * Cake Decoration for 8inches High Chocolate oil based Round Cak…" at bounding box center [777, 384] width 628 height 47
select select "83f82b0c-44eb-4ac8-bd97-27faddcd7e30"
click at [463, 361] on select "Select product * Cake Decoration for 8inches High Chocolate oil based Round Cak…" at bounding box center [777, 384] width 628 height 47
type input "Whipped Cream Frosting"
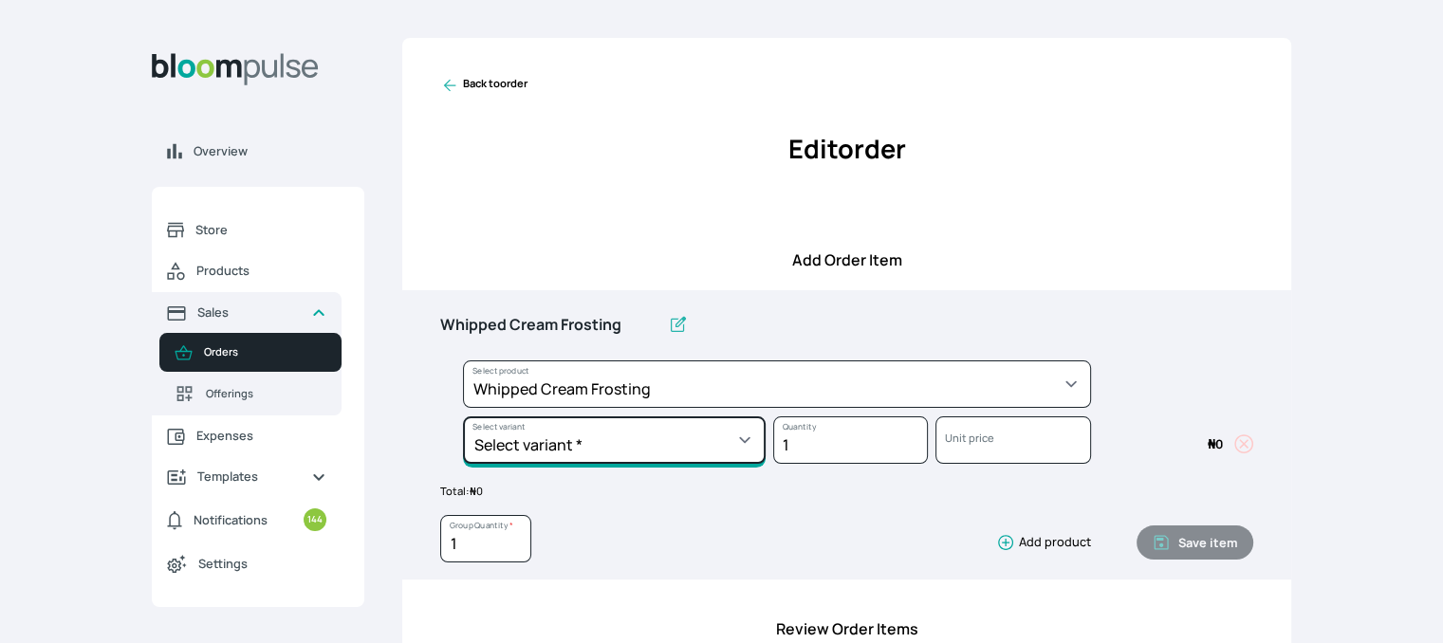
click at [740, 455] on select "Select variant * 1 cup 2 cups 3 cups 4 cups" at bounding box center [614, 440] width 303 height 47
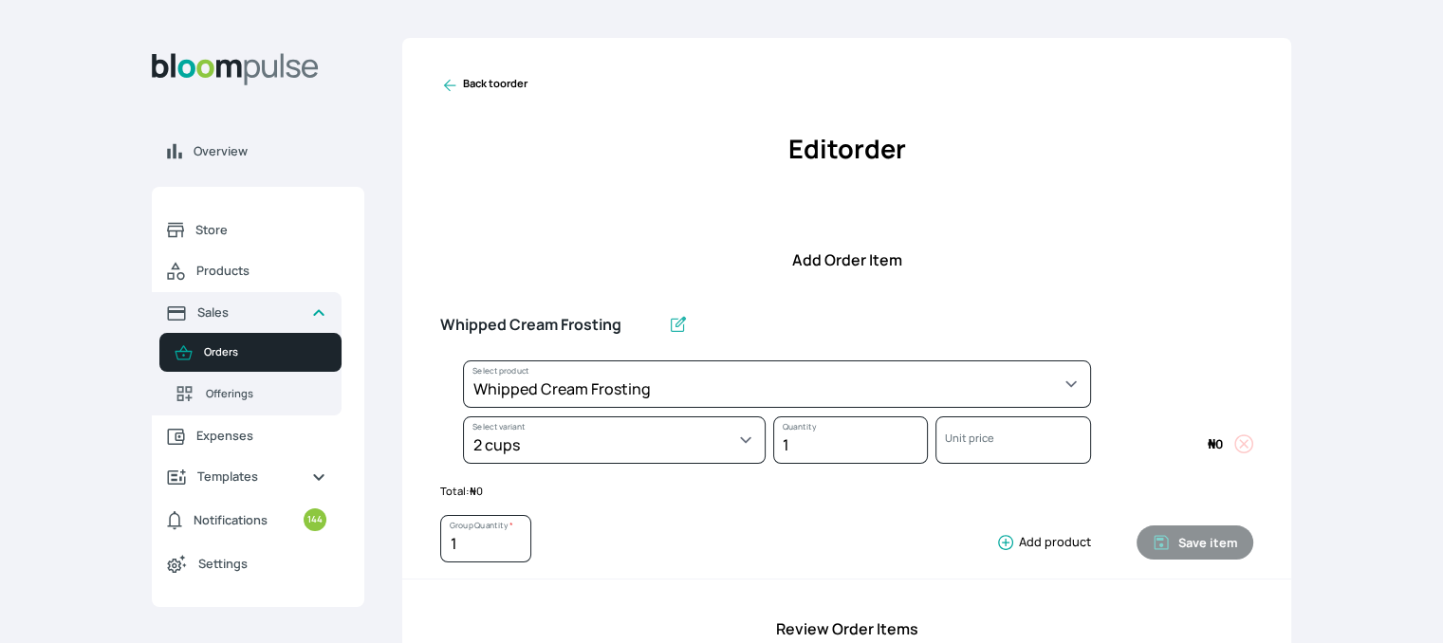
select select "83f82b0c-44eb-4ac8-bd97-27faddcd7e30"
select select "c32598fd-da48-43a0-ba15-76ca132400df"
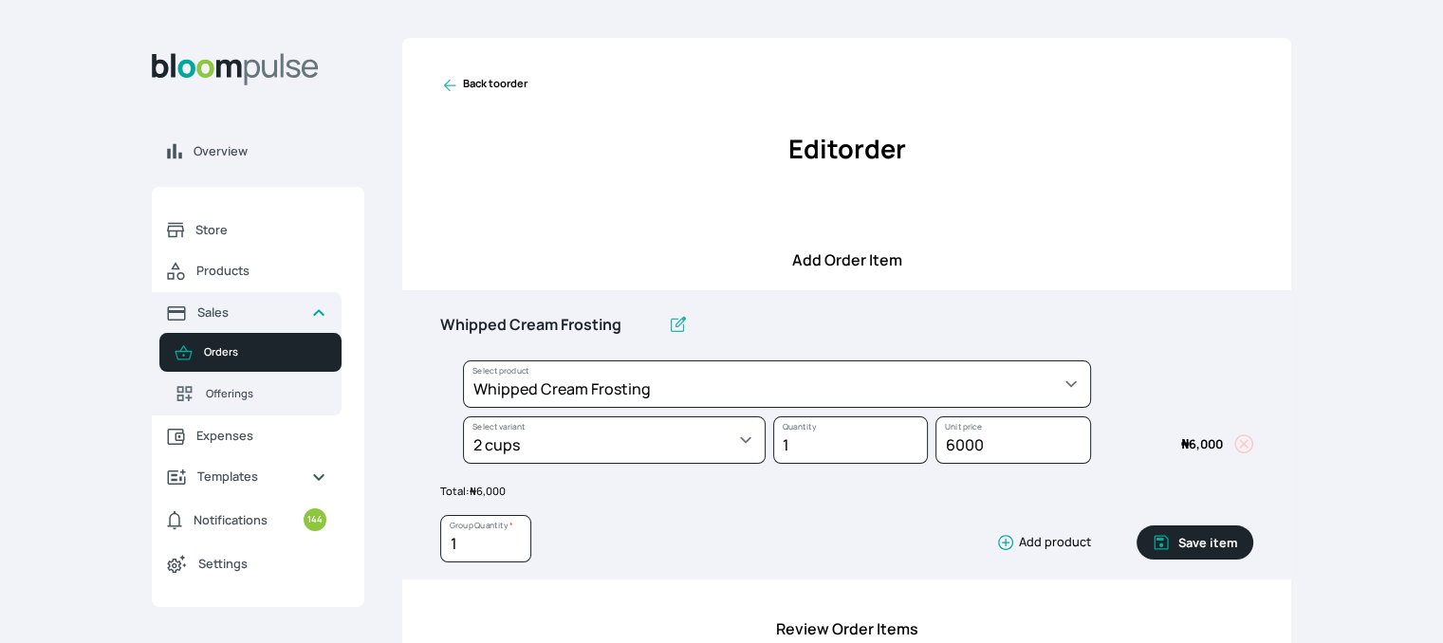
click at [1205, 538] on button "Save item" at bounding box center [1195, 543] width 117 height 34
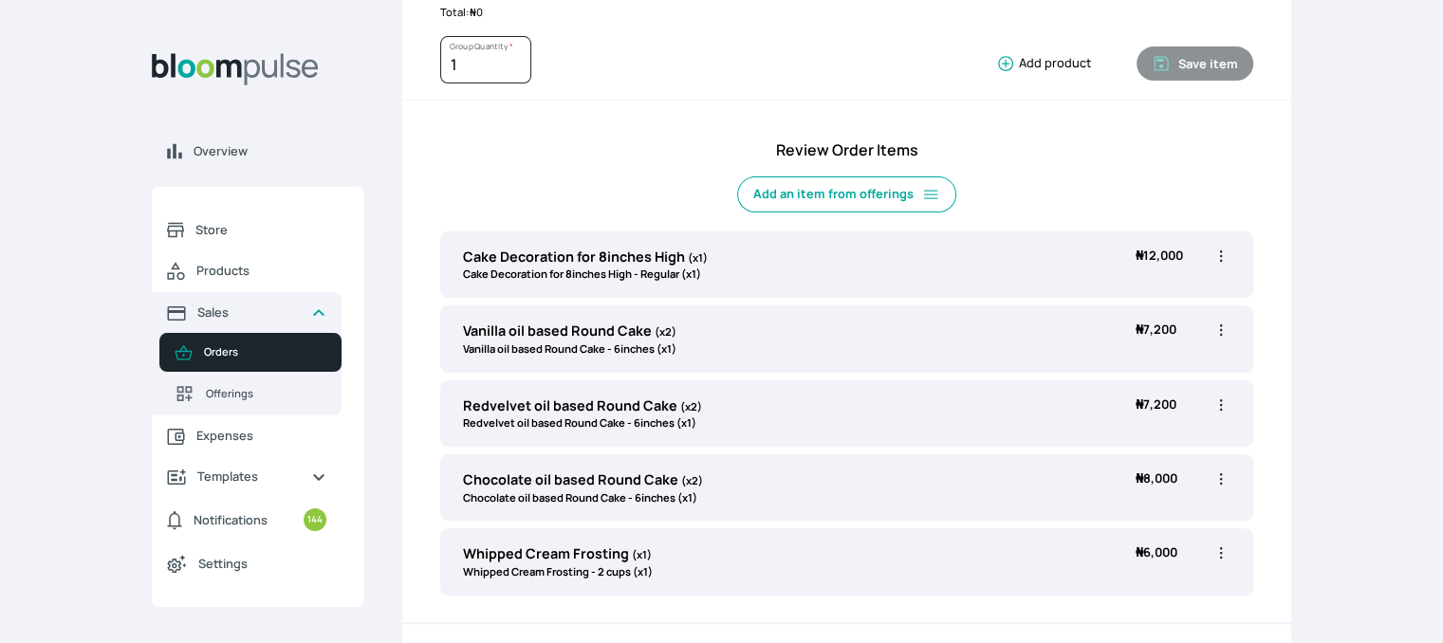
scroll to position [664, 0]
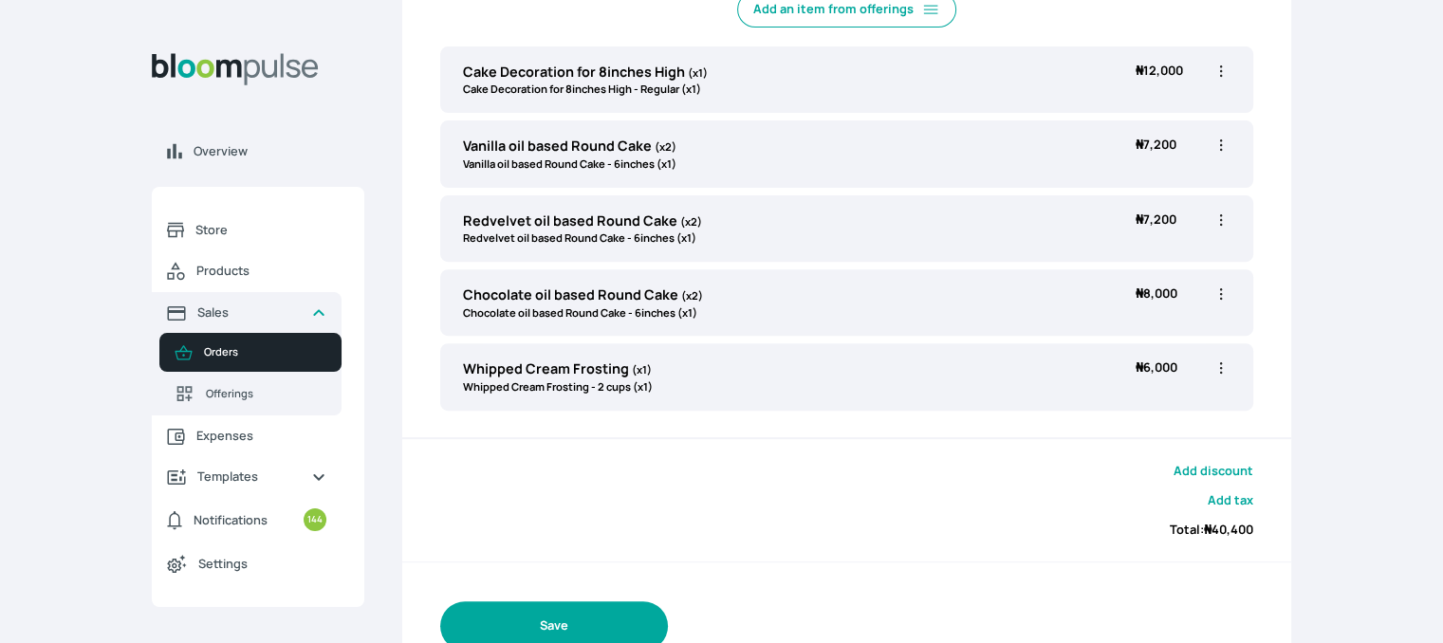
click at [622, 620] on button "Save" at bounding box center [554, 626] width 228 height 48
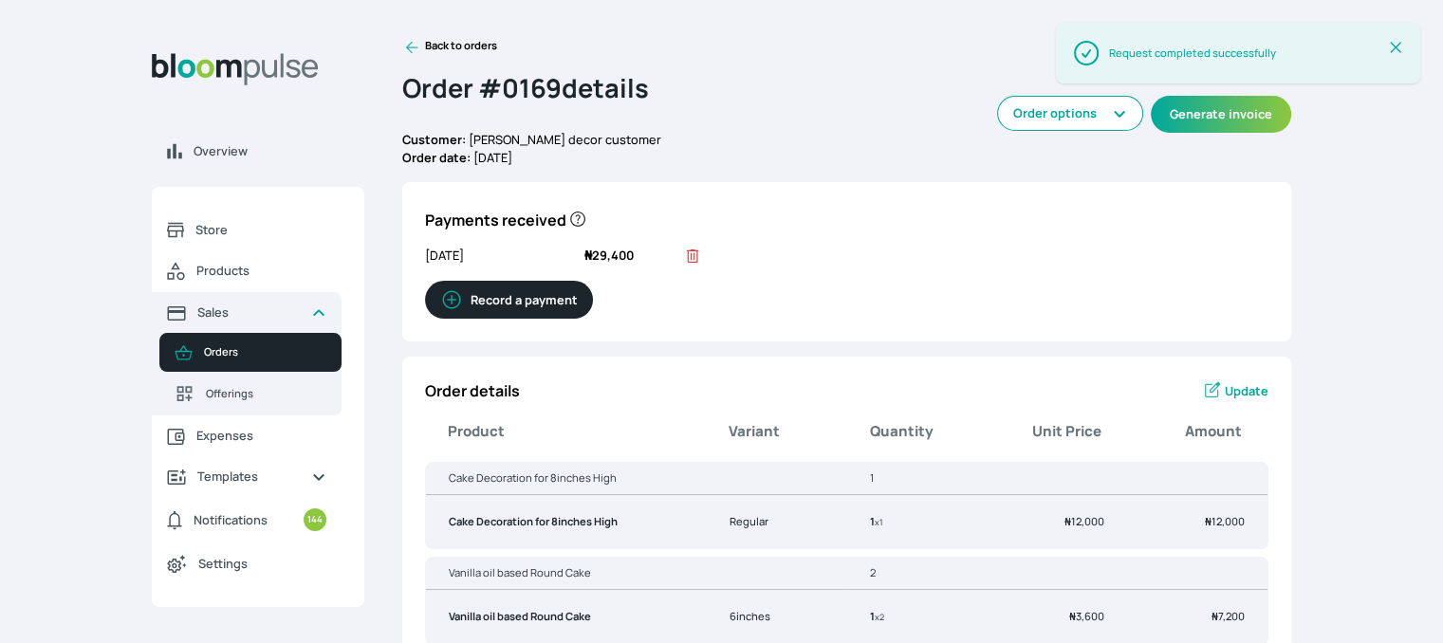
click at [547, 296] on button "Record a payment" at bounding box center [509, 300] width 168 height 38
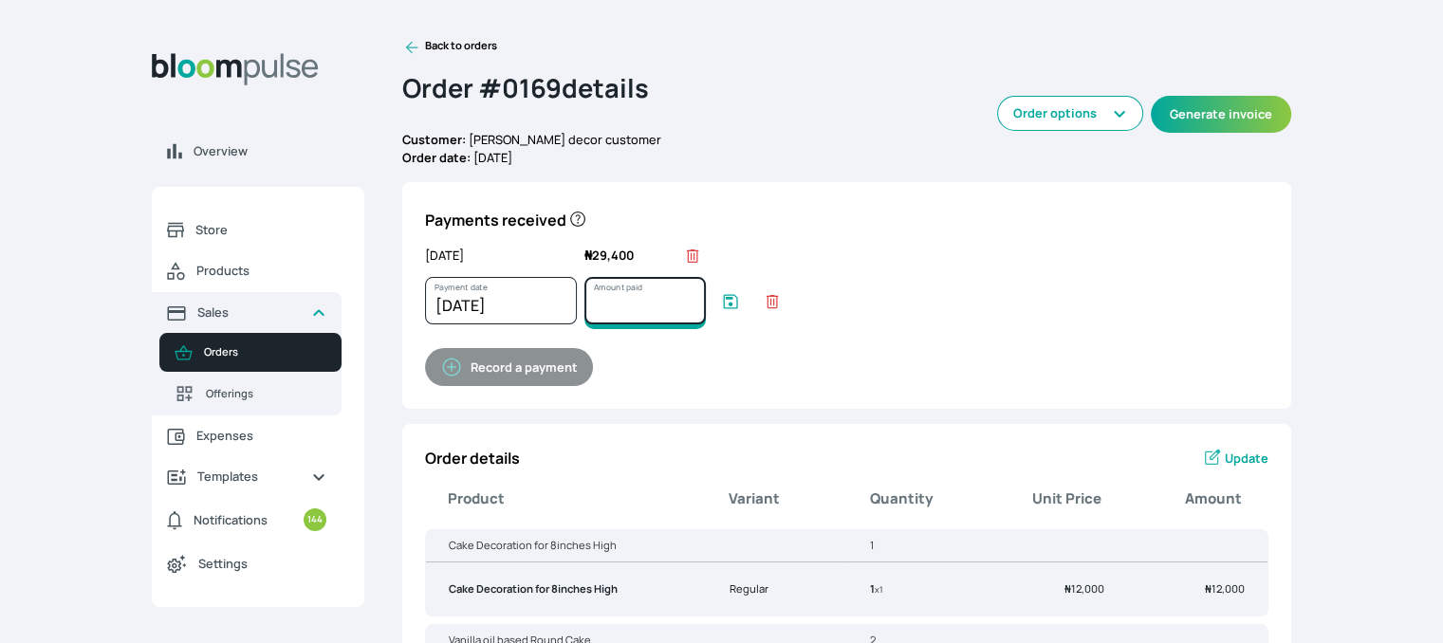
click at [630, 309] on input "Amount paid" at bounding box center [645, 300] width 121 height 47
type input "11000"
click at [724, 301] on icon "submit" at bounding box center [730, 301] width 19 height 19
click at [734, 307] on icon "submit" at bounding box center [731, 301] width 14 height 14
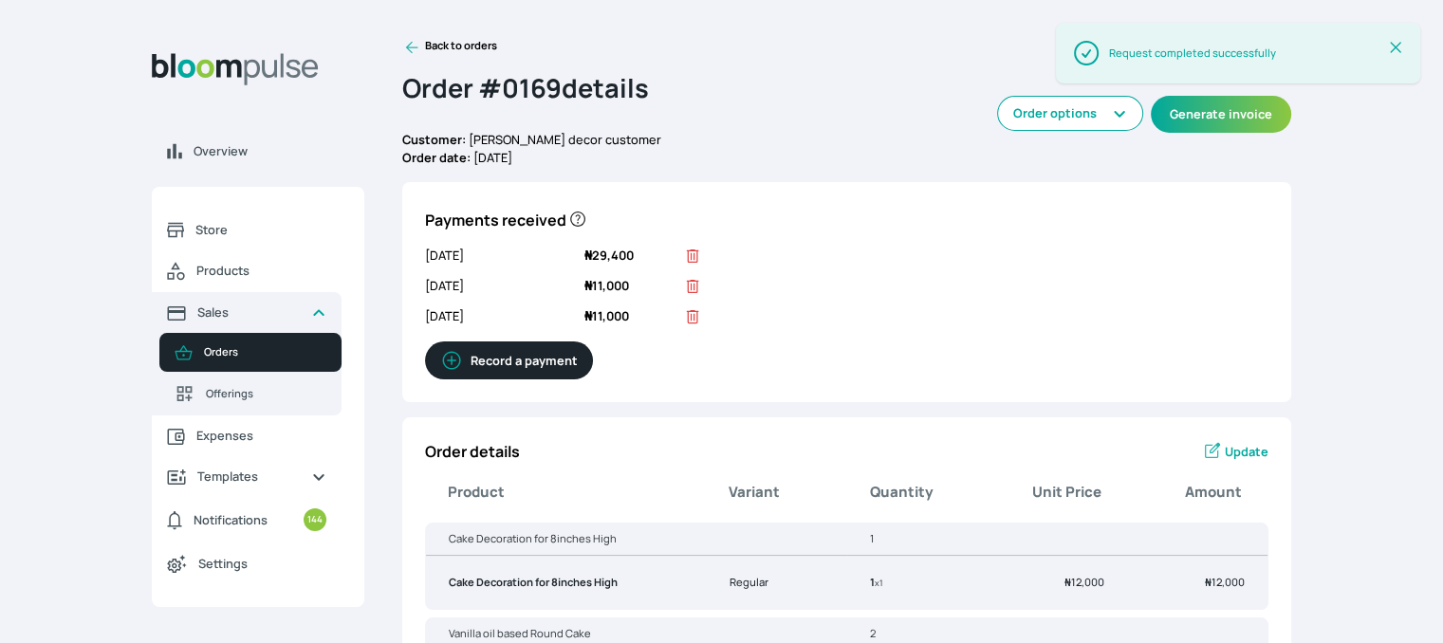
click at [691, 319] on icon at bounding box center [692, 316] width 19 height 19
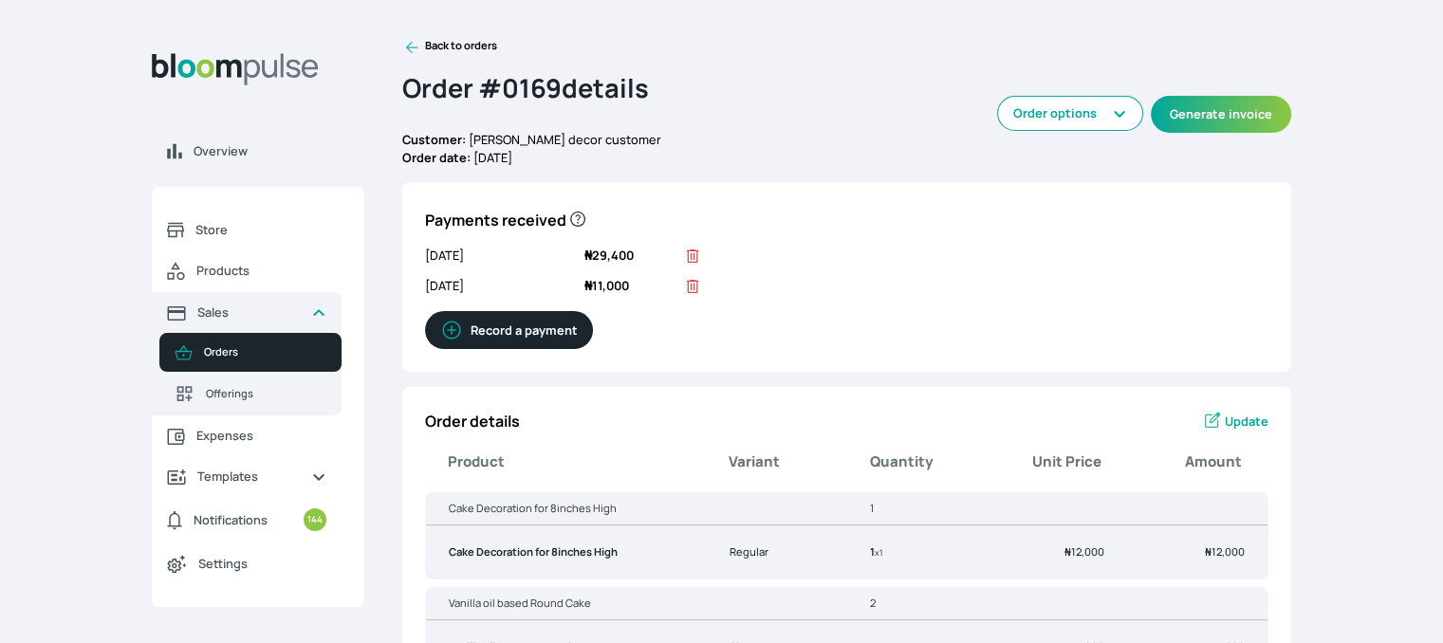
click at [422, 43] on link "Back to orders" at bounding box center [449, 47] width 95 height 19
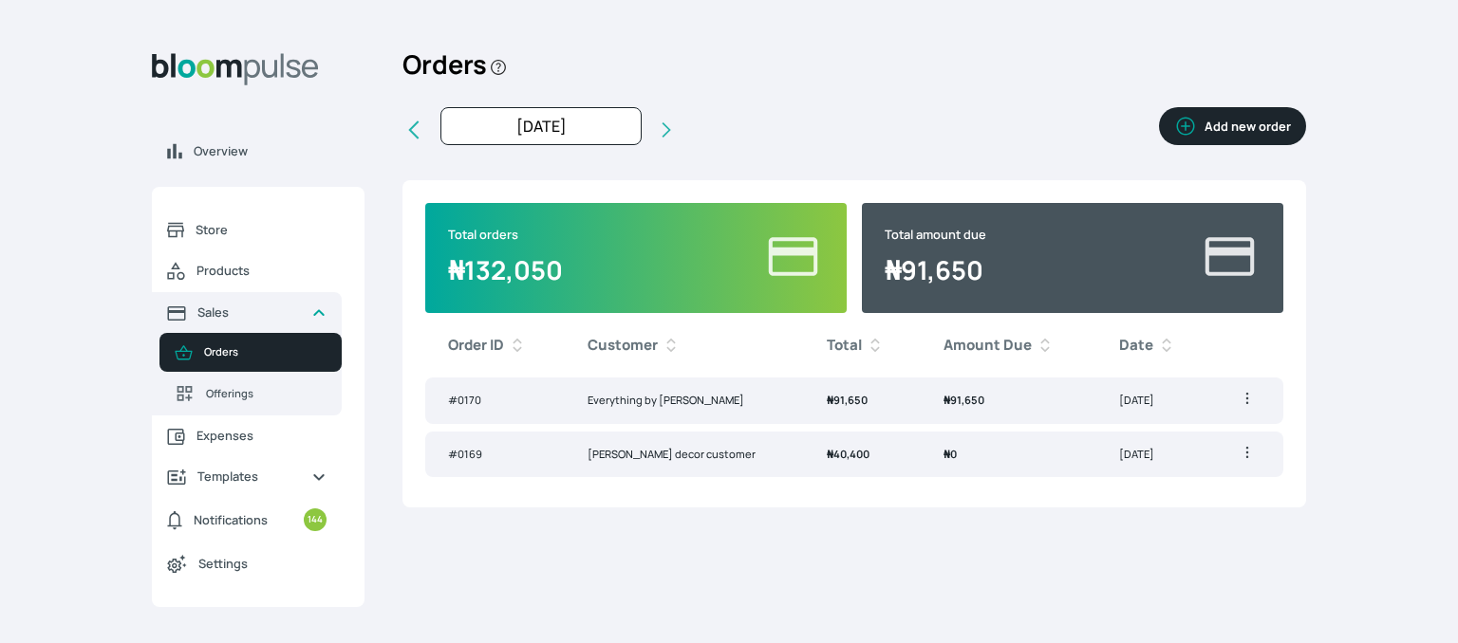
click at [1243, 449] on icon "button" at bounding box center [1247, 452] width 19 height 19
click at [635, 454] on td "[PERSON_NAME] decor customer" at bounding box center [684, 455] width 239 height 47
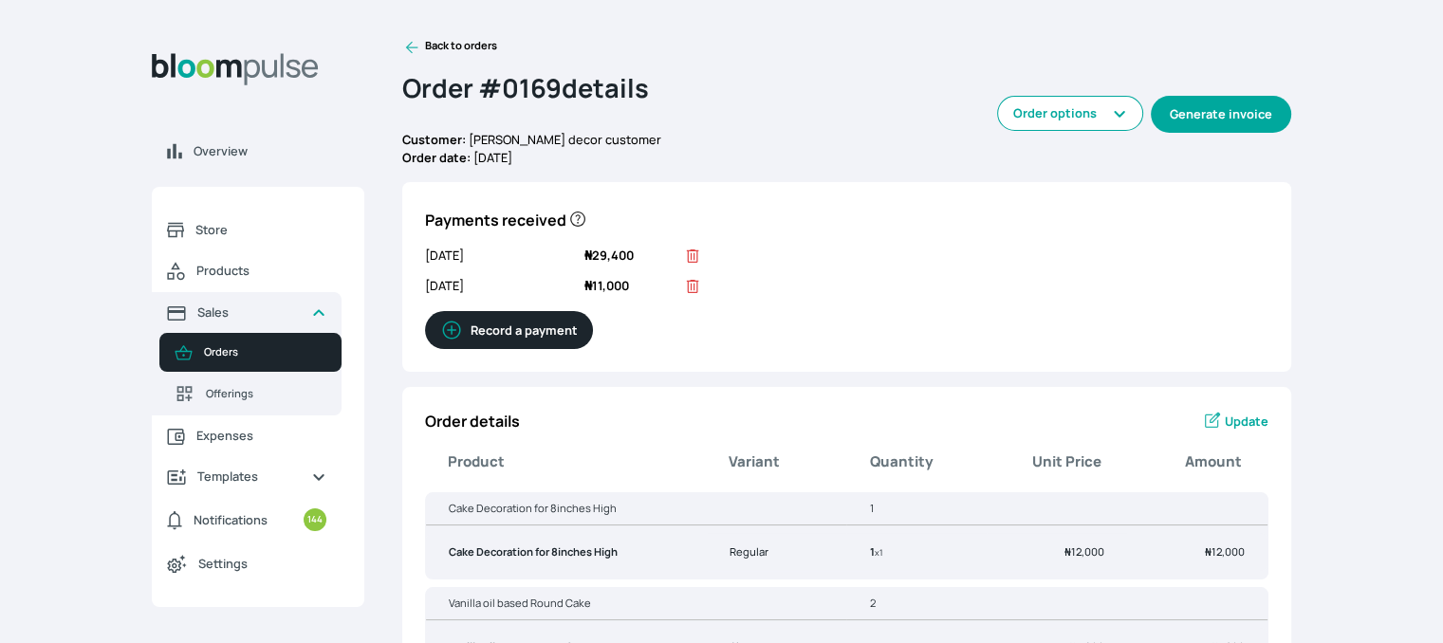
click at [1213, 112] on button "Generate invoice" at bounding box center [1221, 114] width 140 height 37
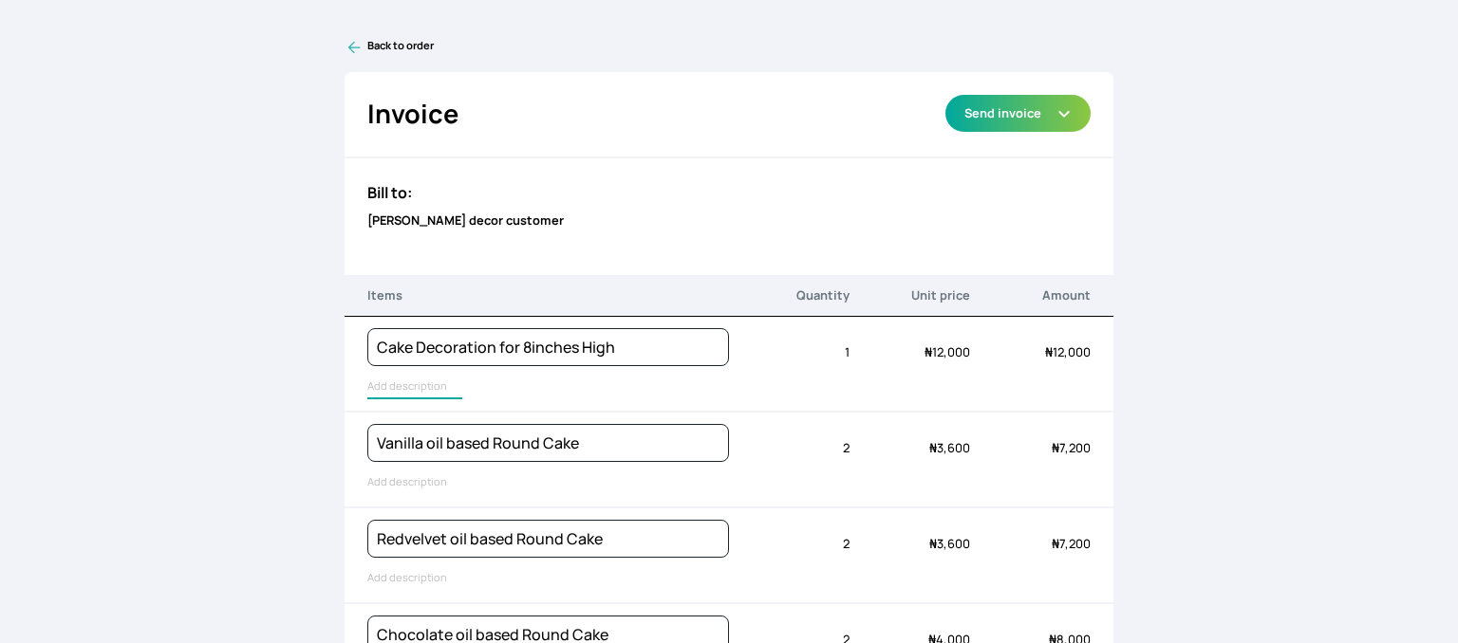
click at [399, 388] on input "text" at bounding box center [414, 387] width 95 height 25
click at [399, 388] on input "Cake Decoration for 8inches High" at bounding box center [481, 387] width 228 height 25
type input "Cake toppers, cake box and cake board, and cake toppings"
click at [403, 482] on input "Vanilla oil based Round Cake" at bounding box center [464, 483] width 195 height 25
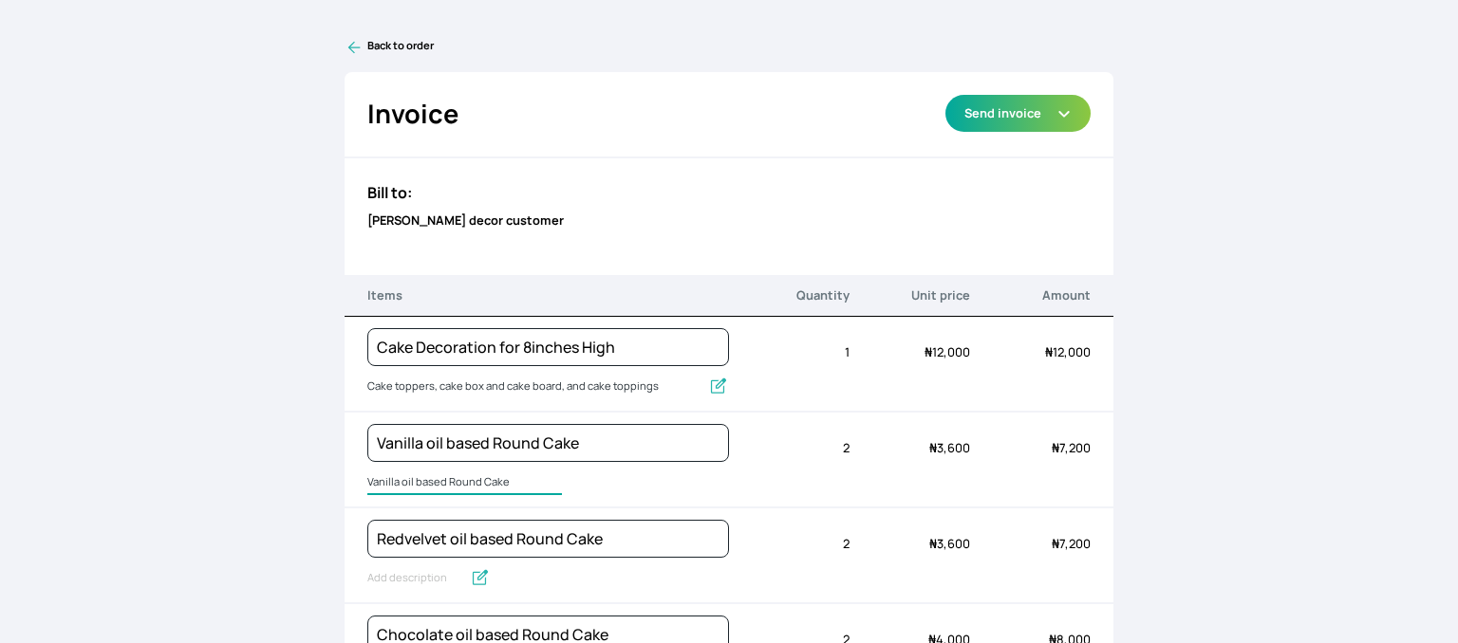
click at [403, 482] on input "Vanilla oil based Round Cake" at bounding box center [464, 483] width 195 height 25
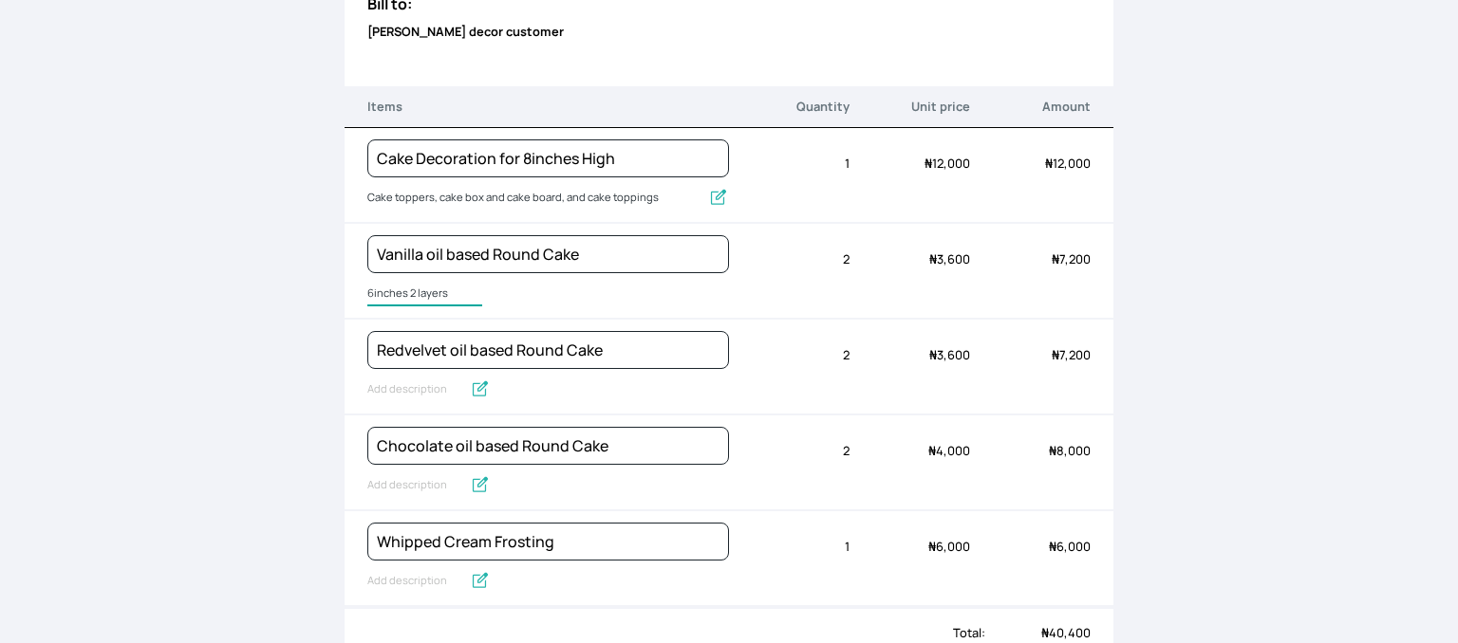
scroll to position [190, 0]
drag, startPoint x: 444, startPoint y: 286, endPoint x: 404, endPoint y: 287, distance: 39.9
click at [404, 287] on input "6inches 2 layers" at bounding box center [424, 293] width 115 height 25
type input "6inches wide"
click at [414, 381] on input "Redvelvet oil based Round Cake" at bounding box center [414, 389] width 95 height 25
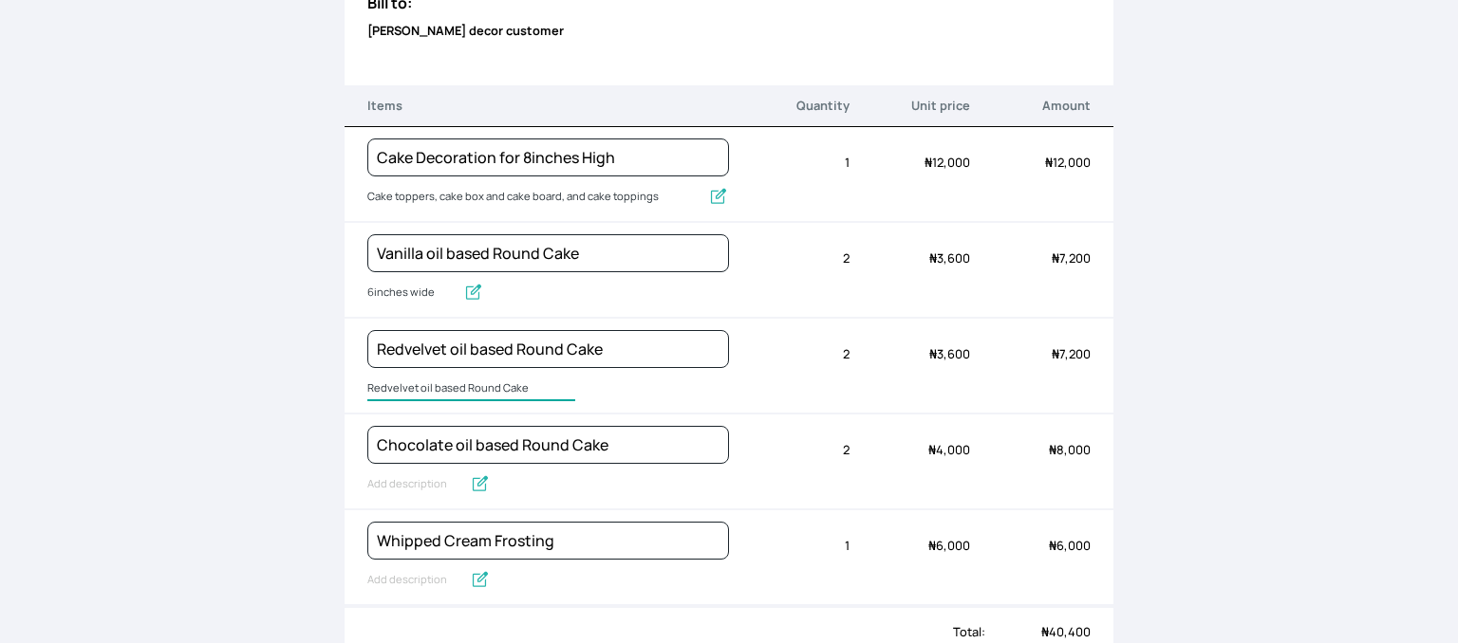
click at [414, 381] on input "Redvelvet oil based Round Cake" at bounding box center [471, 389] width 208 height 25
type input "6inches wide"
click at [423, 483] on input "Chocolate oil based Round Cake" at bounding box center [414, 485] width 95 height 25
click at [423, 483] on input "Chocolate oil based Round Cake" at bounding box center [474, 485] width 214 height 25
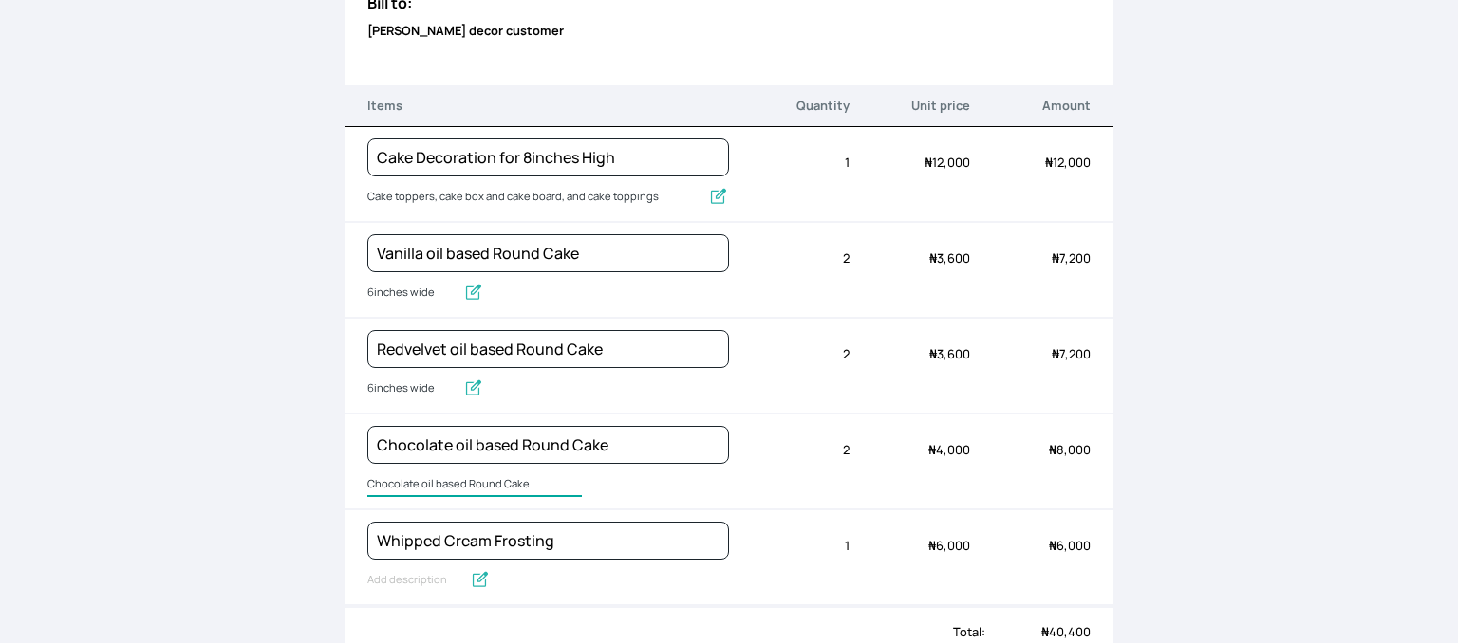
click at [423, 483] on input "Chocolate oil based Round Cake" at bounding box center [474, 485] width 214 height 25
type input "6inches wide"
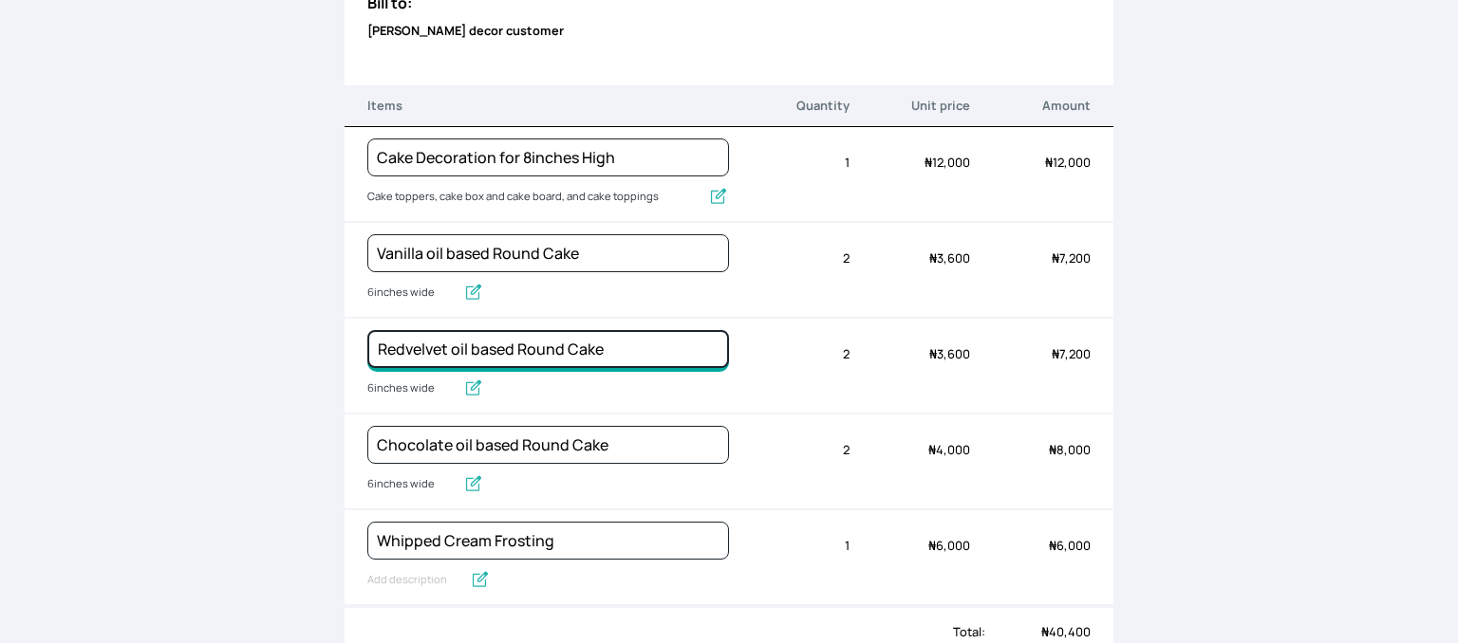
drag, startPoint x: 451, startPoint y: 349, endPoint x: 342, endPoint y: 341, distance: 109.5
click at [344, 341] on div "Redvelvet oil based Round Cake 6inches wide Quantity 2 Unit price ₦ 3,600 Amoun…" at bounding box center [729, 367] width 770 height 96
click at [471, 352] on input "Strawberry oil based Round Cake" at bounding box center [548, 349] width 362 height 38
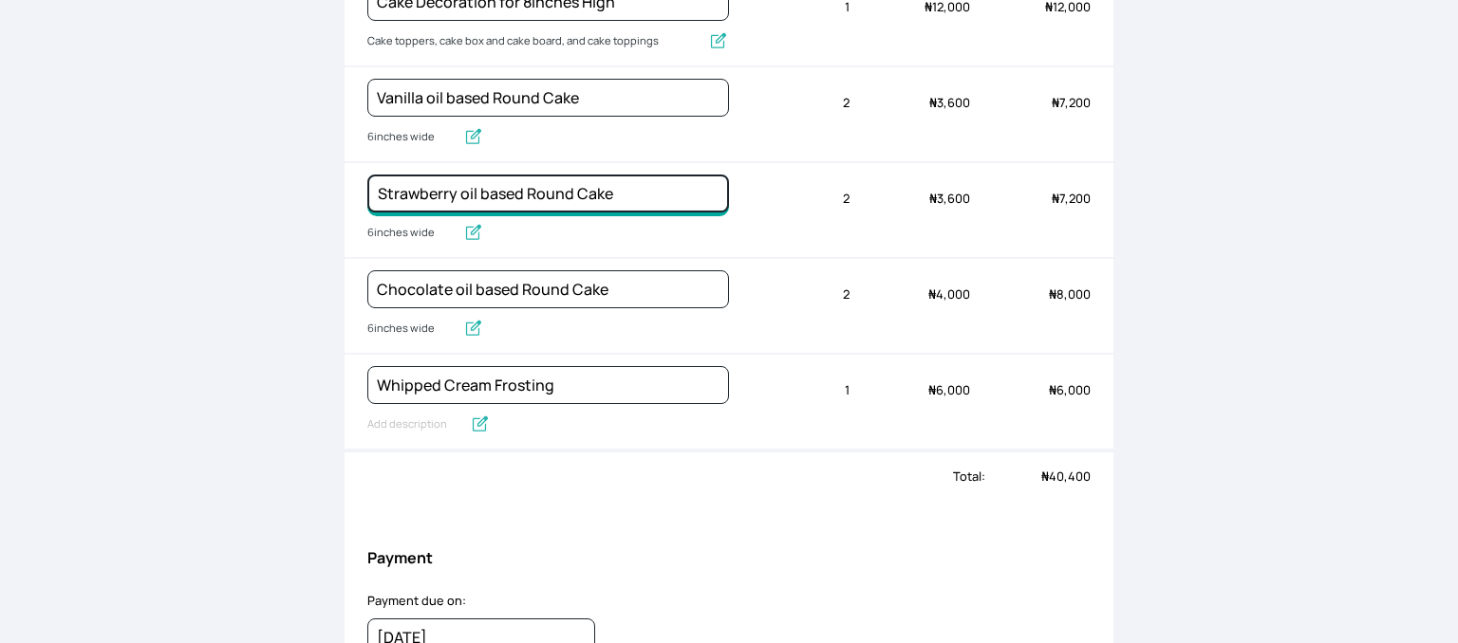
scroll to position [380, 0]
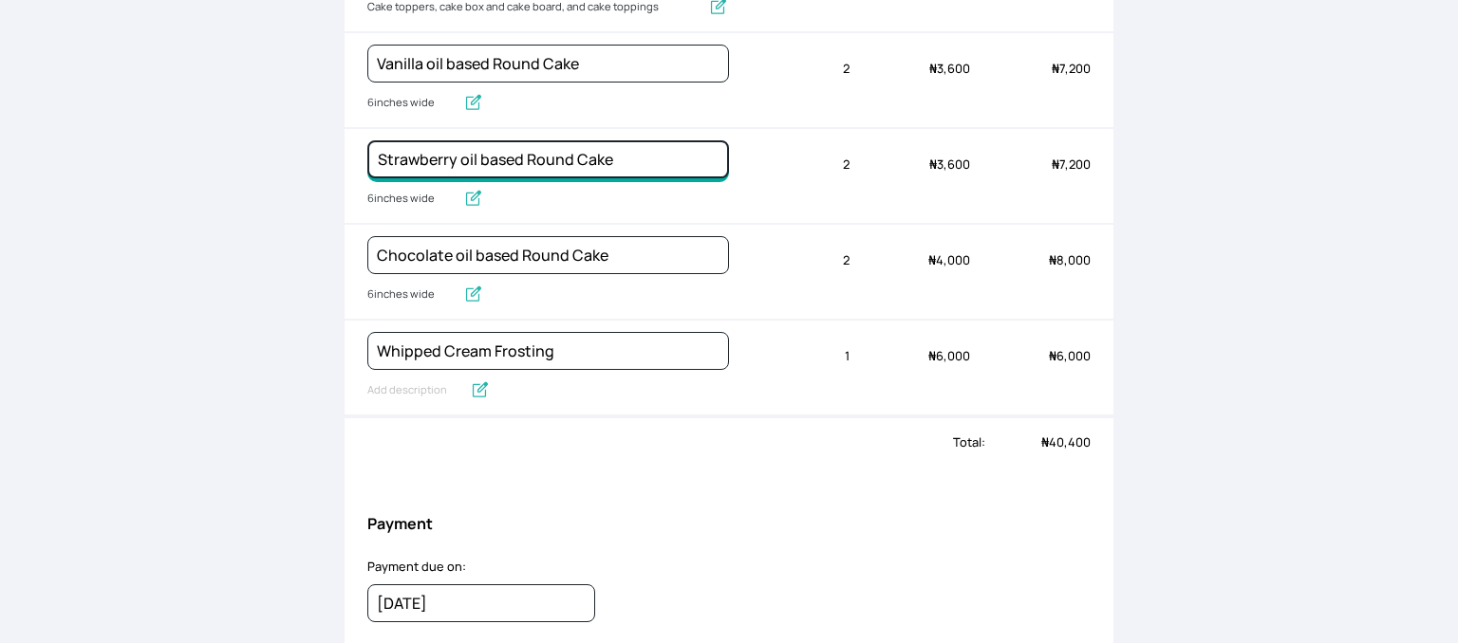
type input "Strawberry oil based Round Cake"
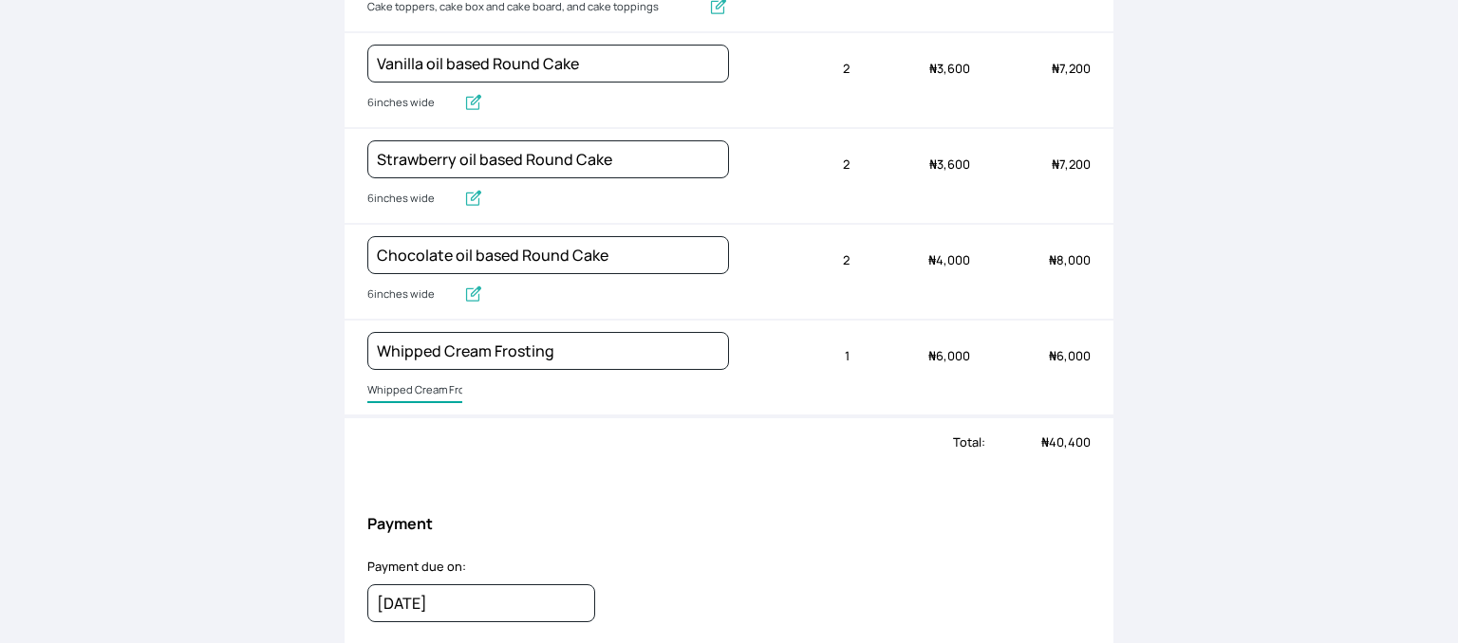
click at [400, 381] on input "Whipped Cream Frosting" at bounding box center [414, 391] width 95 height 25
click at [400, 382] on input "Whipped Cream Frosting" at bounding box center [444, 391] width 155 height 25
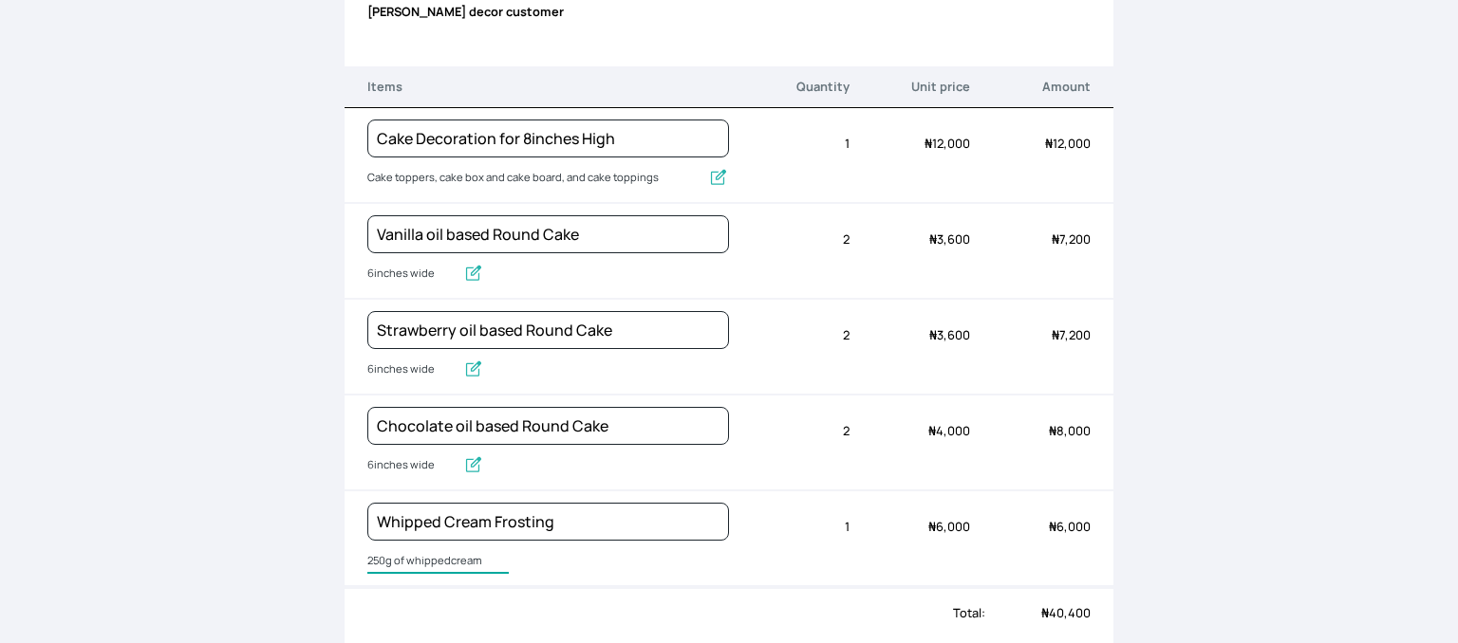
scroll to position [0, 0]
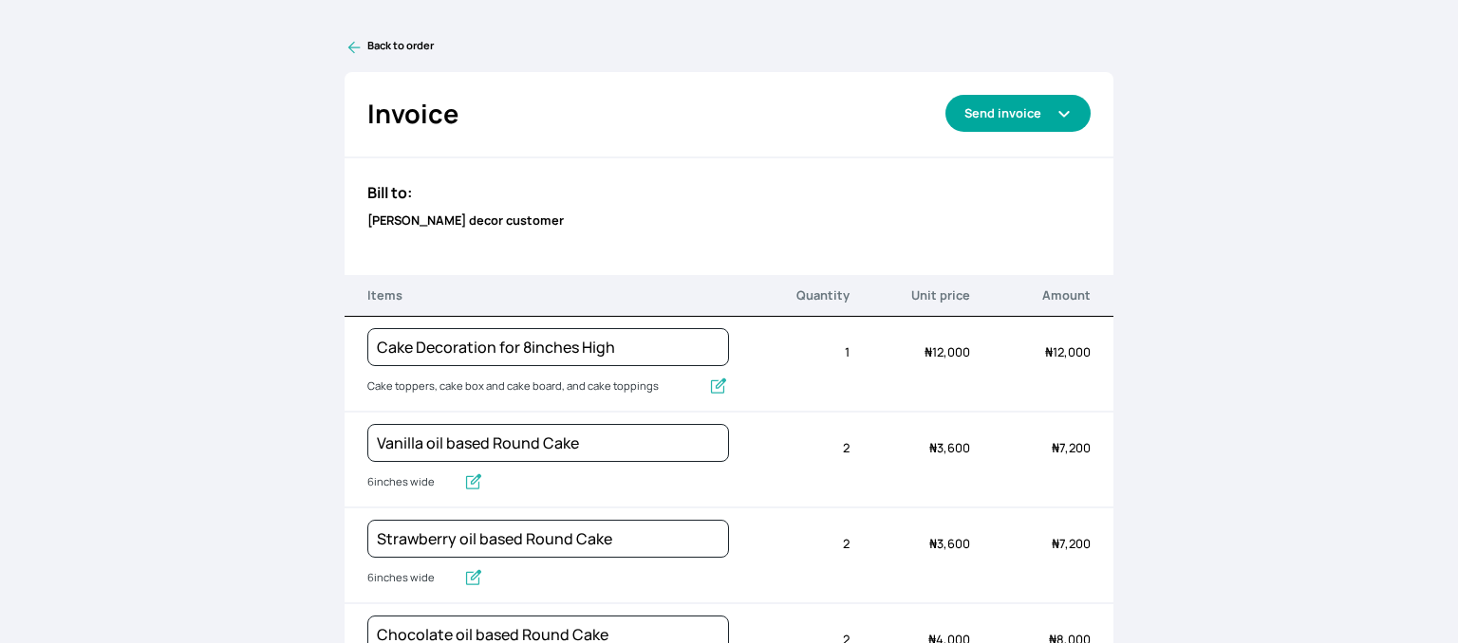
type input "250g of whippedcream"
click at [1007, 109] on button "Send invoice" at bounding box center [1017, 113] width 145 height 37
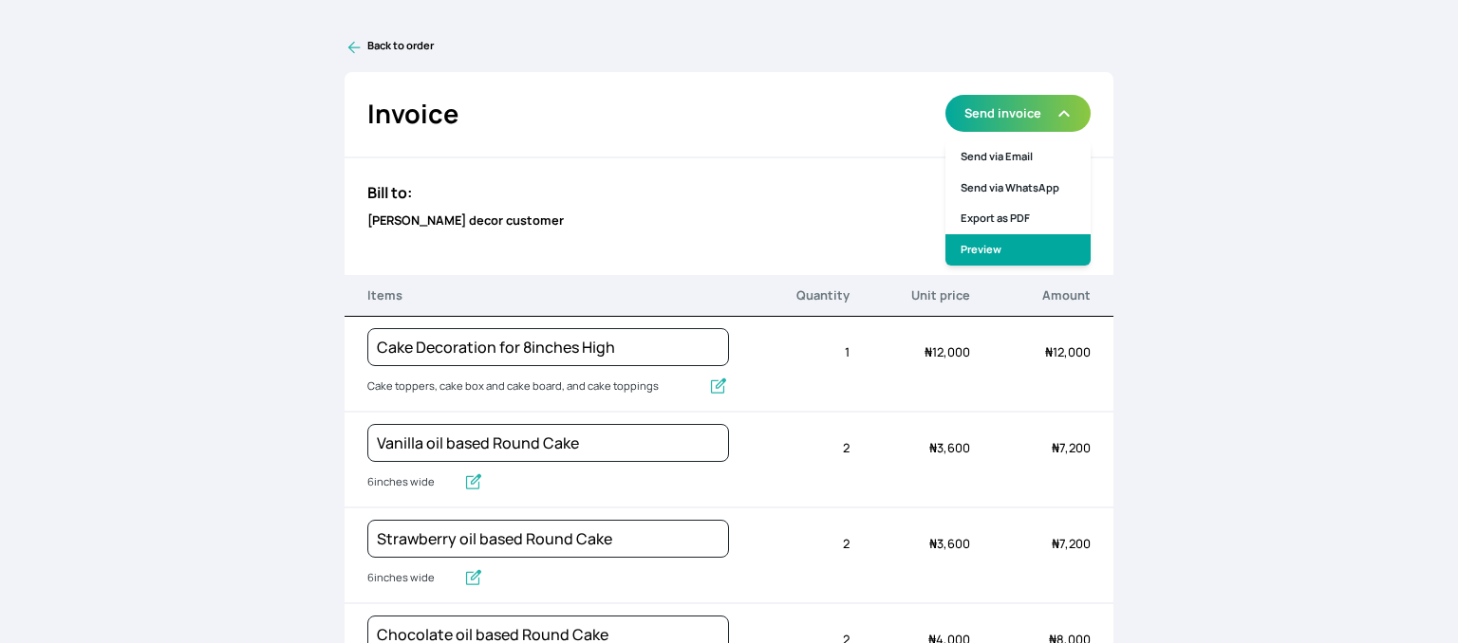
click at [978, 251] on link "Preview" at bounding box center [1017, 249] width 145 height 31
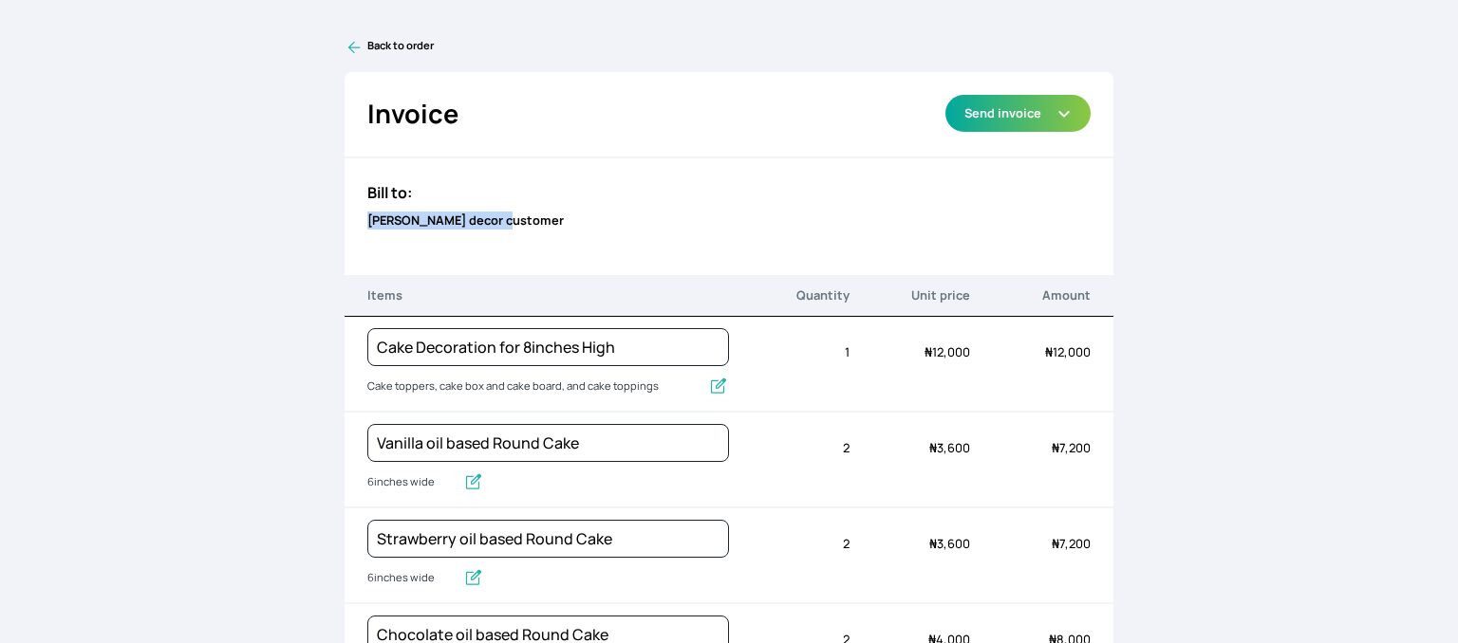
drag, startPoint x: 511, startPoint y: 229, endPoint x: 356, endPoint y: 214, distance: 155.3
click at [356, 214] on div "Bill to: [PERSON_NAME] decor customer" at bounding box center [729, 205] width 770 height 94
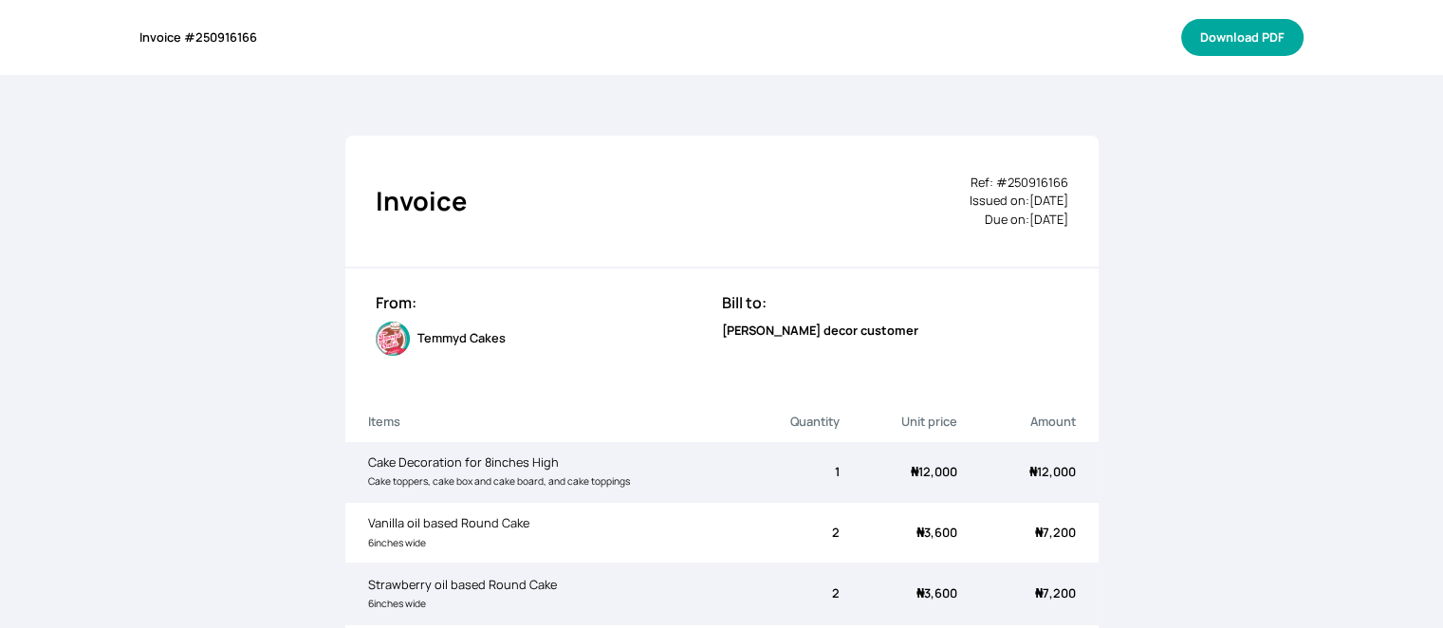
click at [1204, 35] on button "Download PDF" at bounding box center [1243, 37] width 122 height 37
